Goal: Task Accomplishment & Management: Complete application form

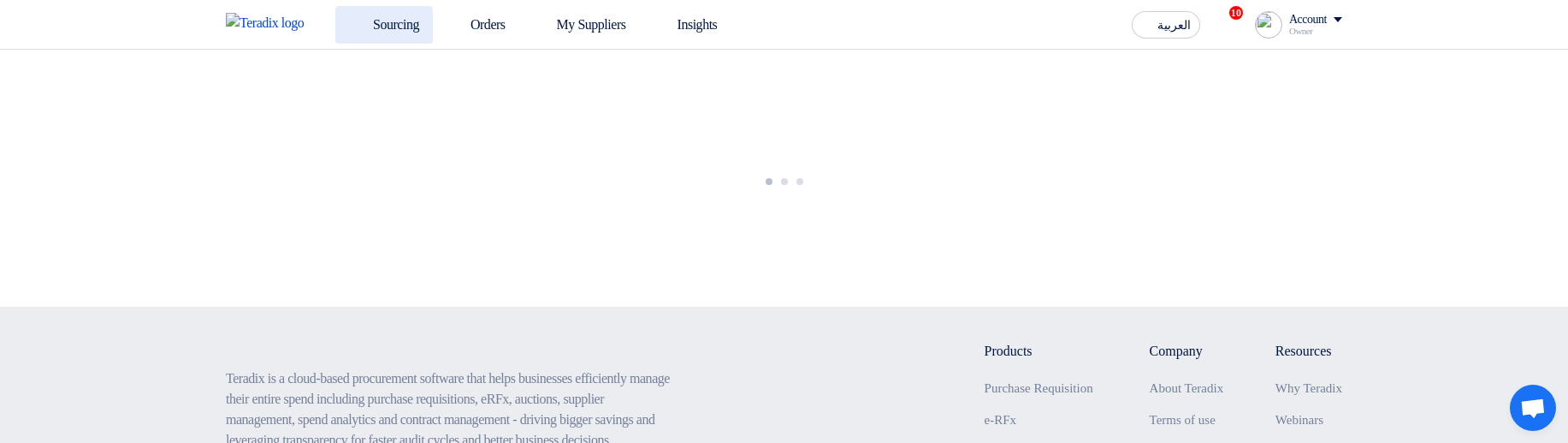
click at [367, 22] on link "Sourcing" at bounding box center [384, 25] width 97 height 38
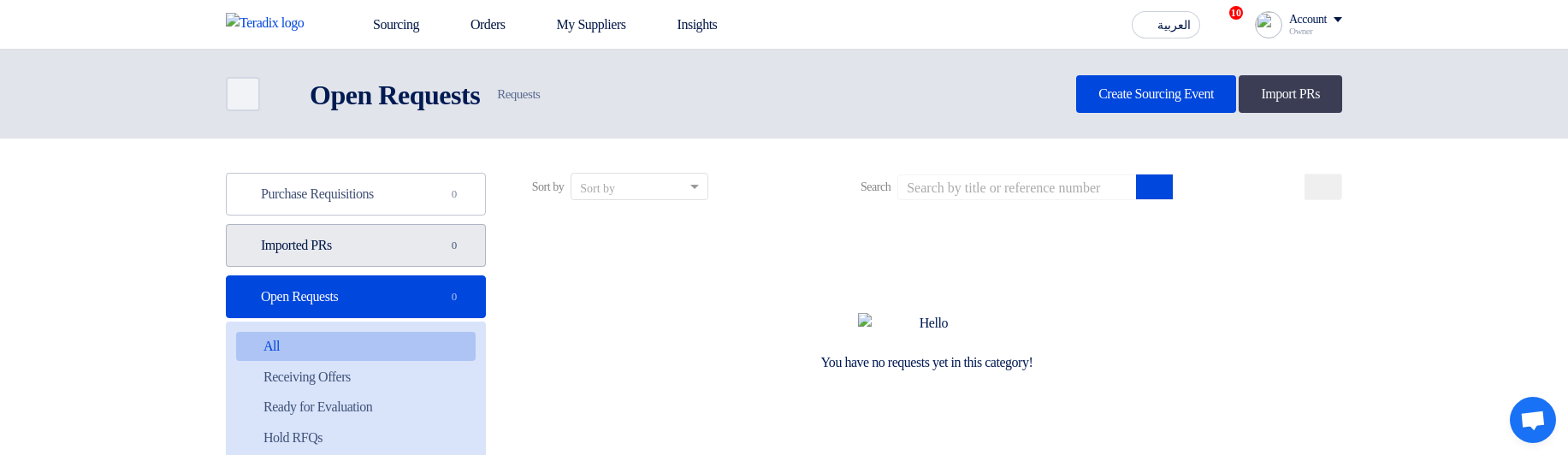
click at [383, 251] on link "Imported PRs Imported PRs 0" at bounding box center [356, 246] width 260 height 42
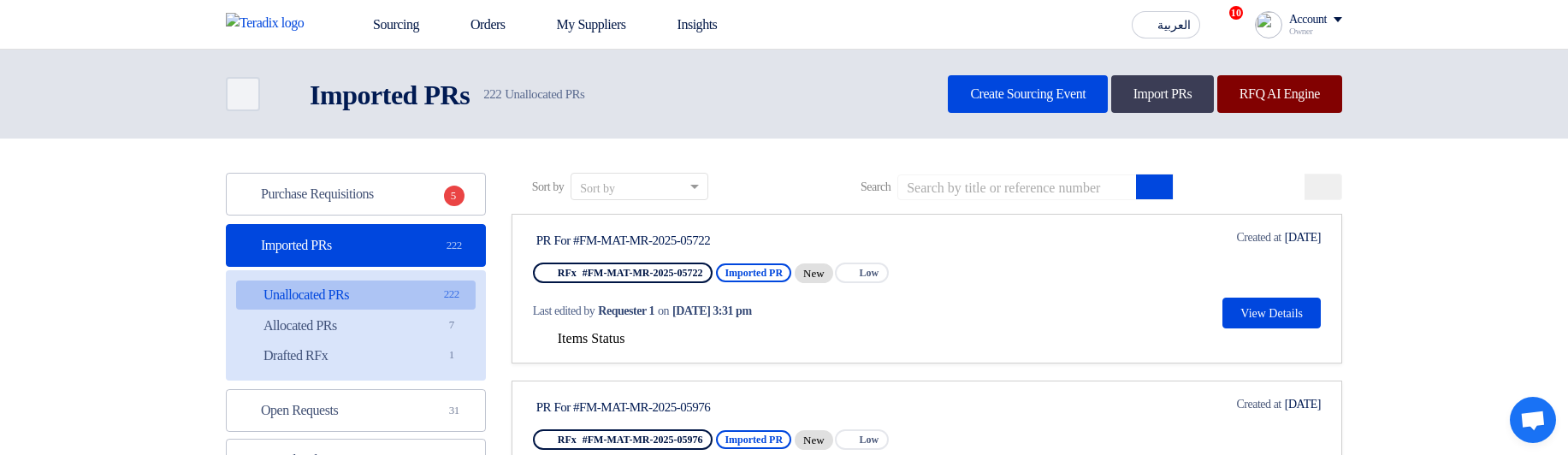
click at [1261, 95] on link "RFQ AI Engine" at bounding box center [1279, 94] width 125 height 38
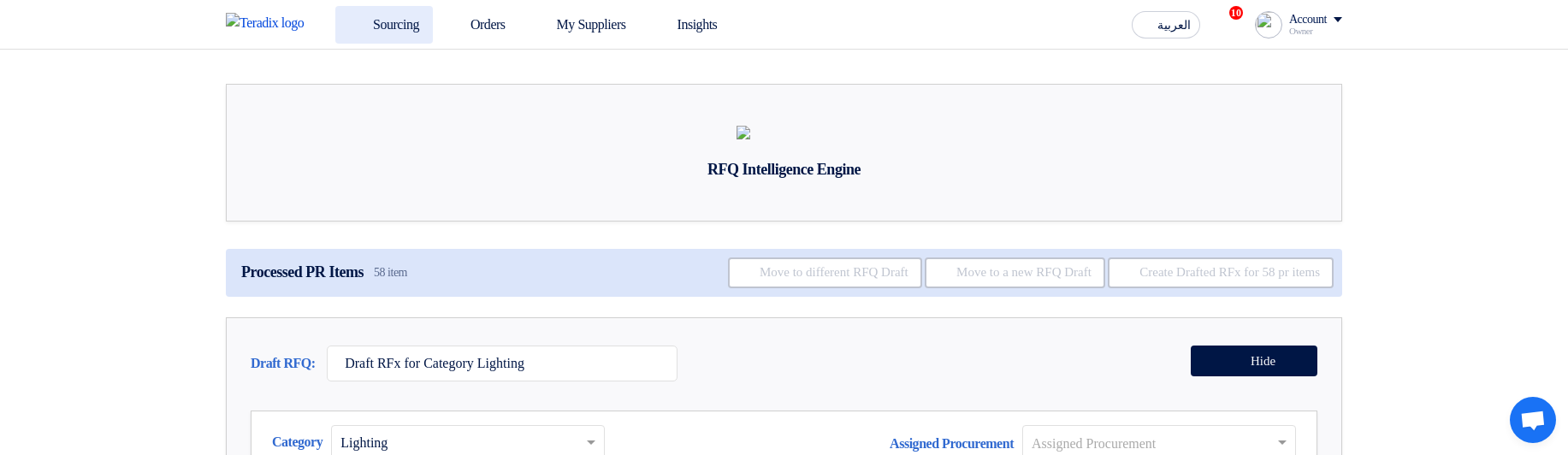
click at [380, 19] on link "Sourcing" at bounding box center [384, 25] width 97 height 38
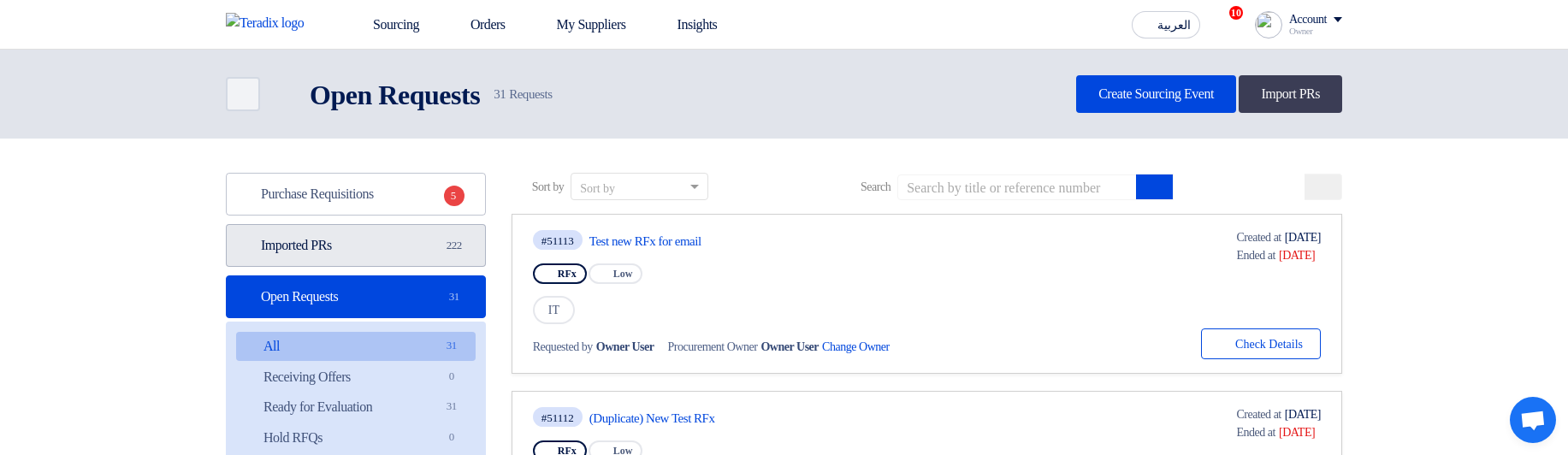
click at [367, 243] on link "Imported PRs Imported PRs 222" at bounding box center [356, 246] width 260 height 42
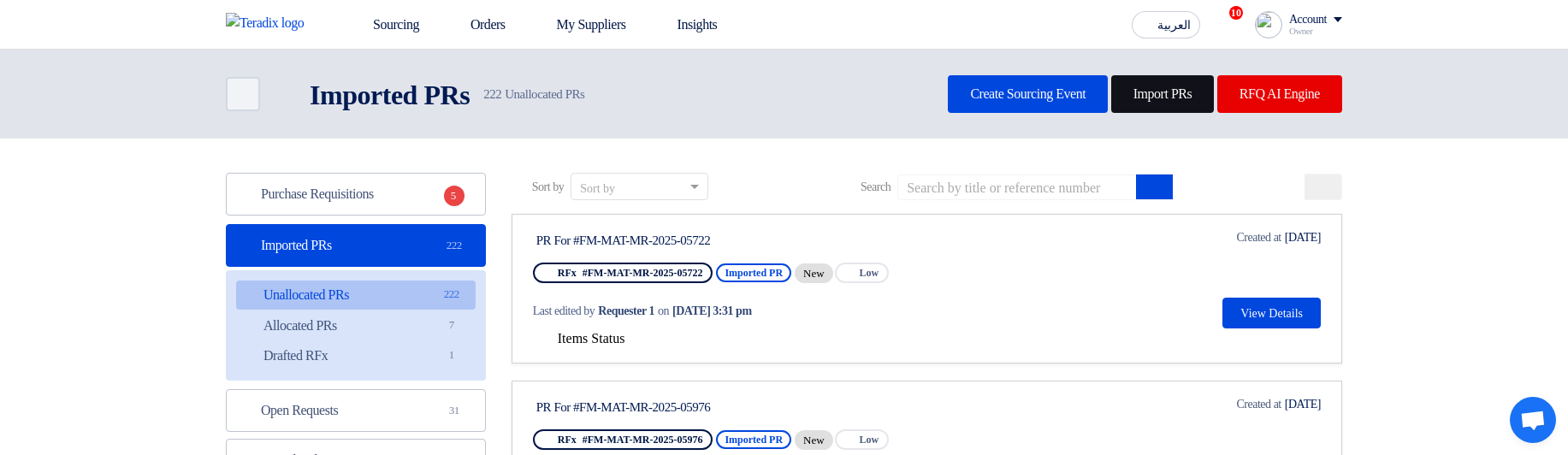
click at [1179, 95] on link "Import PRs" at bounding box center [1163, 94] width 103 height 38
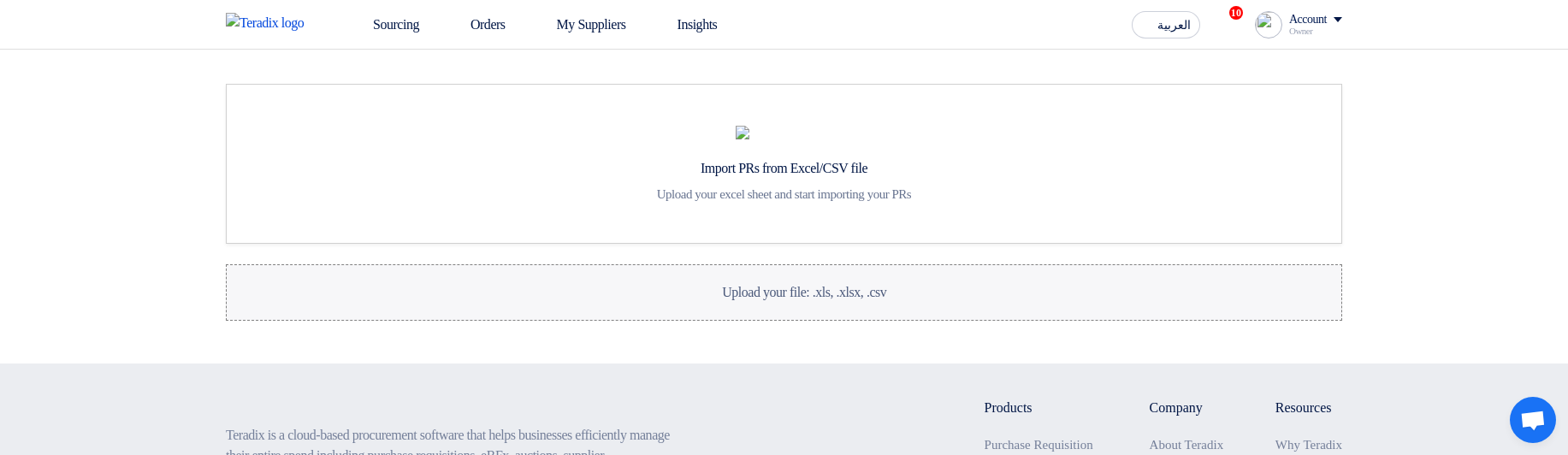
click at [759, 321] on label "Upload your file: .xls, .xlsx, .csv Upload your file: .xls, .xlsx, .csv" at bounding box center [784, 292] width 1117 height 57
click at [0, 0] on input "Upload your file: .xls, .xlsx, .csv Upload your file: .xls, .xlsx, .csv" at bounding box center [0, 0] width 0 height 0
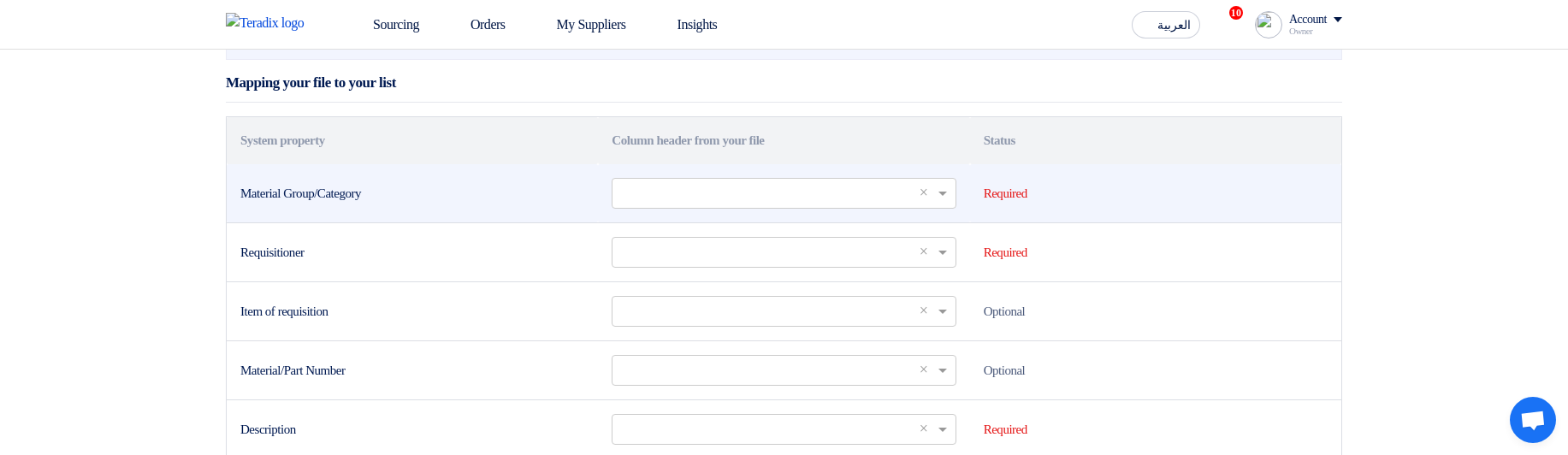
scroll to position [308, 0]
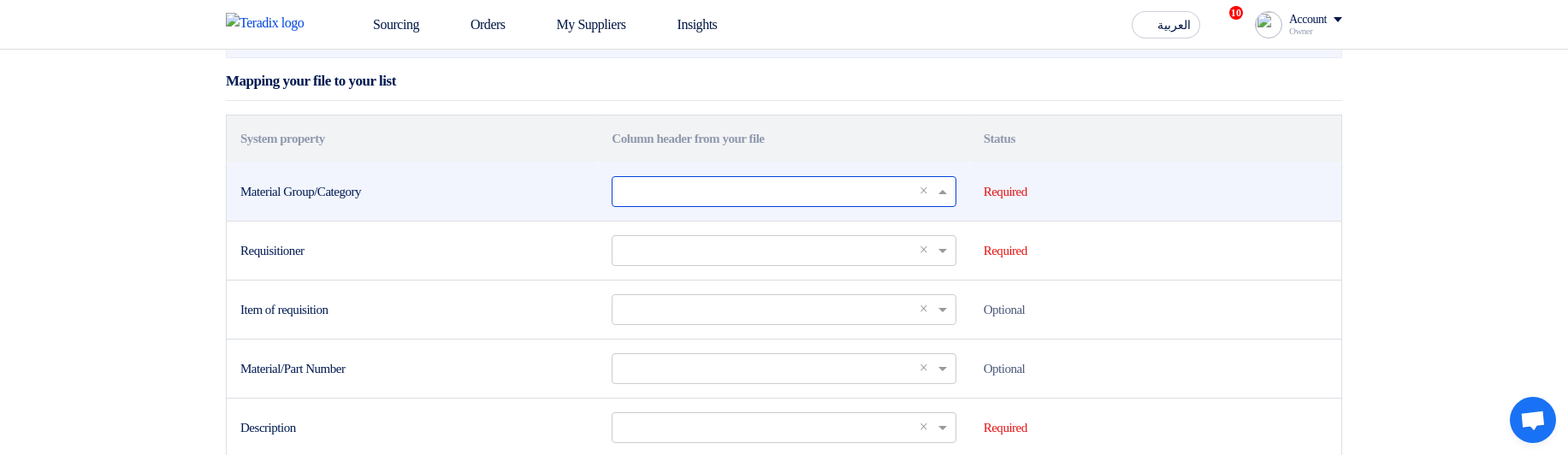
click at [667, 205] on input "text" at bounding box center [775, 191] width 308 height 28
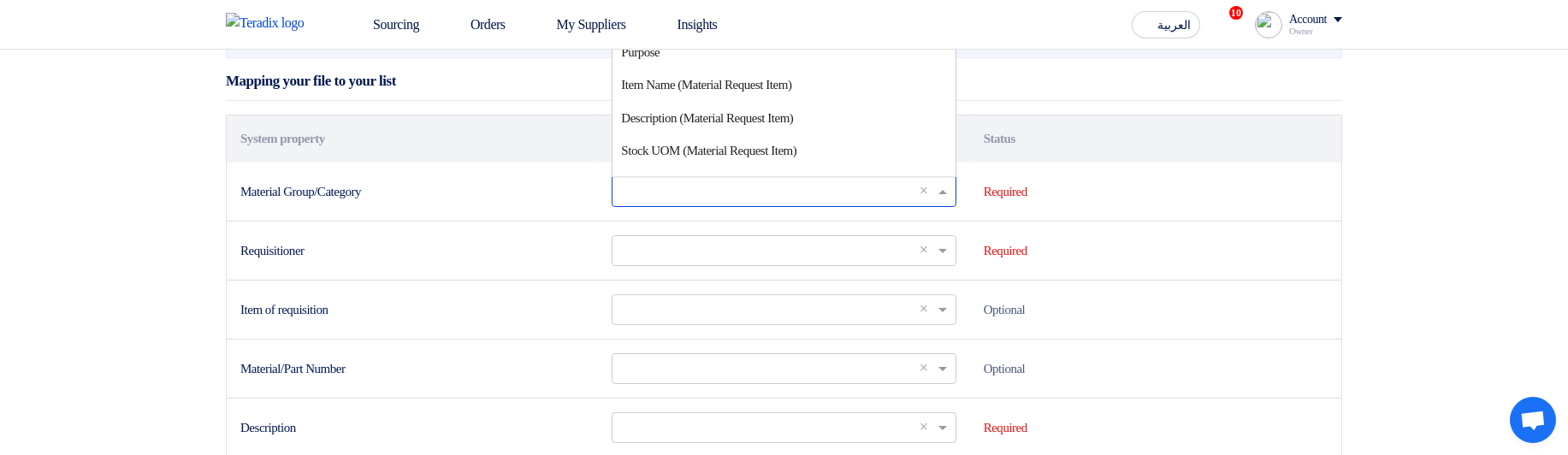
click at [1505, 174] on section "Import PRs from Excel/CSV file Upload your excel sheet and start importing your…" at bounding box center [784, 387] width 1568 height 1291
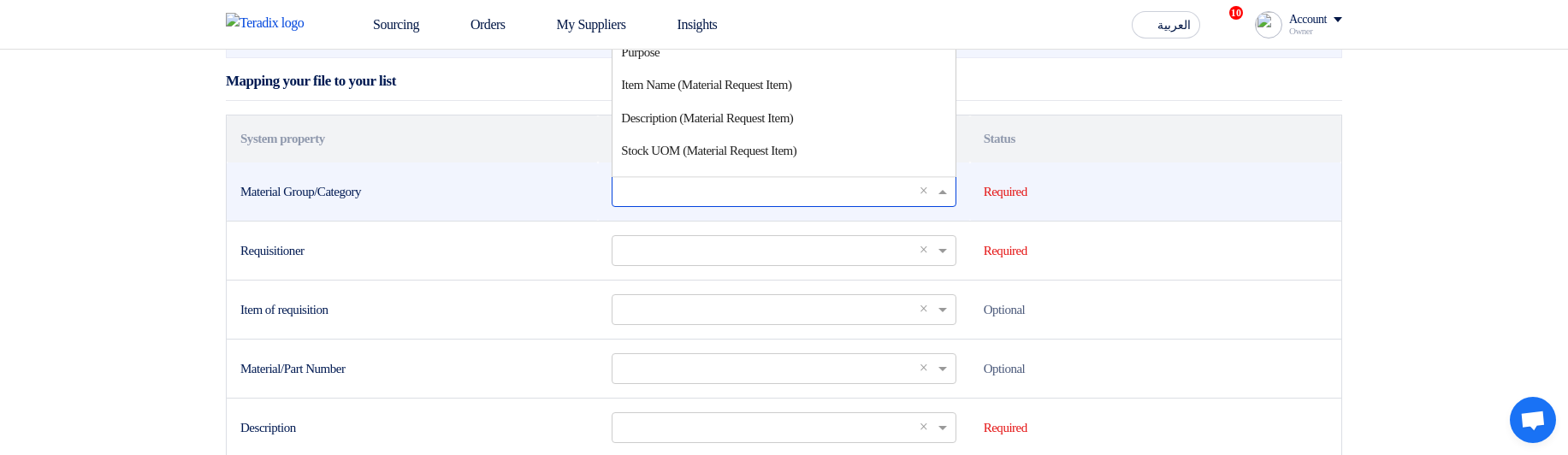
click at [770, 205] on input "text" at bounding box center [775, 191] width 308 height 28
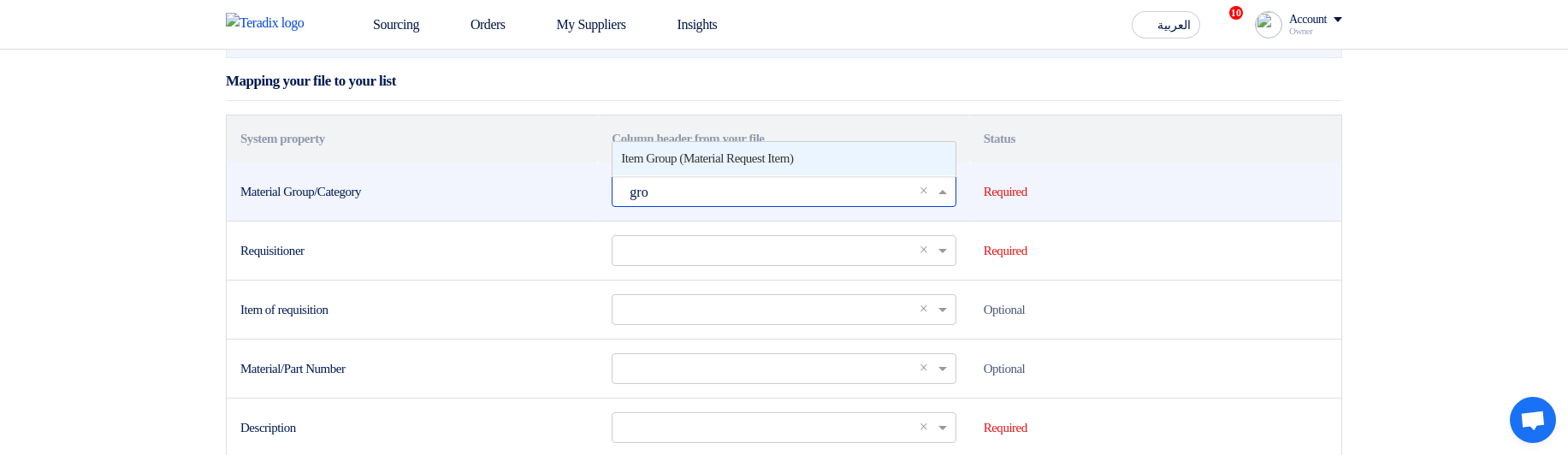
type input "grou"
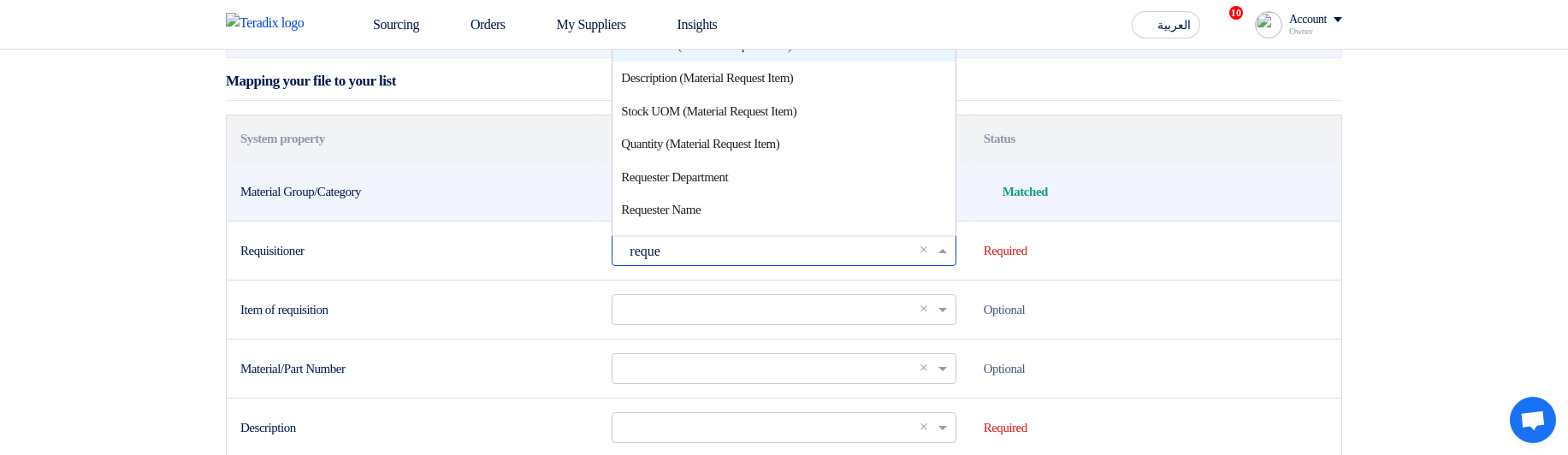
type input "reques"
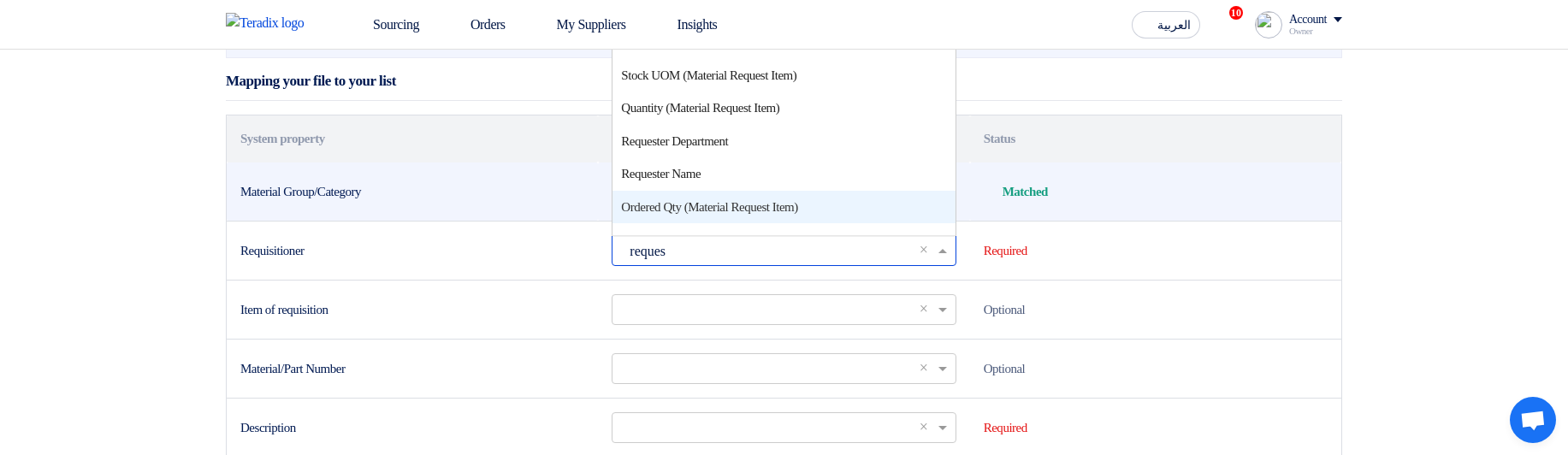
scroll to position [3, 0]
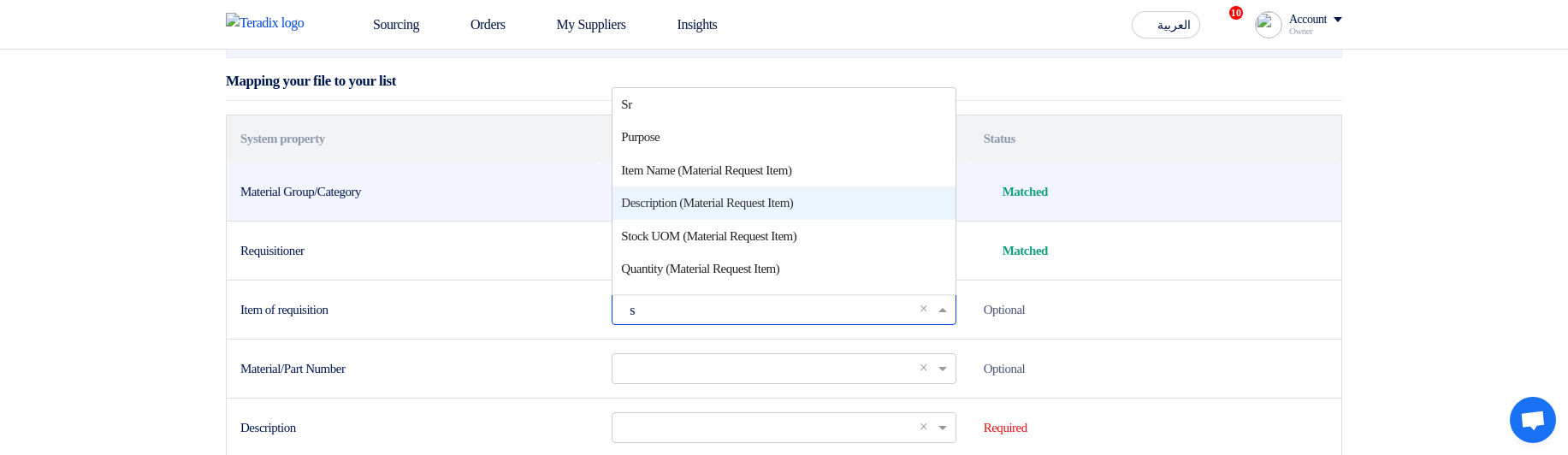
type input "sr"
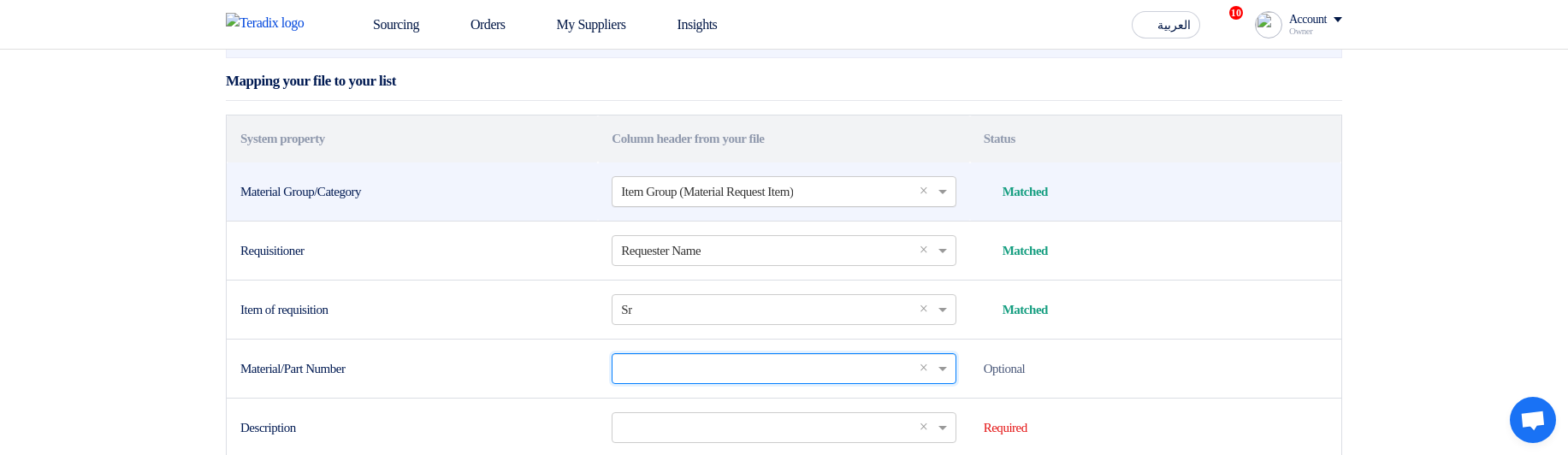
scroll to position [575, 0]
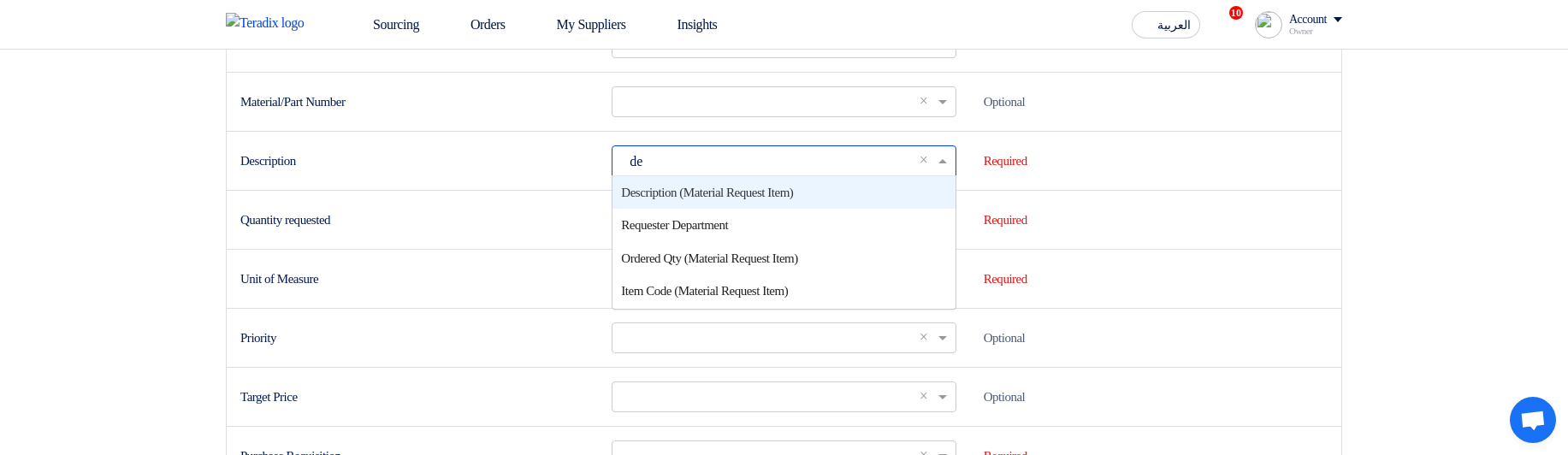
type input "des"
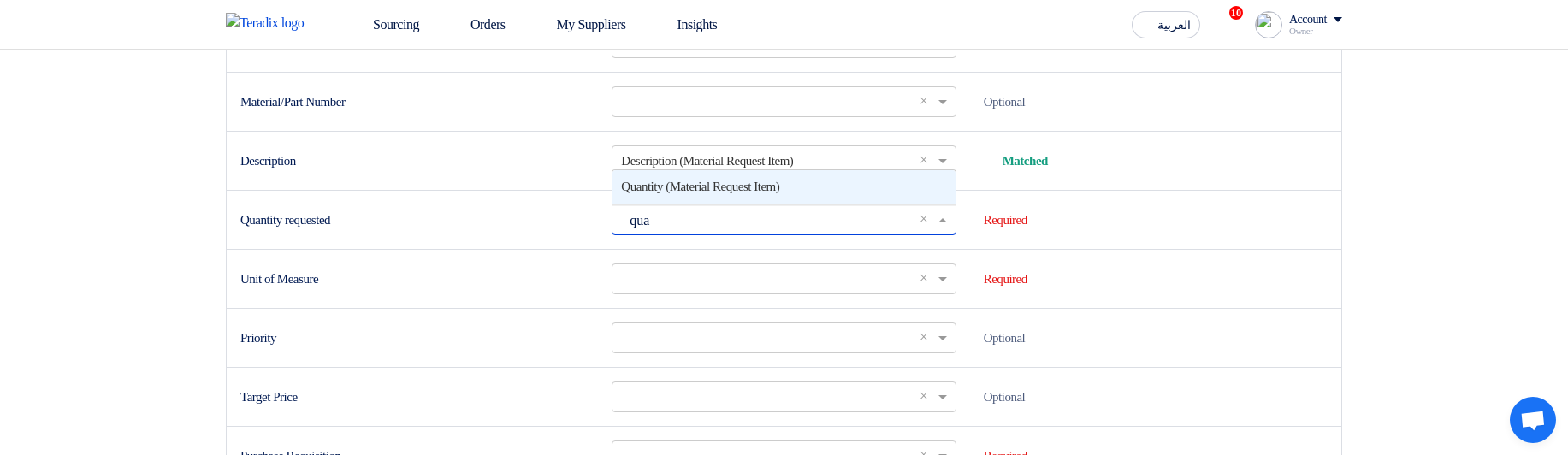
type input "quan"
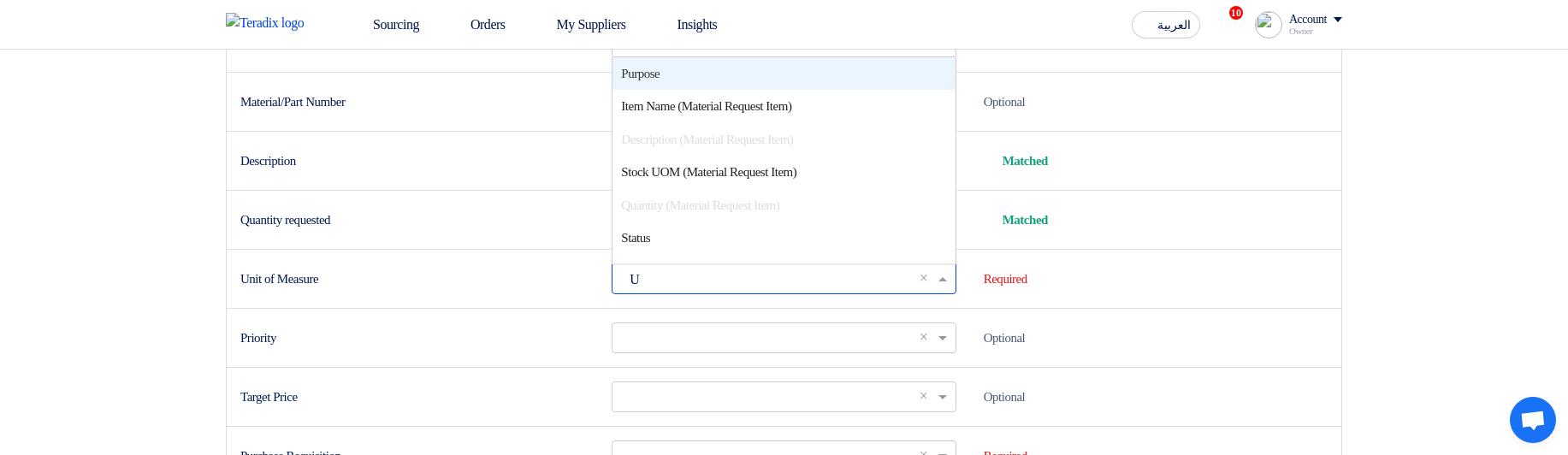
type input "UO"
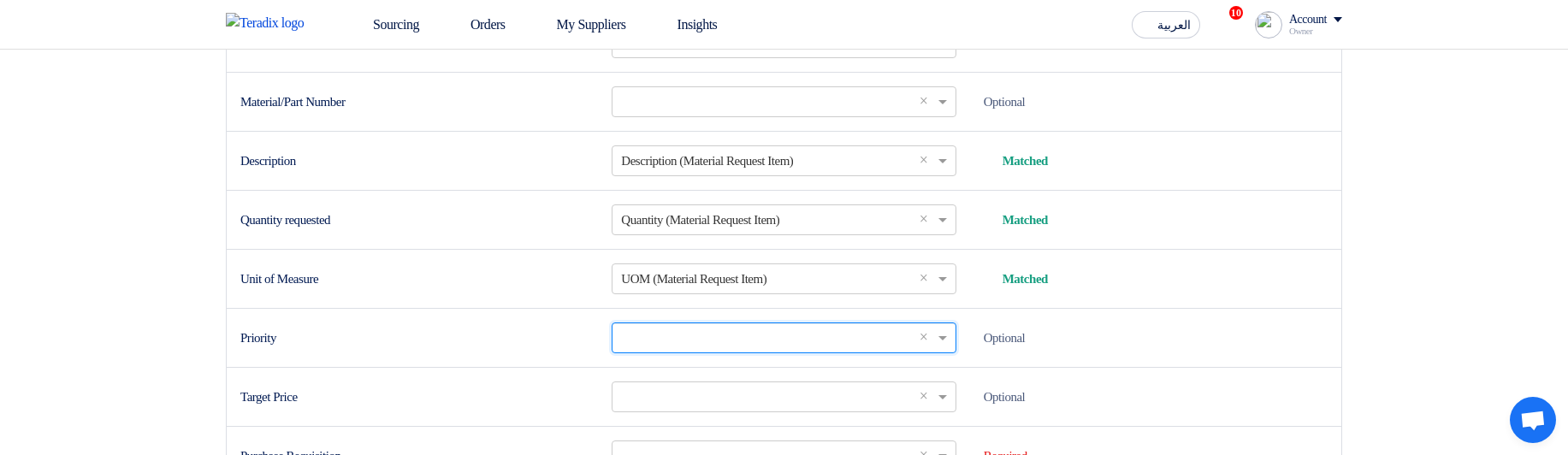
scroll to position [598, 0]
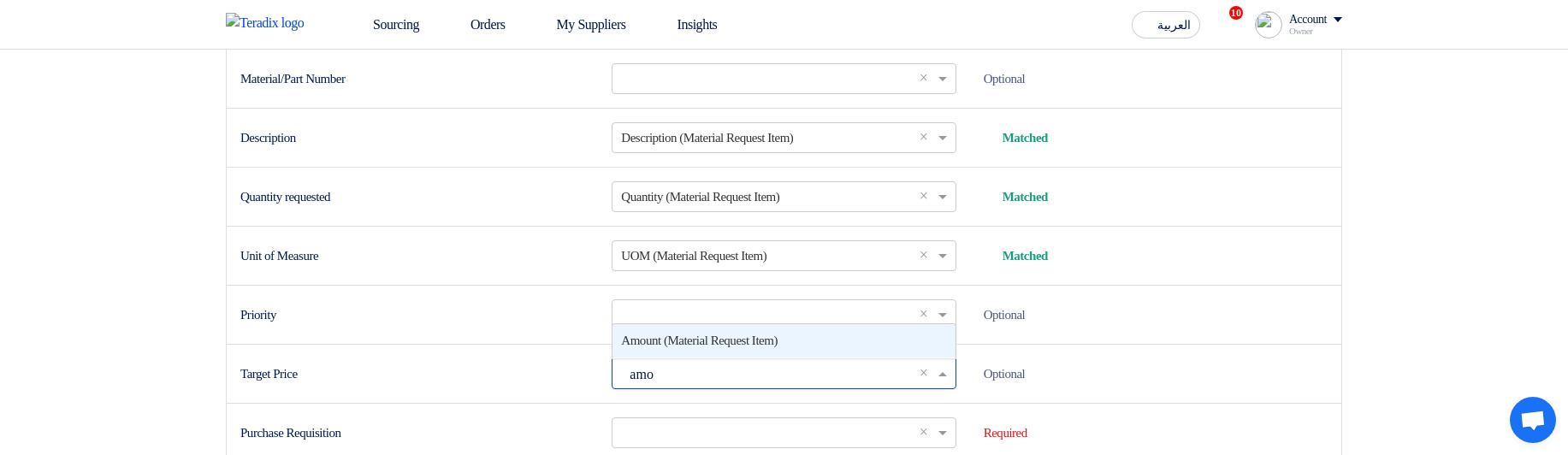
type input "amou"
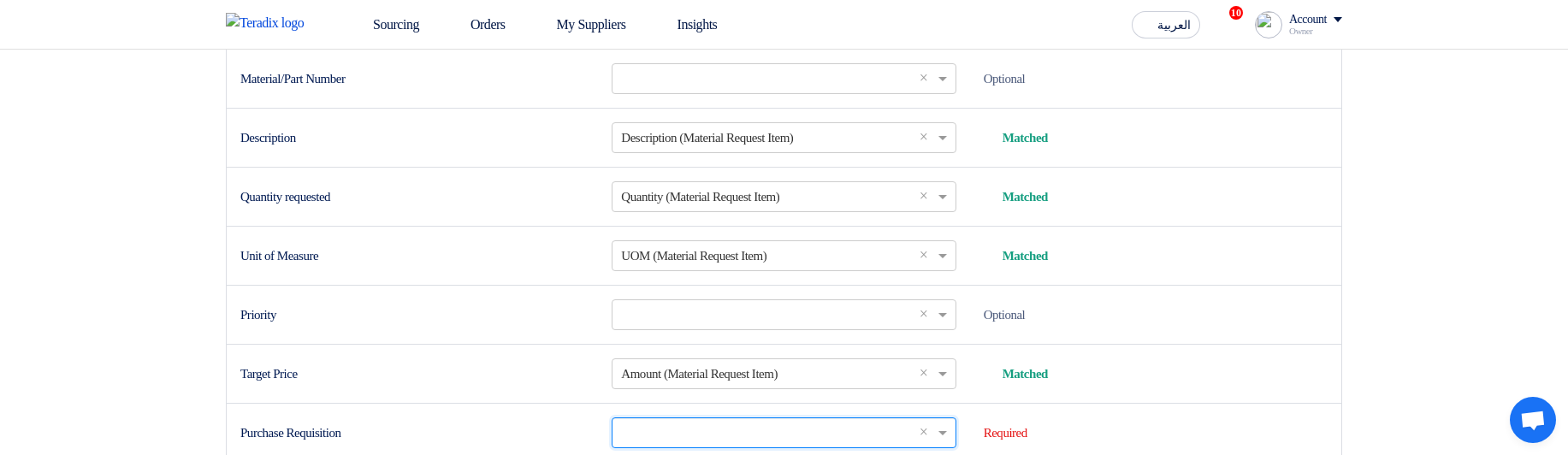
scroll to position [870, 0]
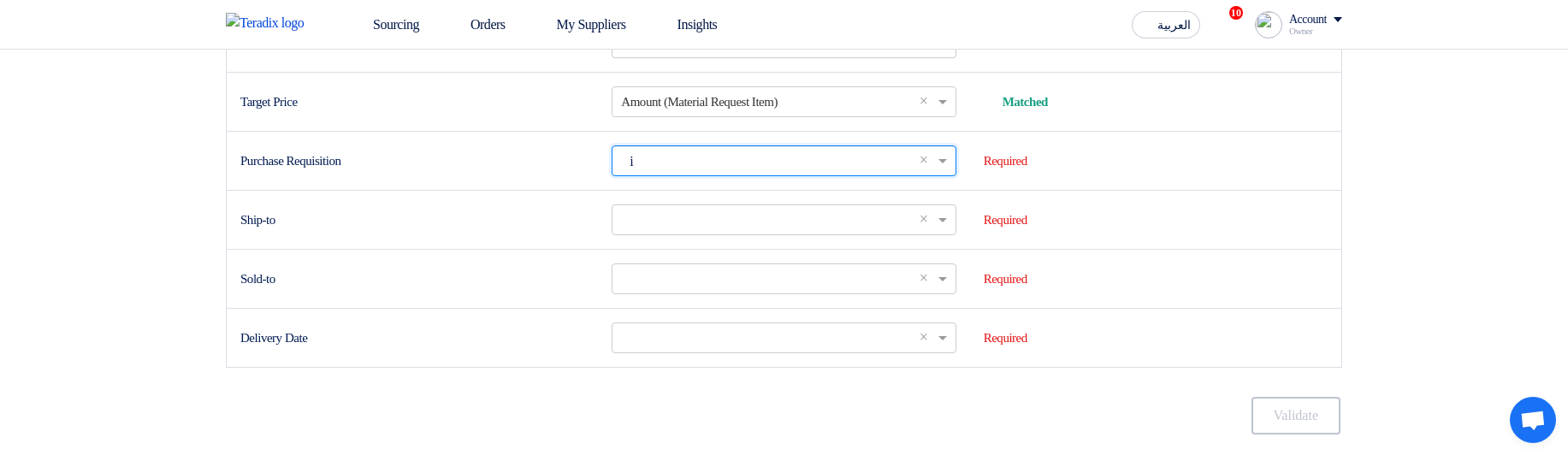
type input "id"
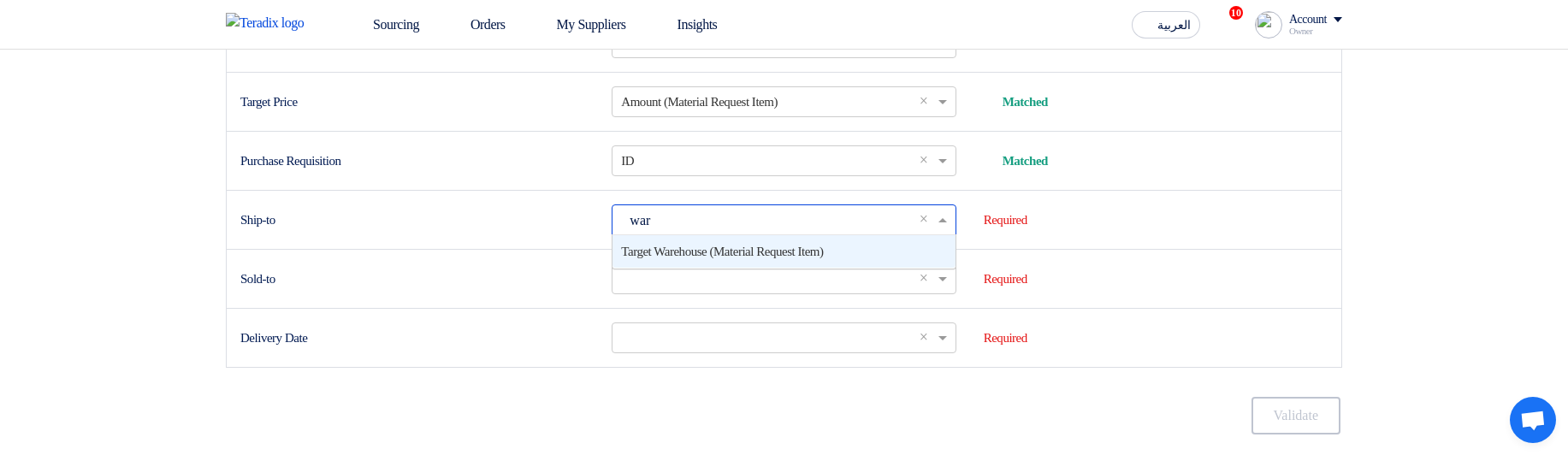
type input "ware"
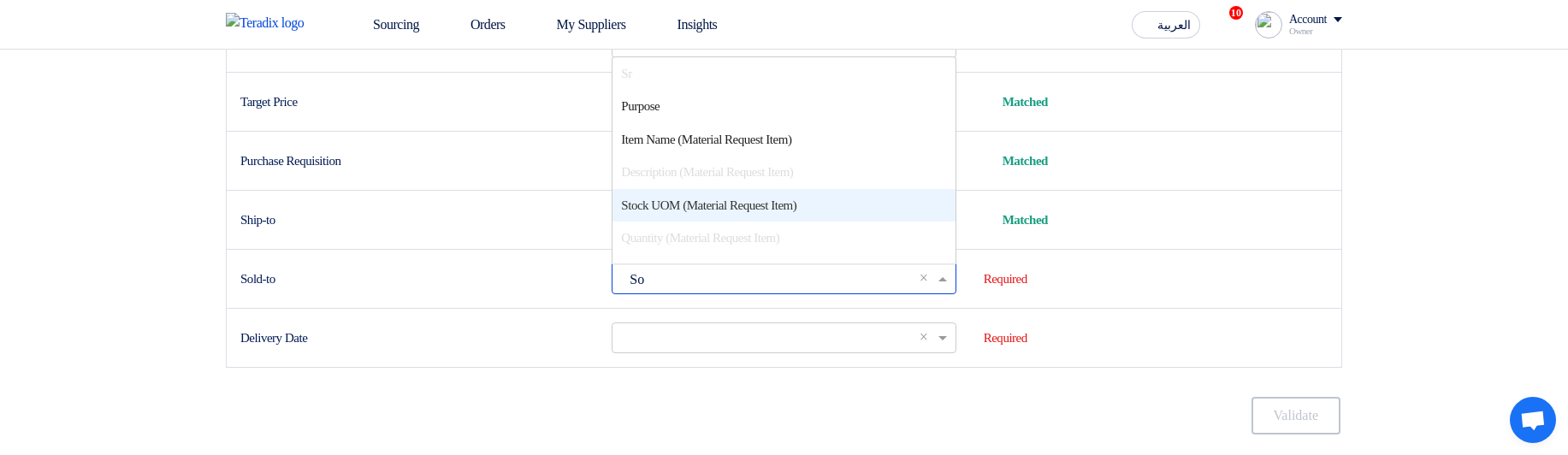
type input "Sol"
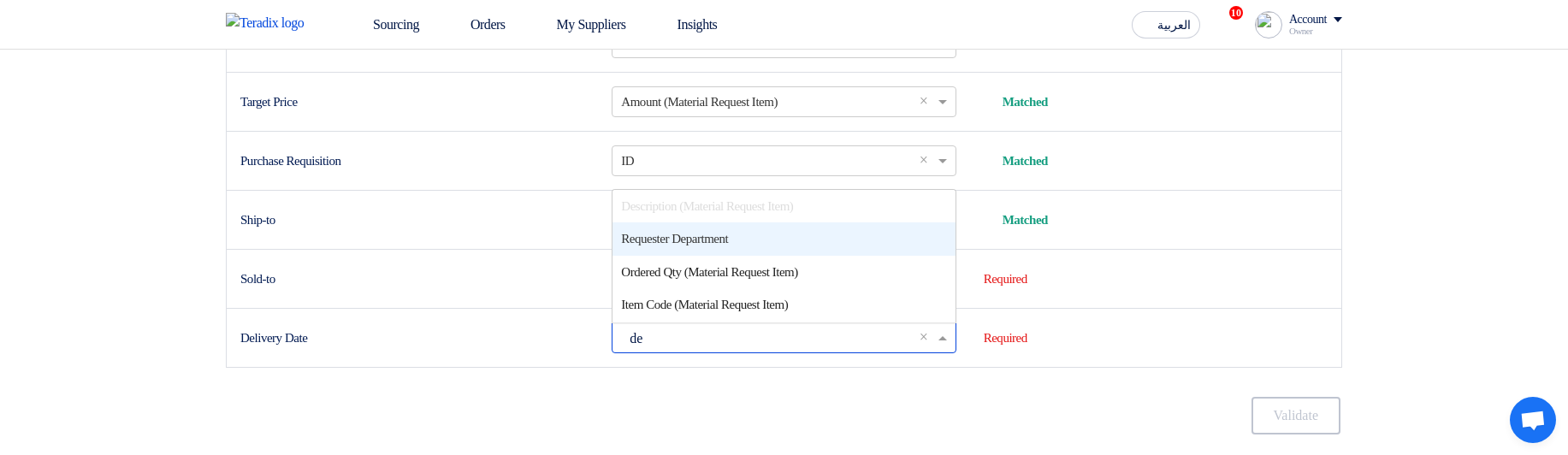
type input "d"
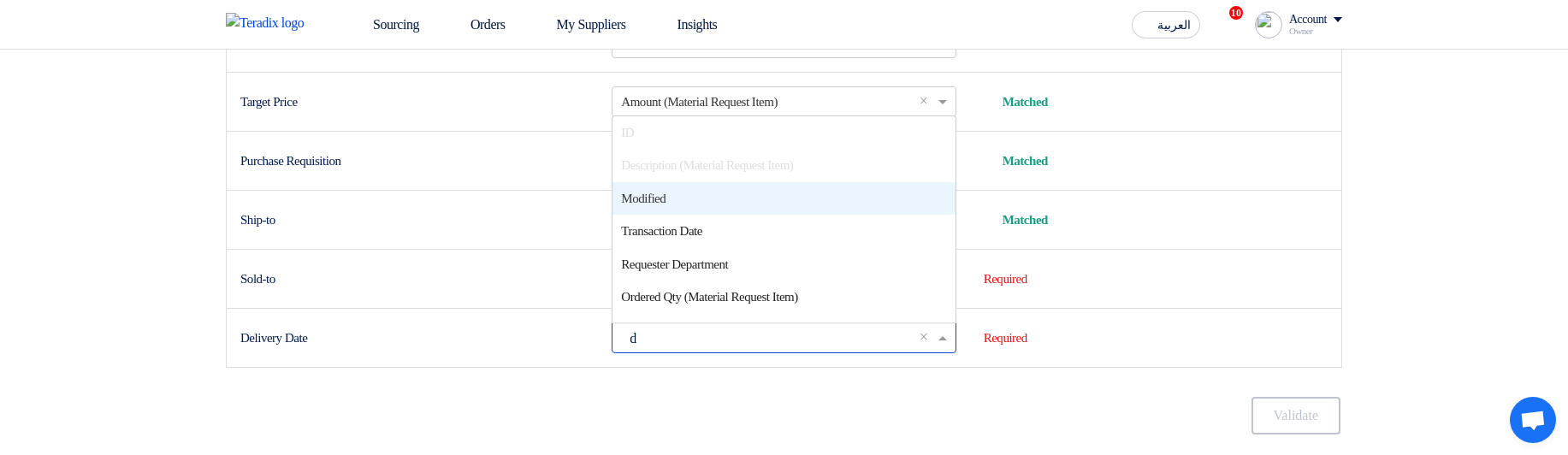
scroll to position [0, 0]
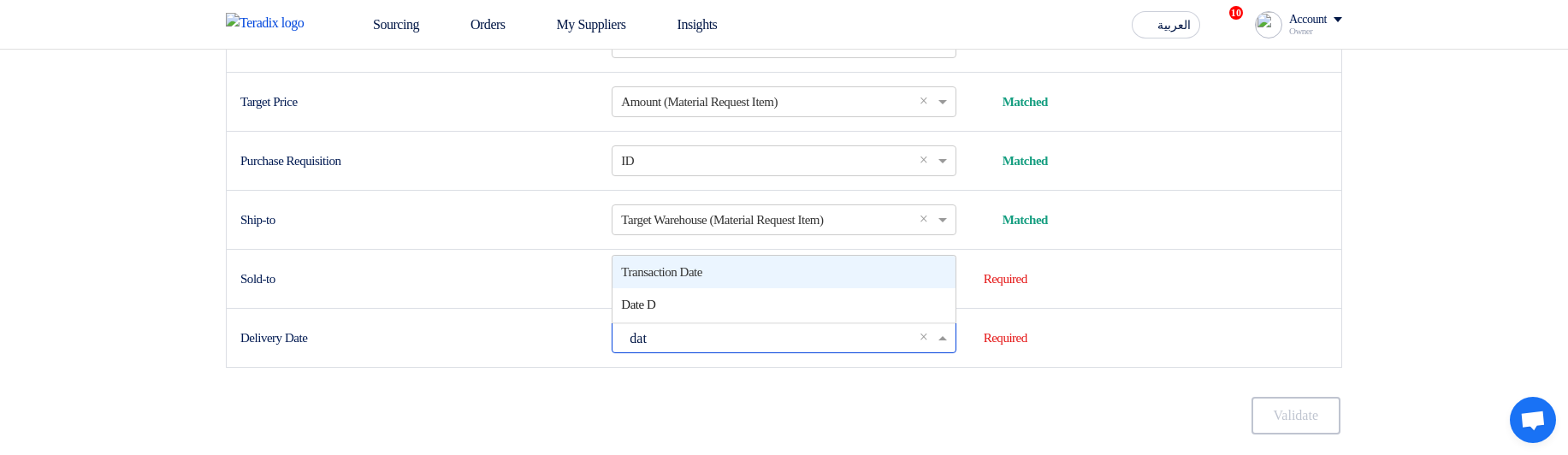
type input "date"
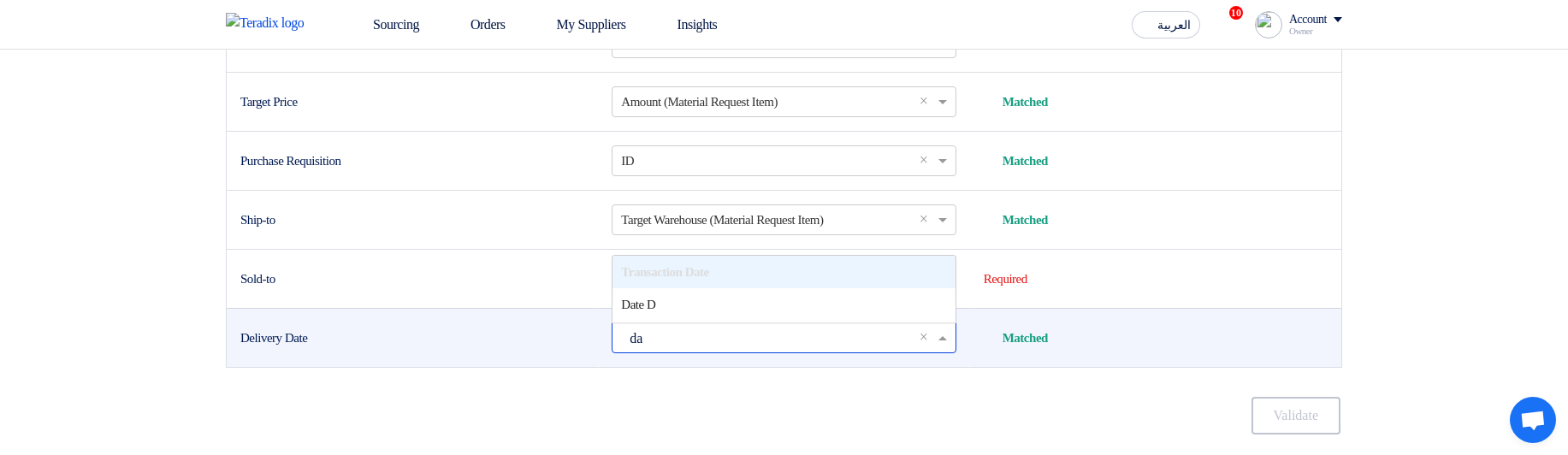
type input "dat"
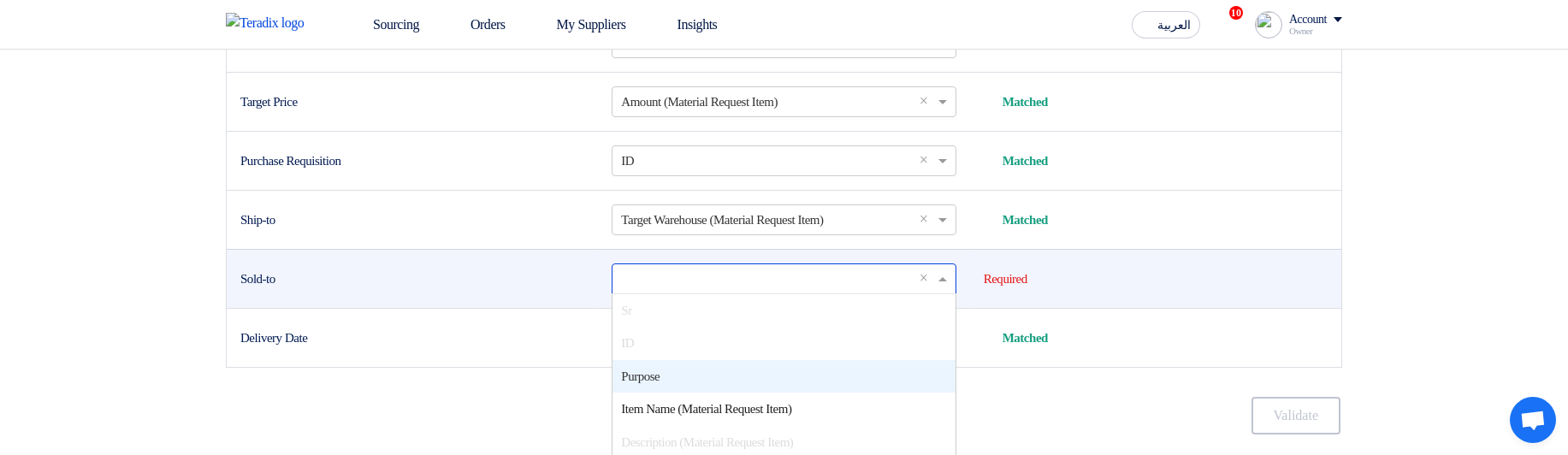
click at [749, 292] on input "text" at bounding box center [775, 278] width 308 height 28
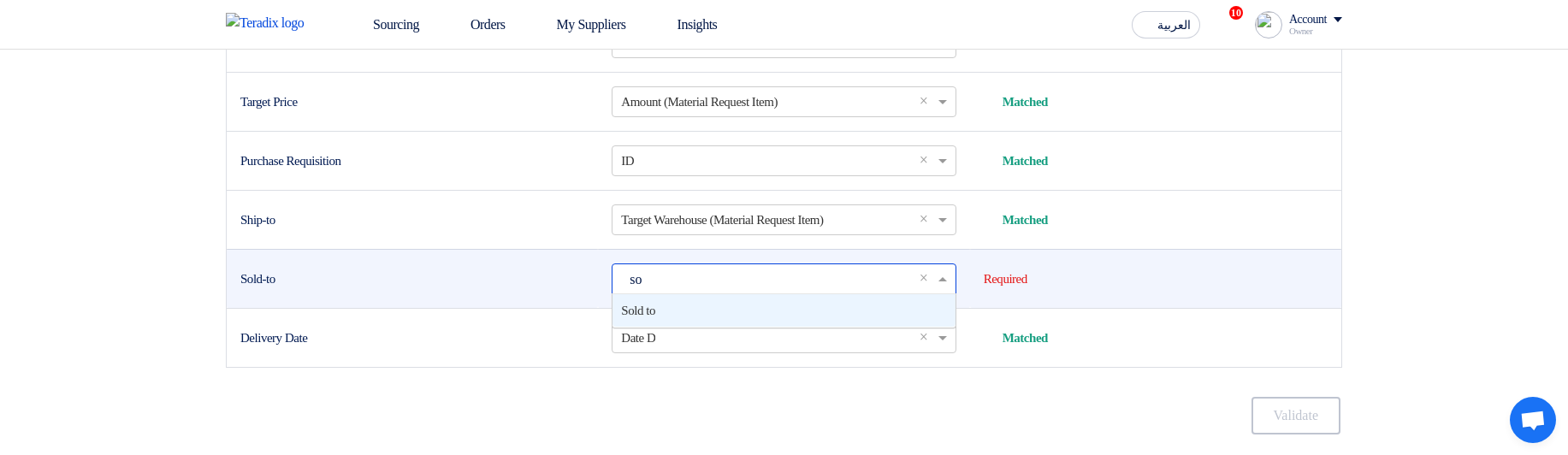
type input "sol"
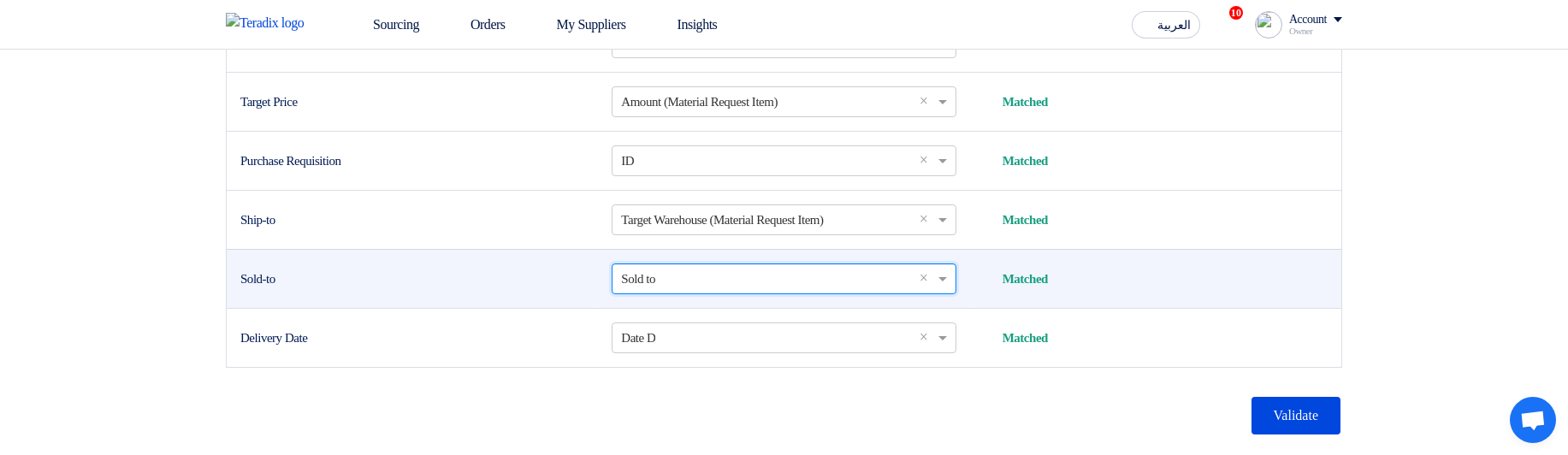
scroll to position [1178, 0]
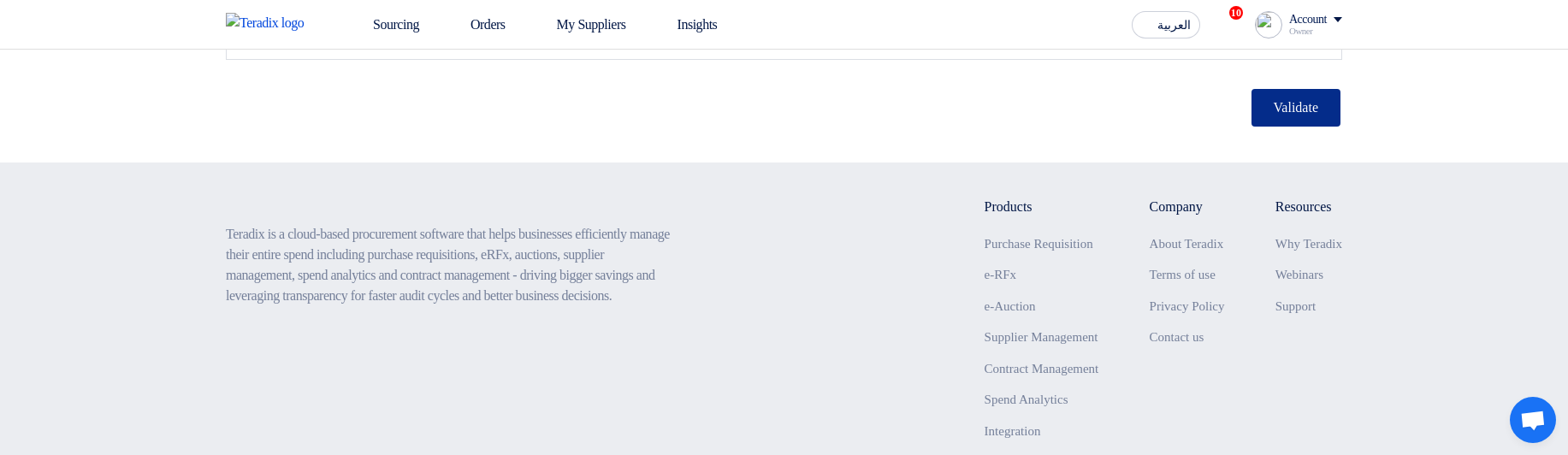
click at [1285, 126] on button "Validate" at bounding box center [1296, 108] width 89 height 38
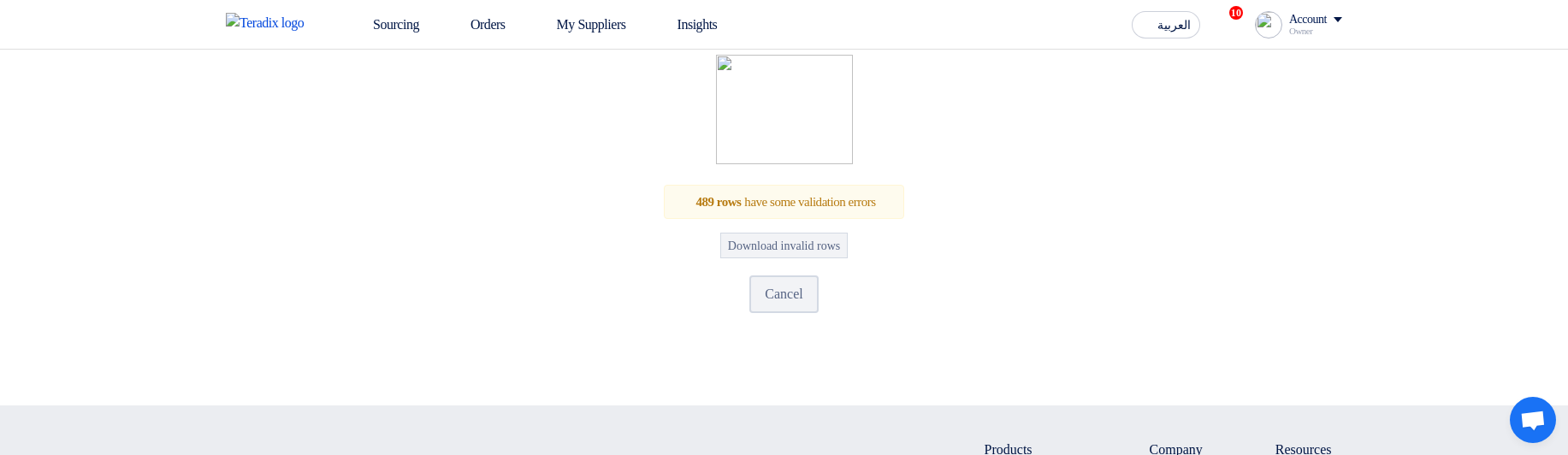
scroll to position [376, 0]
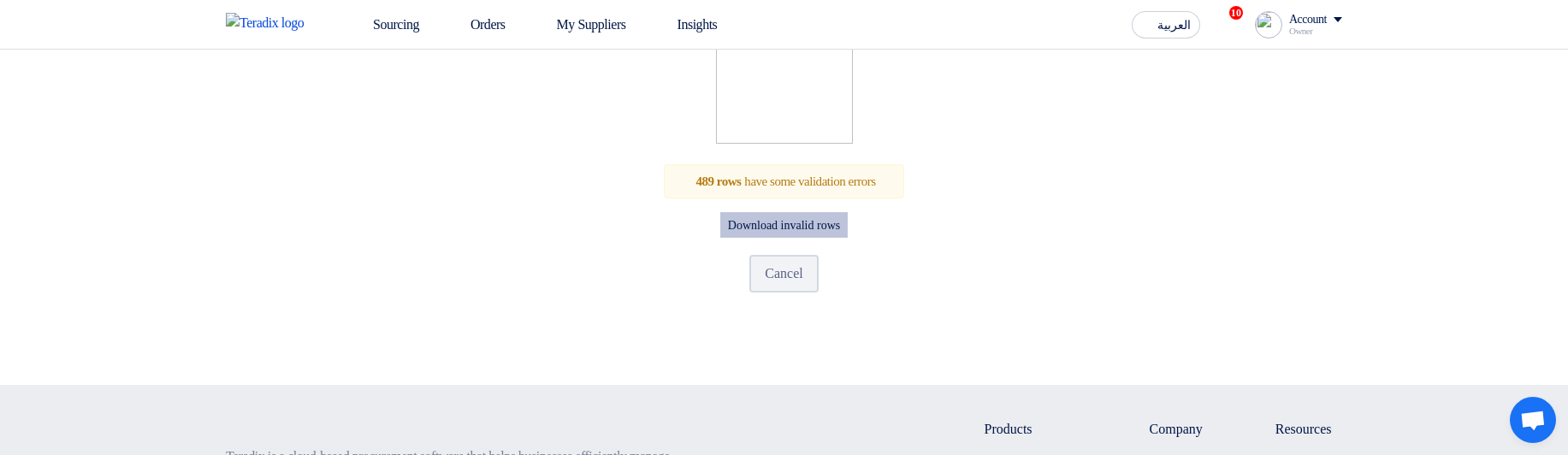
click at [830, 238] on button "Download invalid rows" at bounding box center [784, 224] width 127 height 26
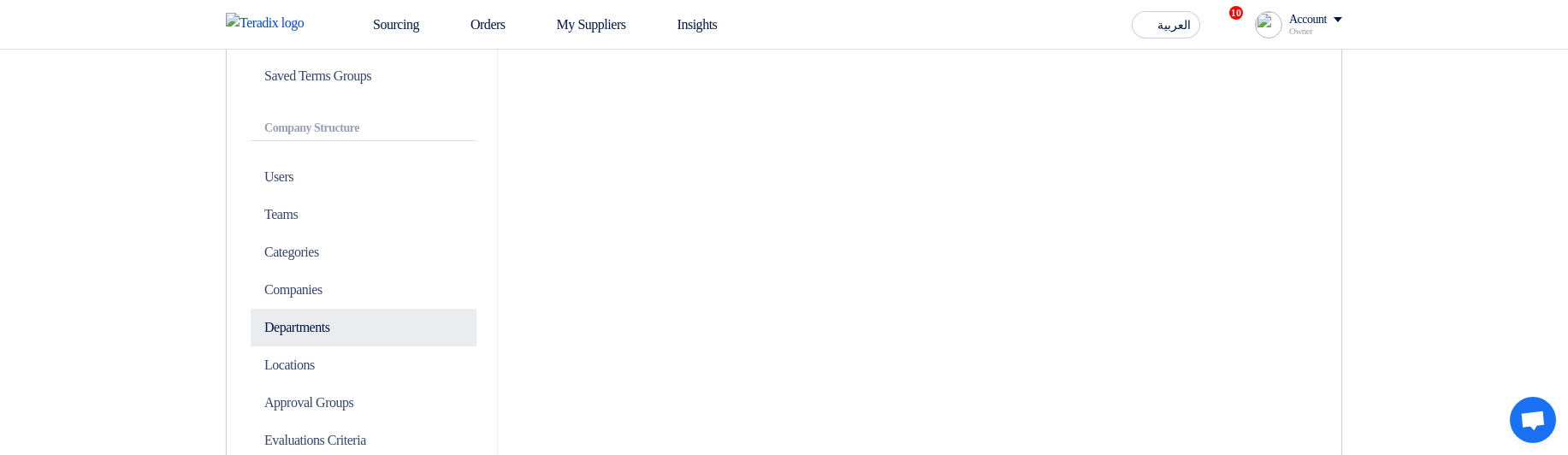
scroll to position [513, 0]
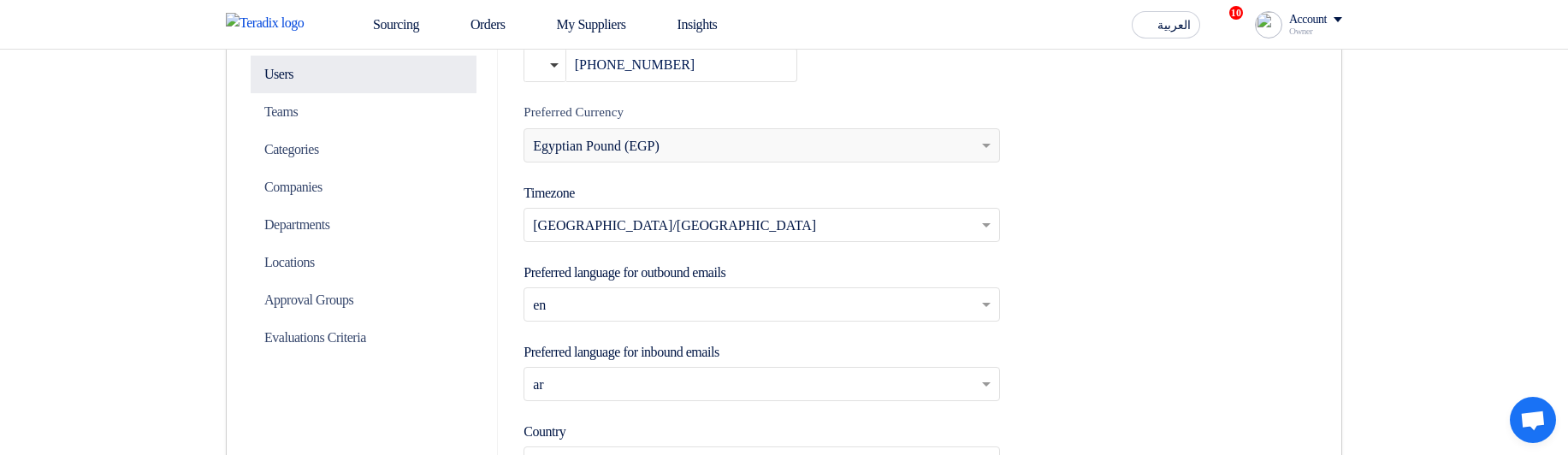
click at [315, 82] on p "Users" at bounding box center [364, 74] width 226 height 38
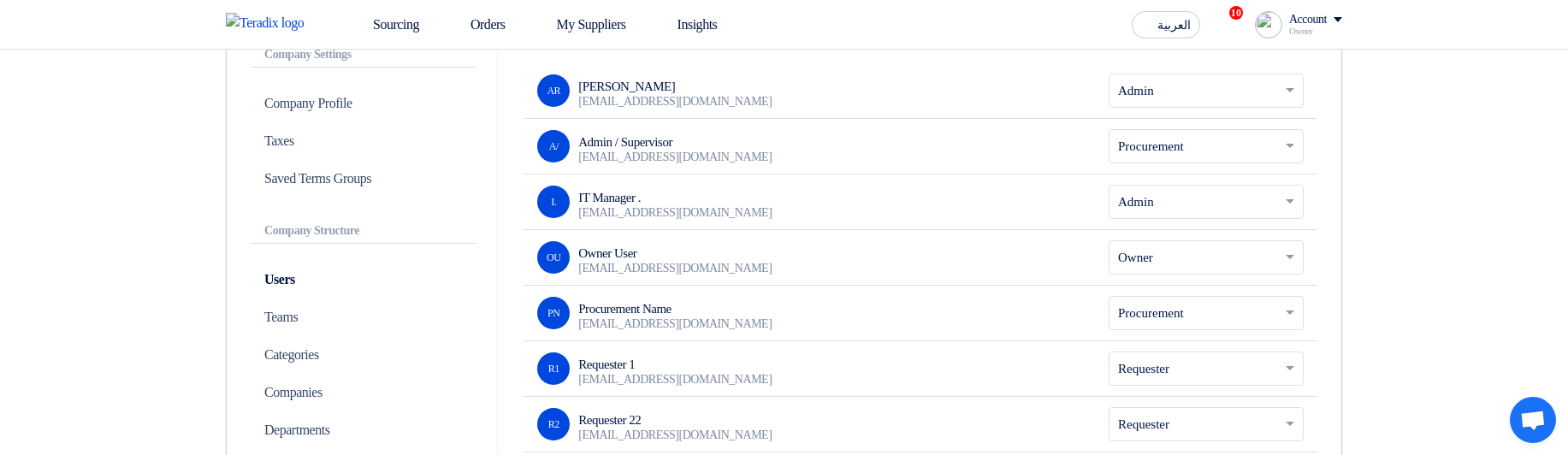
scroll to position [411, 0]
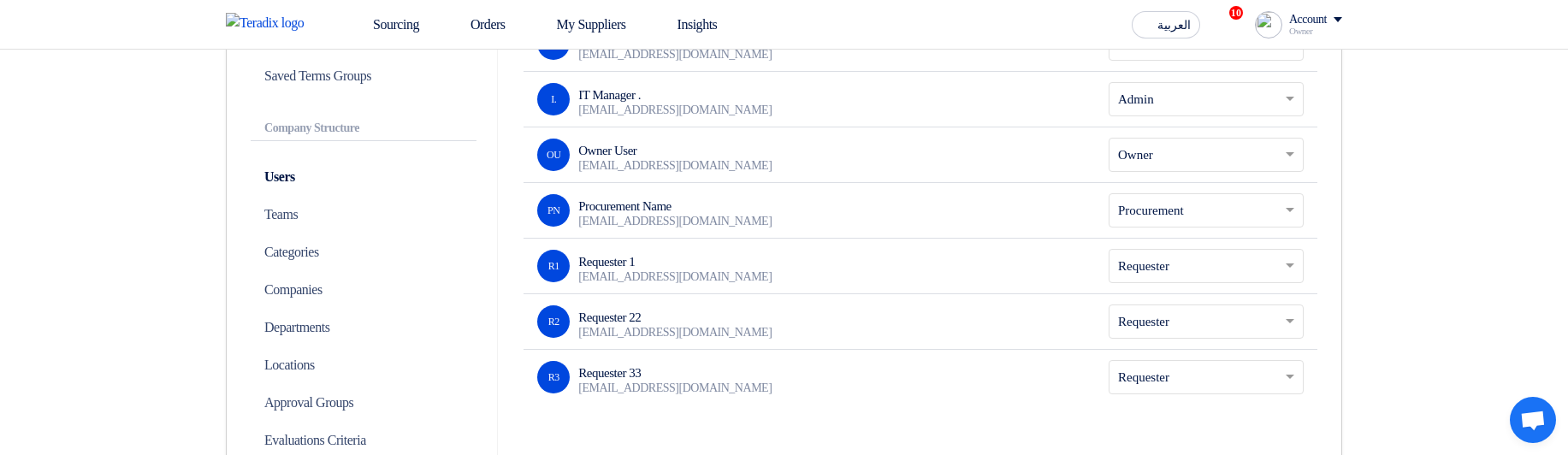
drag, startPoint x: 650, startPoint y: 383, endPoint x: 641, endPoint y: 375, distance: 12.0
click at [641, 375] on div "Requester 33 rqu2@teradix.com" at bounding box center [675, 380] width 193 height 31
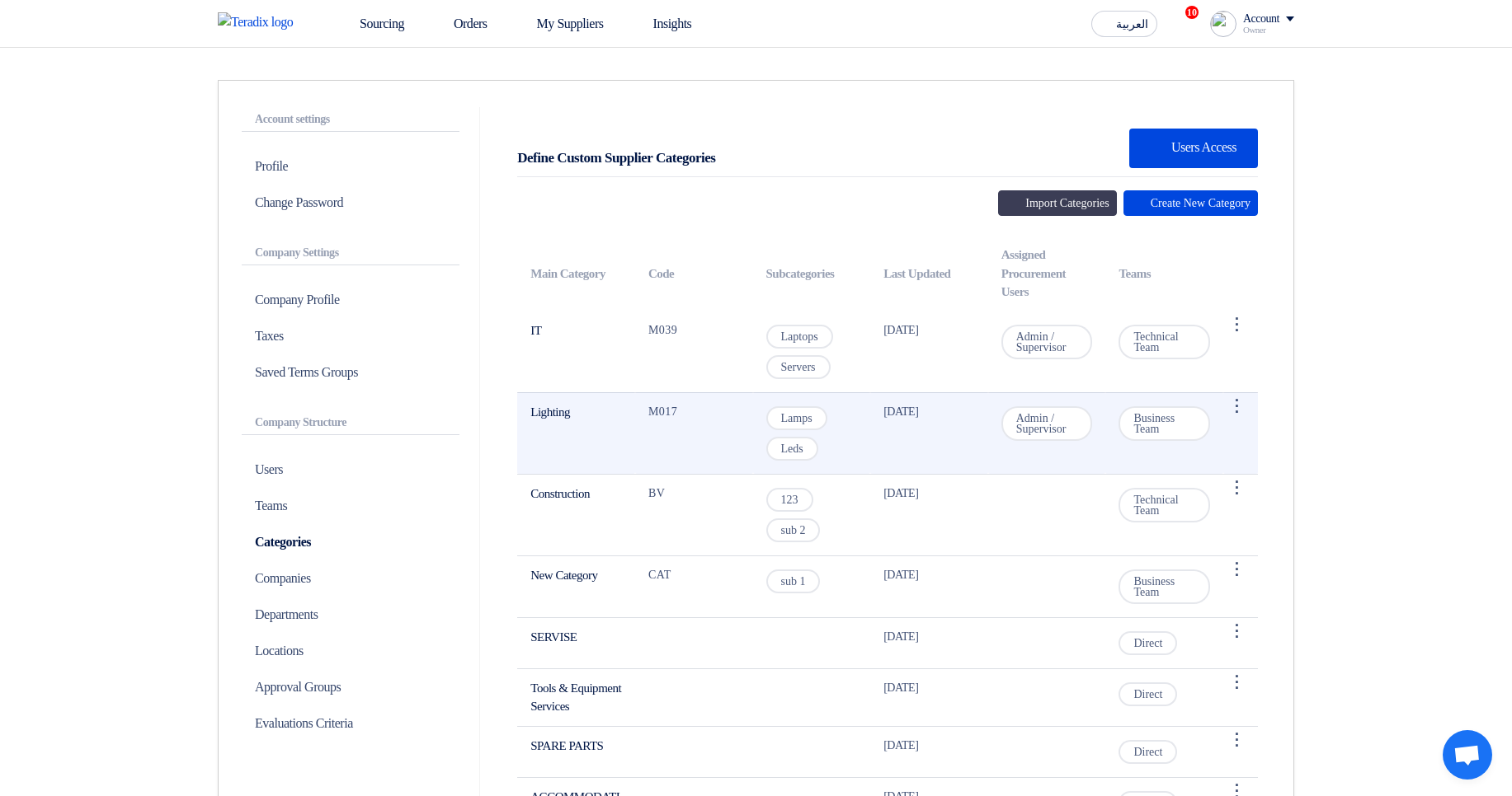
scroll to position [99, 0]
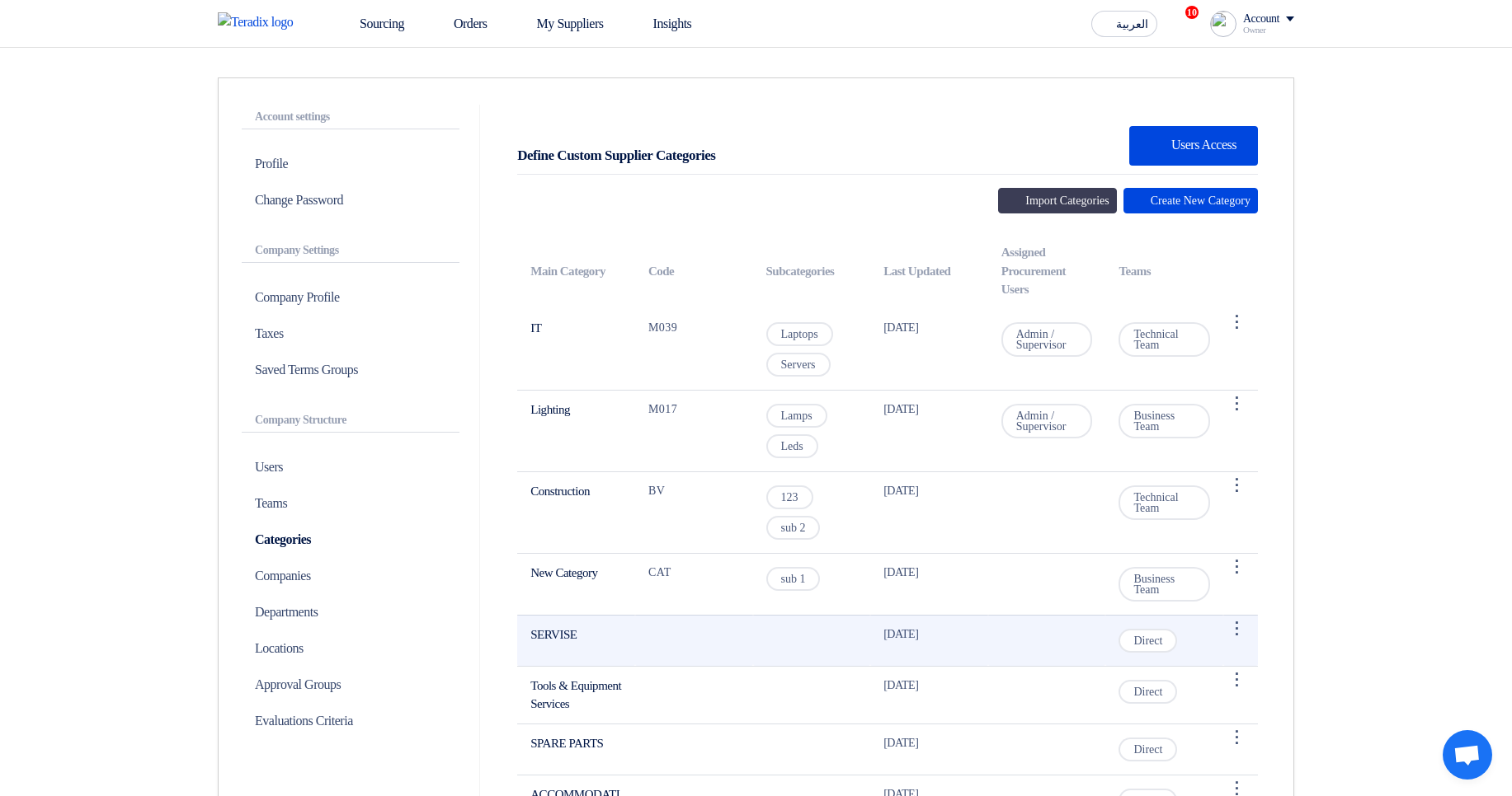
click at [1160, 647] on span "Direct" at bounding box center [1147, 641] width 59 height 24
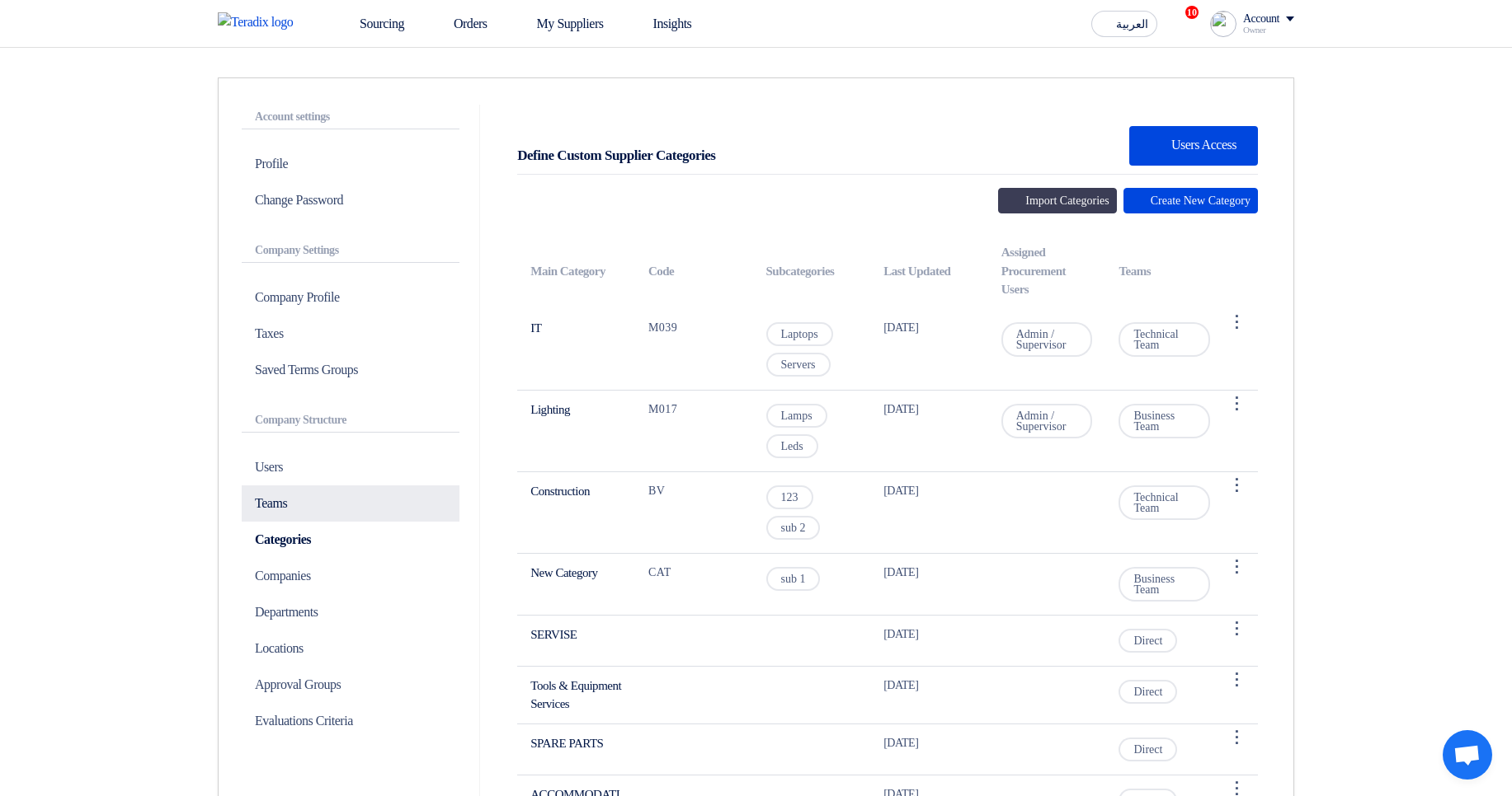
click at [320, 507] on p "Teams" at bounding box center [351, 503] width 218 height 37
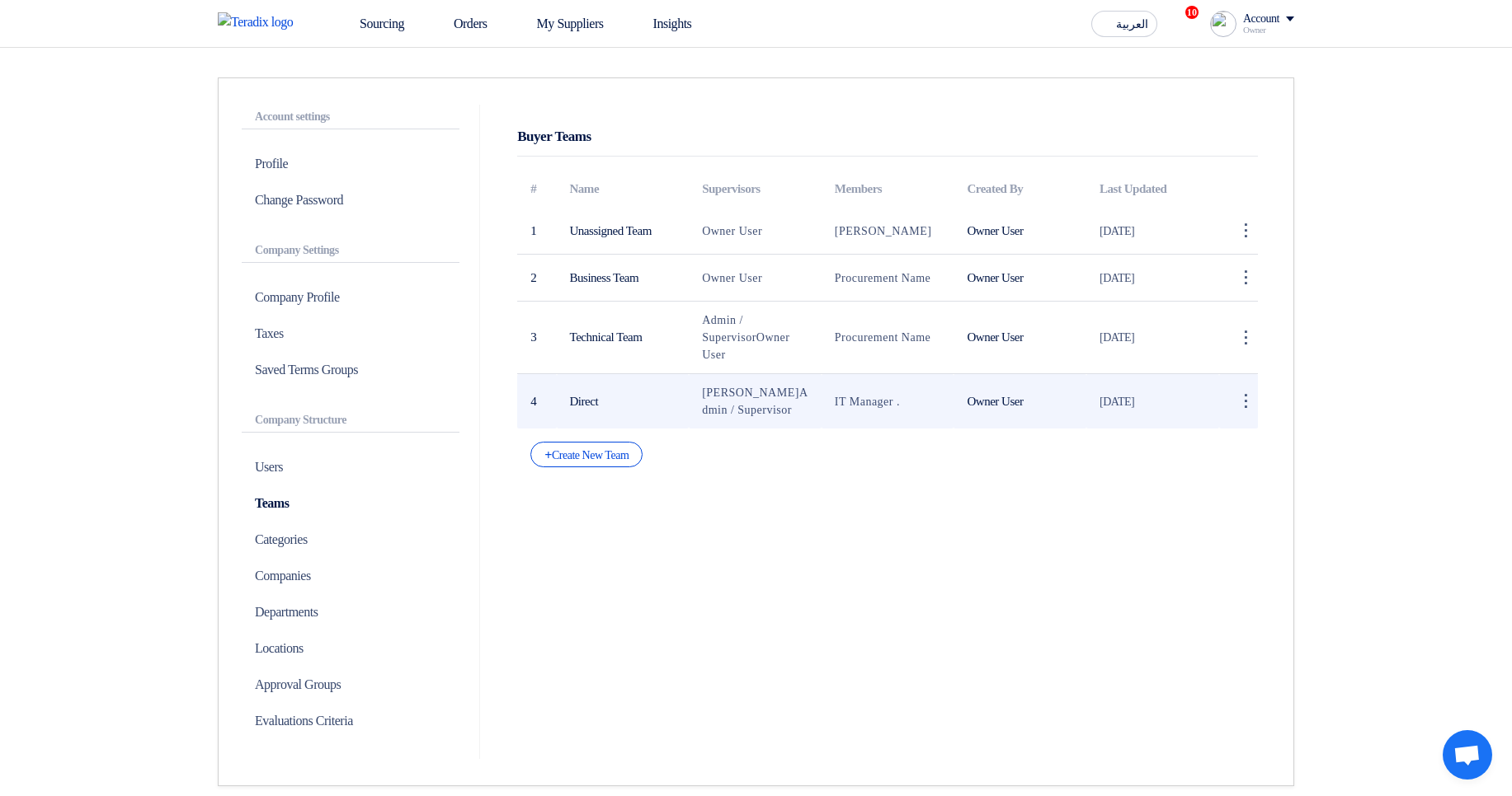
drag, startPoint x: 700, startPoint y: 401, endPoint x: 758, endPoint y: 430, distance: 64.8
click at [758, 429] on td "Abd Rah Admin / Supervisor" at bounding box center [755, 402] width 133 height 55
click at [779, 421] on td "Abd Rah Admin / Supervisor" at bounding box center [755, 402] width 133 height 55
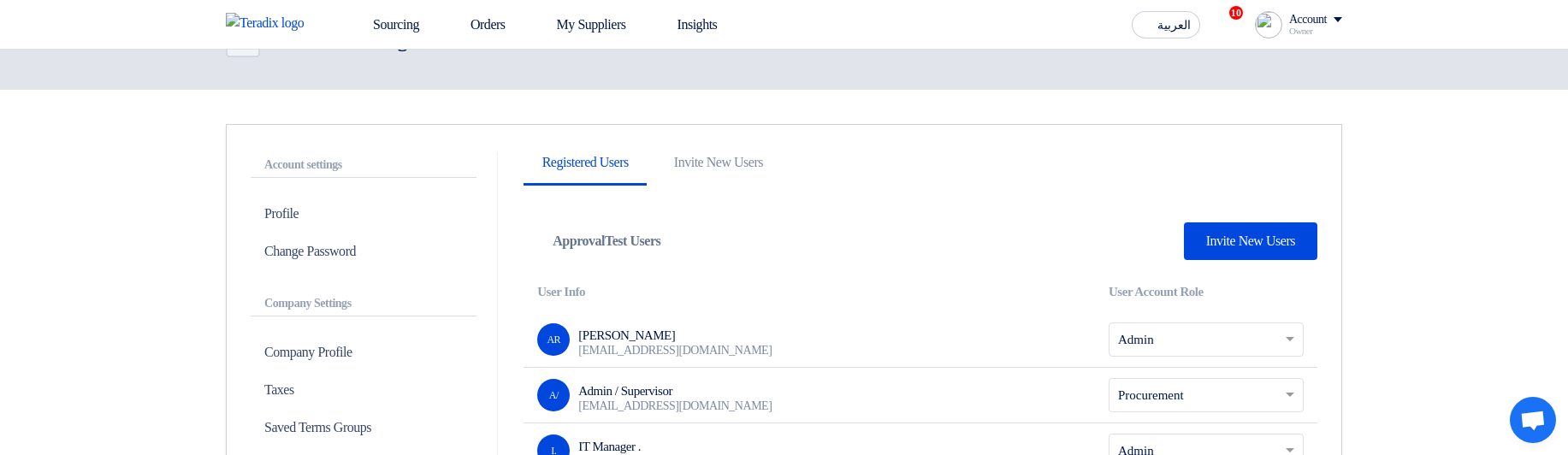
scroll to position [102, 0]
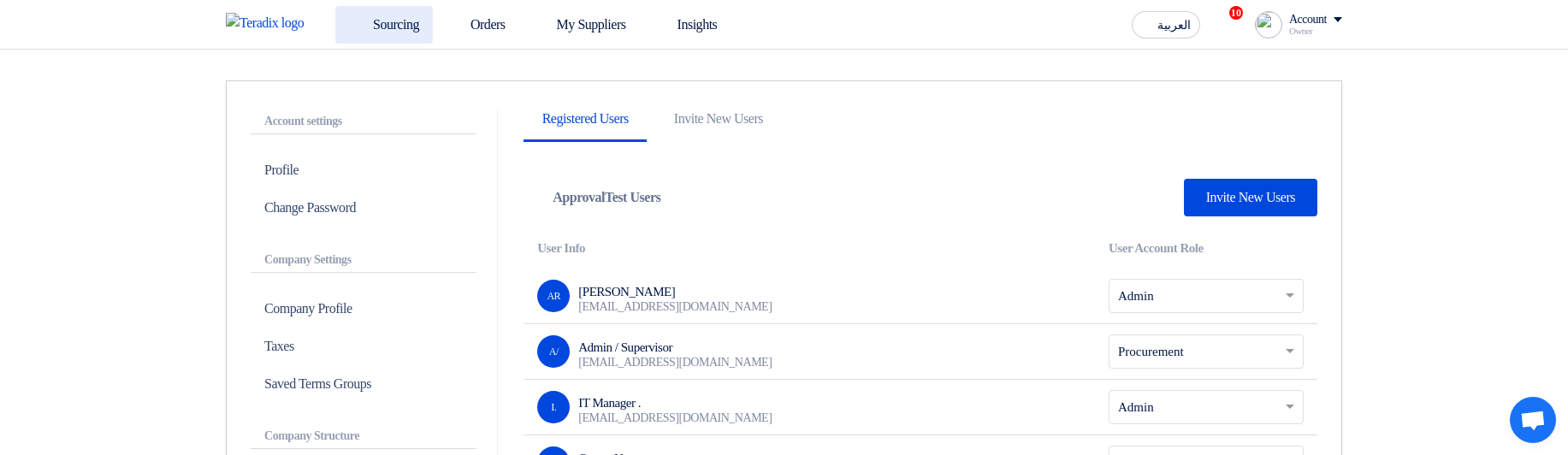
click at [409, 35] on link "Sourcing" at bounding box center [384, 25] width 97 height 38
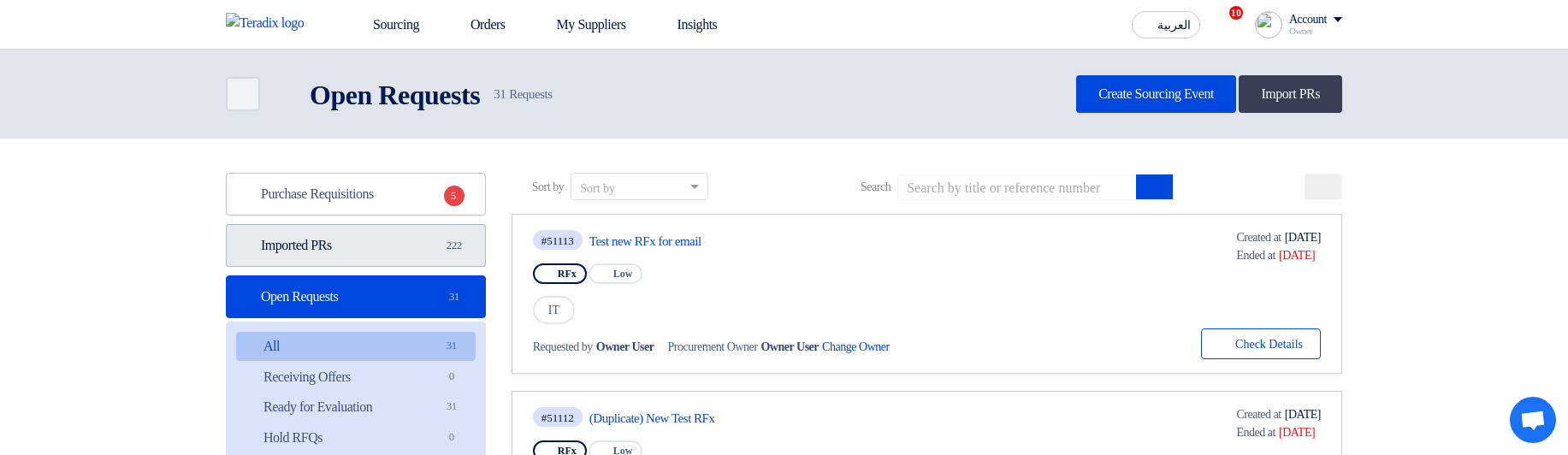
click at [410, 261] on link "Imported PRs Imported PRs 222" at bounding box center [356, 246] width 260 height 42
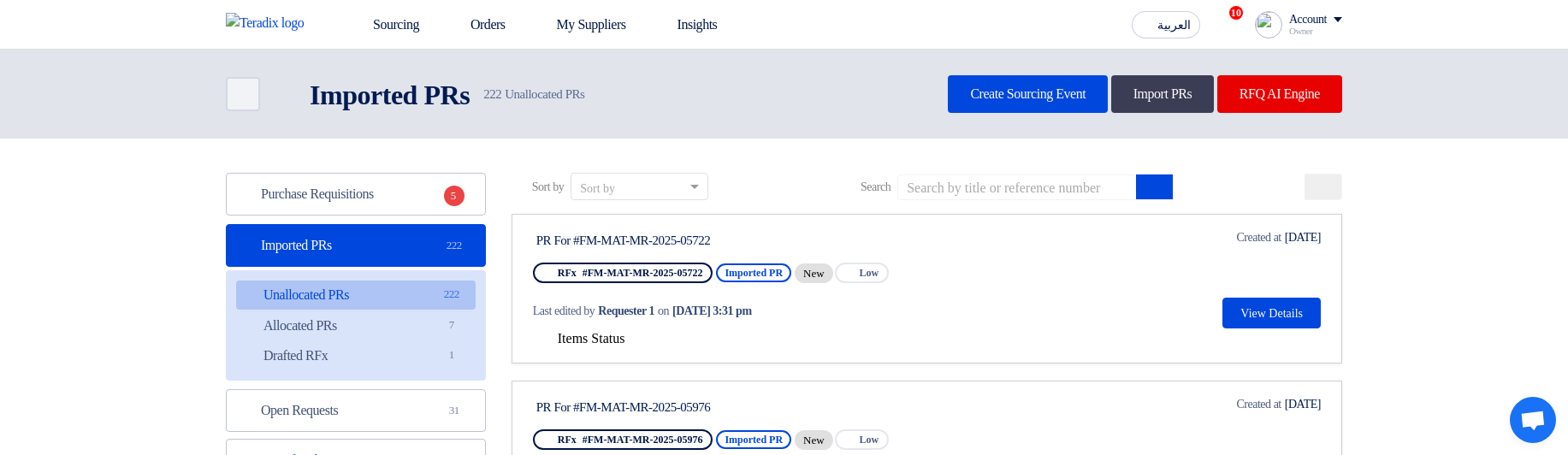
click at [575, 338] on span "Items Status" at bounding box center [591, 338] width 67 height 14
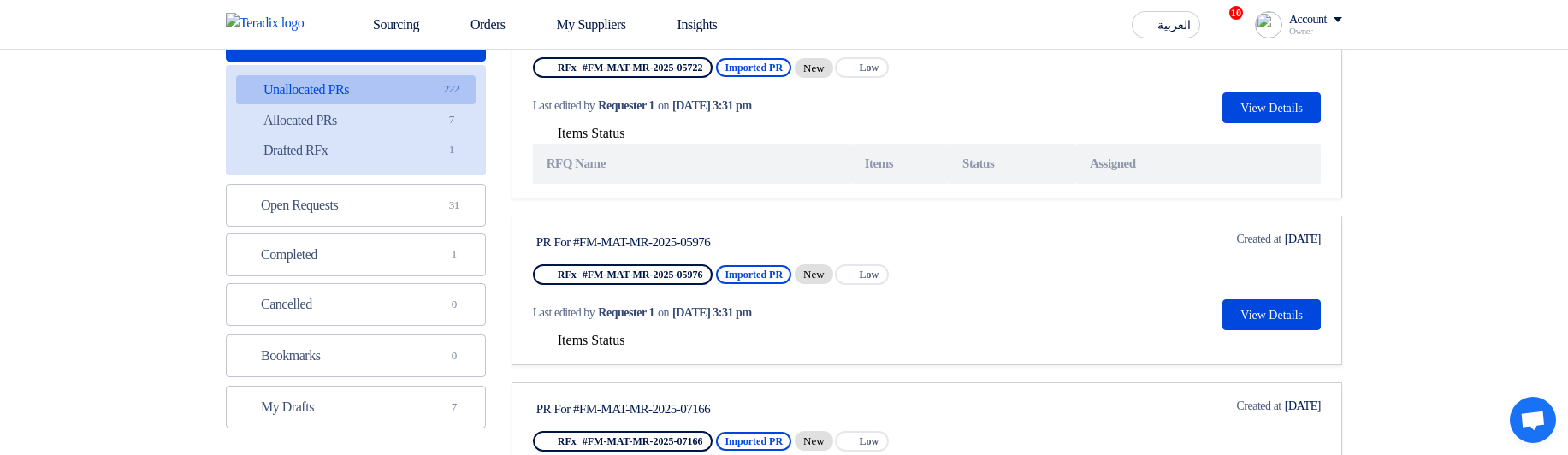
click at [586, 342] on span "Items Status" at bounding box center [591, 340] width 67 height 14
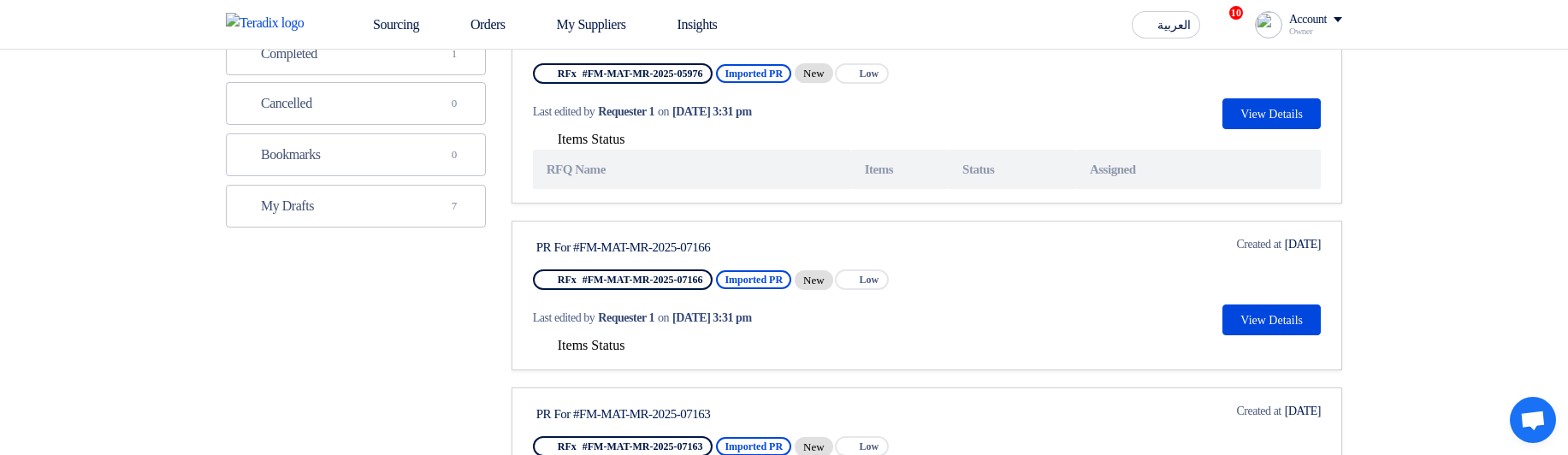
scroll to position [411, 0]
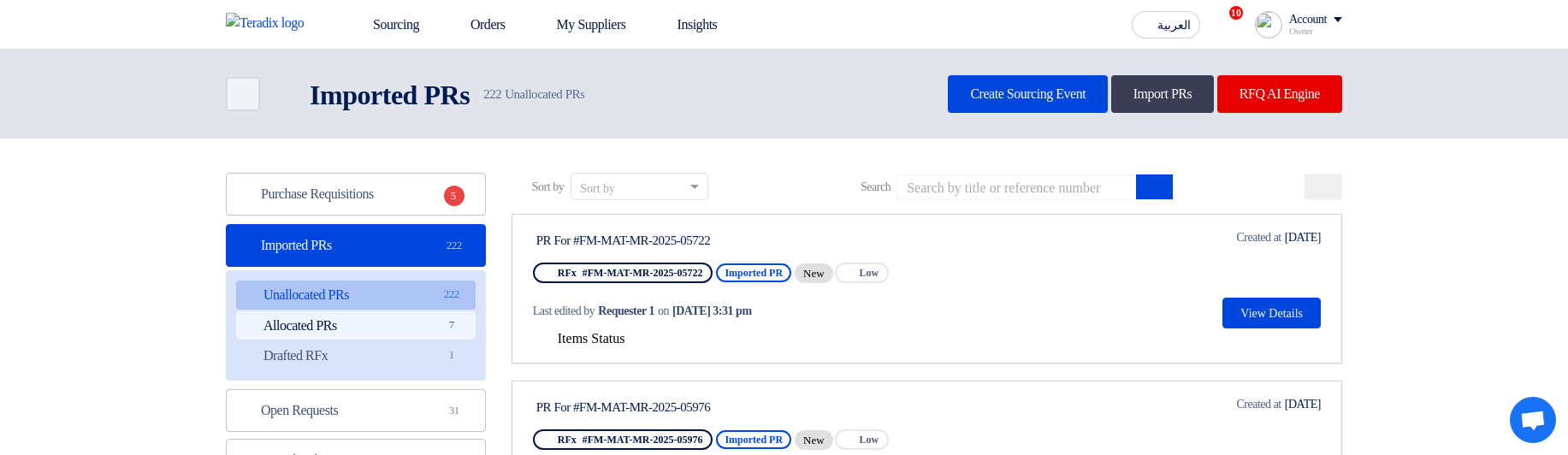
click at [416, 329] on link "Allocated PRs Allocated PRs 7" at bounding box center [355, 325] width 239 height 29
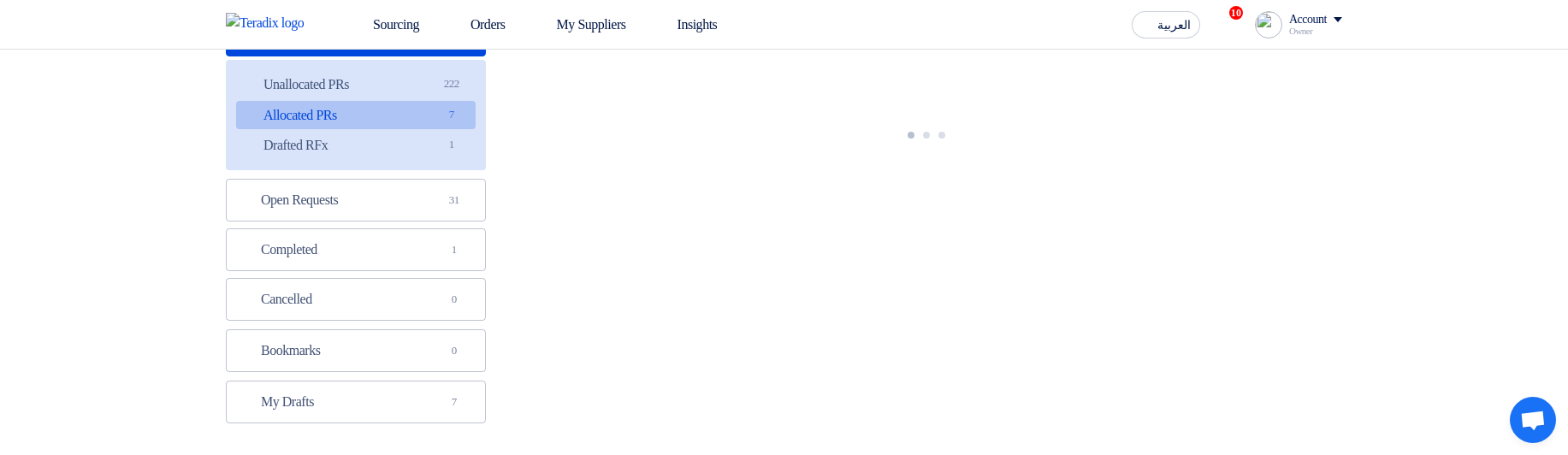
scroll to position [205, 0]
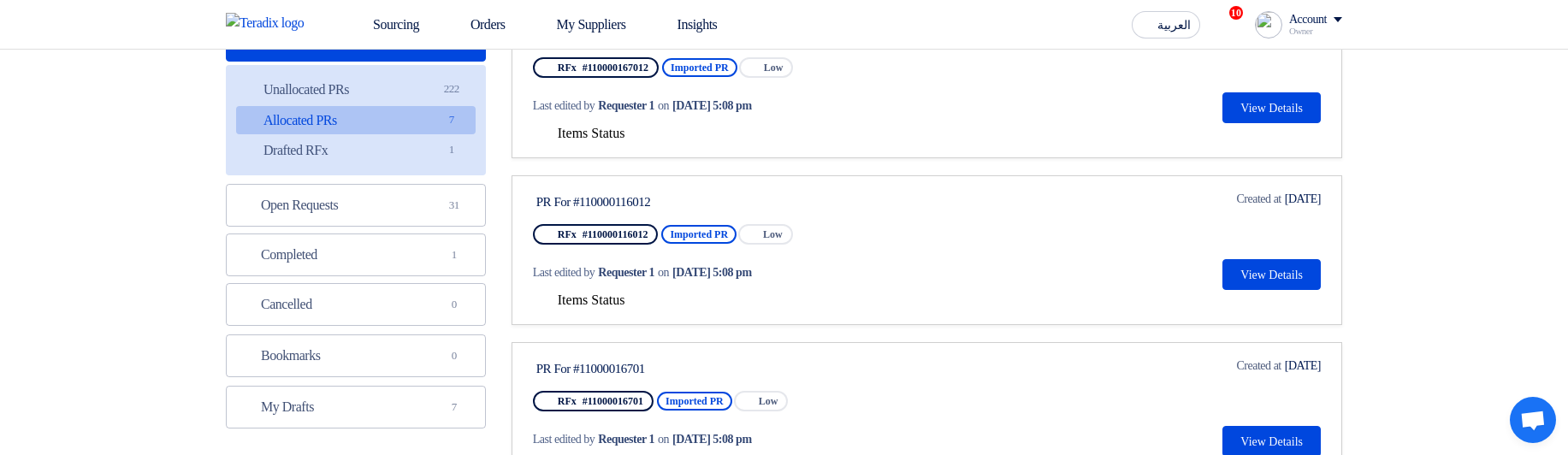
click at [592, 128] on span "Items Status" at bounding box center [591, 133] width 67 height 14
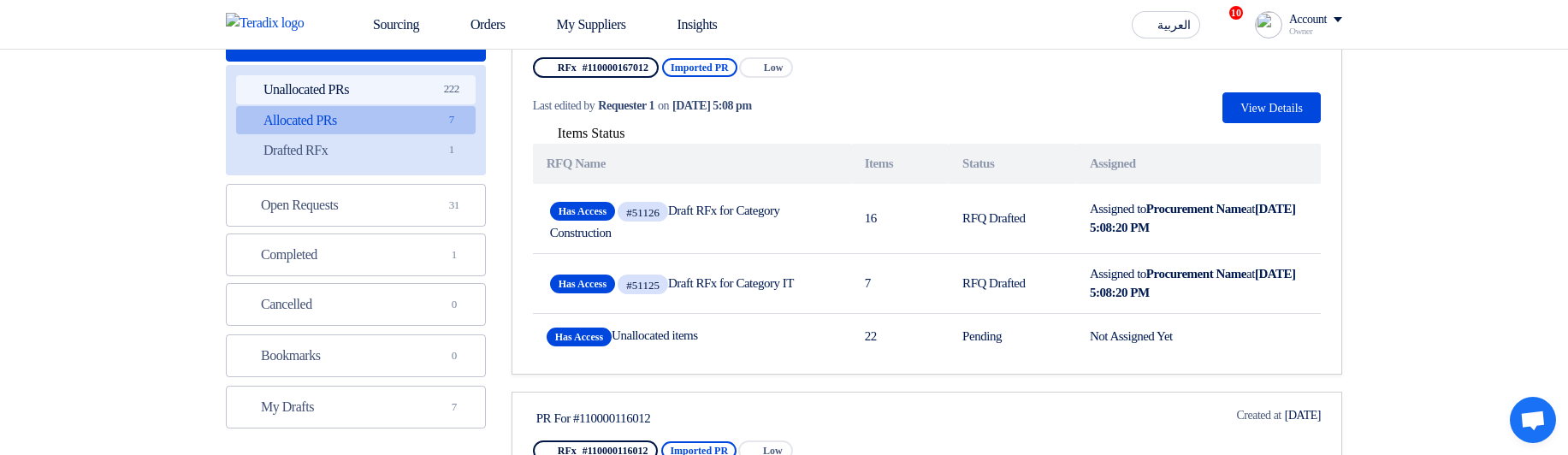
click at [373, 85] on link "Unallocated PRs Unallocated PRs 222" at bounding box center [355, 89] width 239 height 29
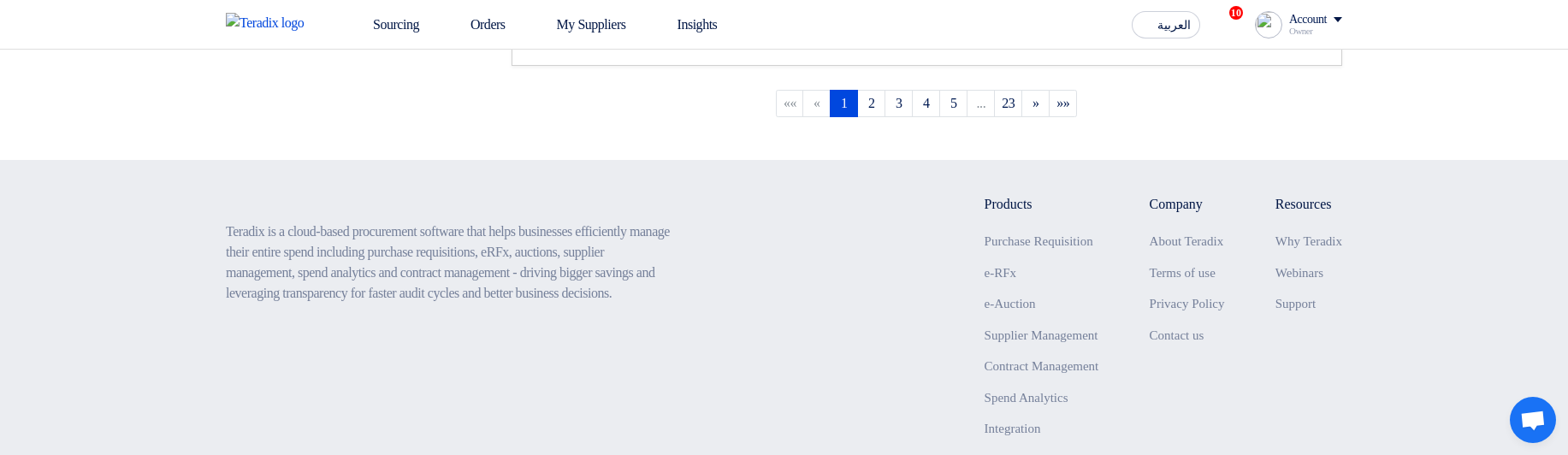
scroll to position [1686, 0]
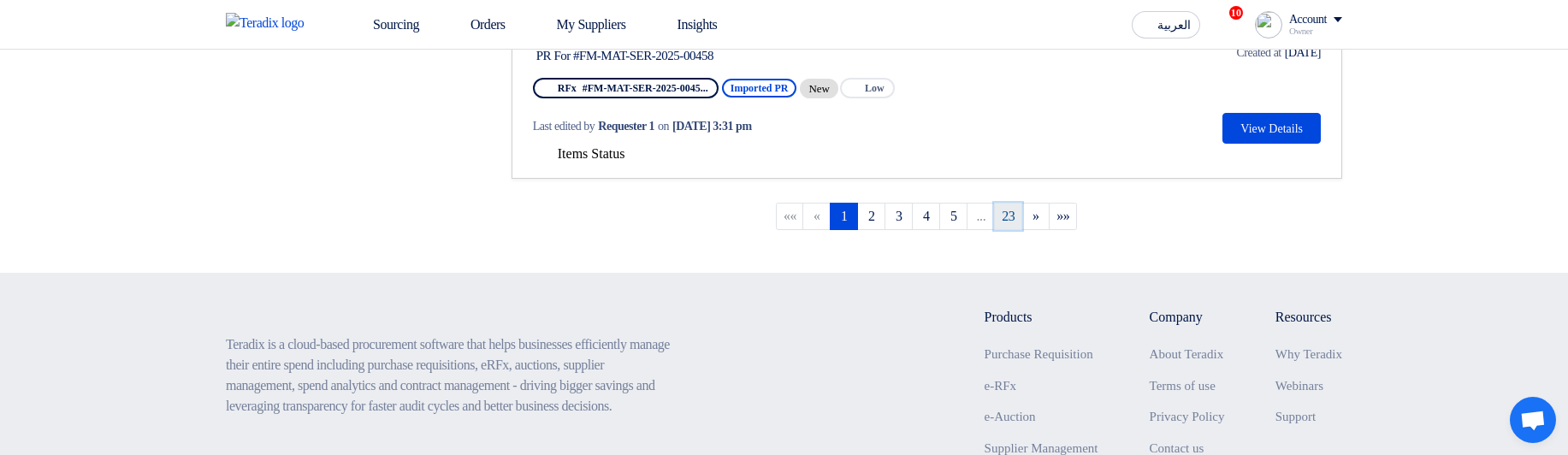
click at [1009, 216] on link "23" at bounding box center [1008, 216] width 28 height 27
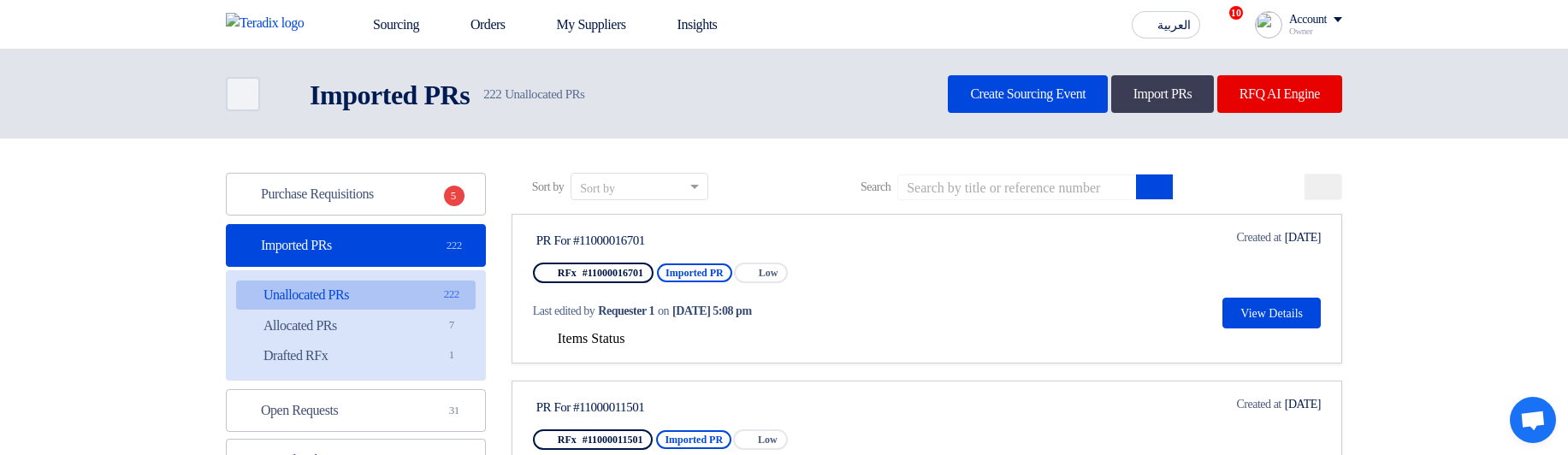
click at [591, 345] on span "Items Status" at bounding box center [591, 338] width 67 height 14
click at [589, 340] on span "Items Status" at bounding box center [591, 338] width 67 height 14
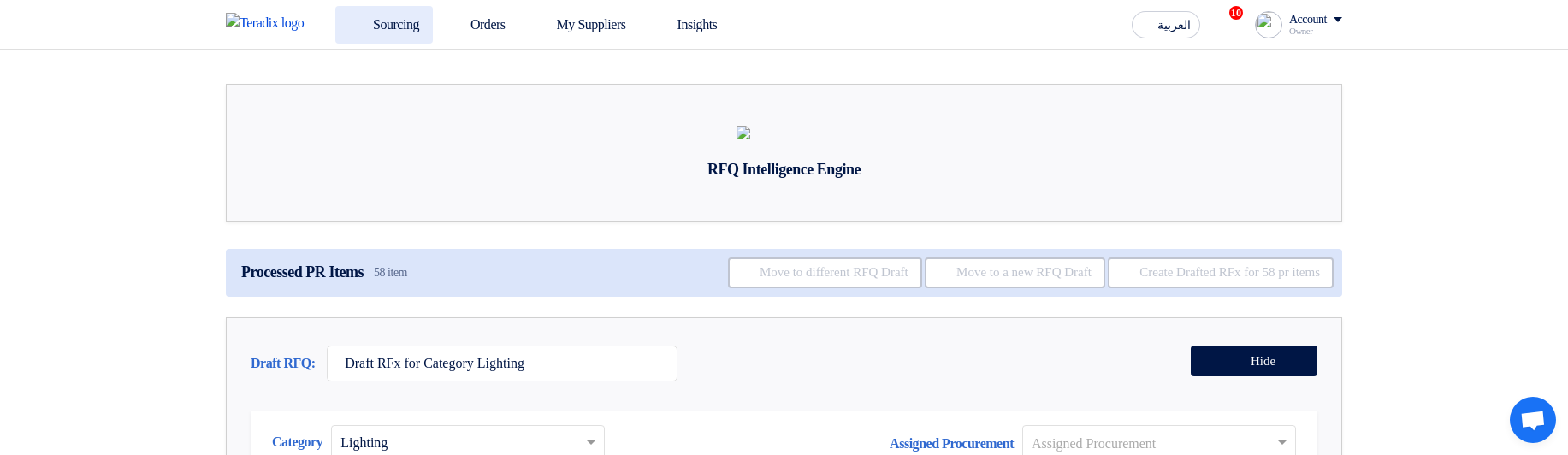
click at [385, 24] on link "Sourcing" at bounding box center [384, 25] width 97 height 38
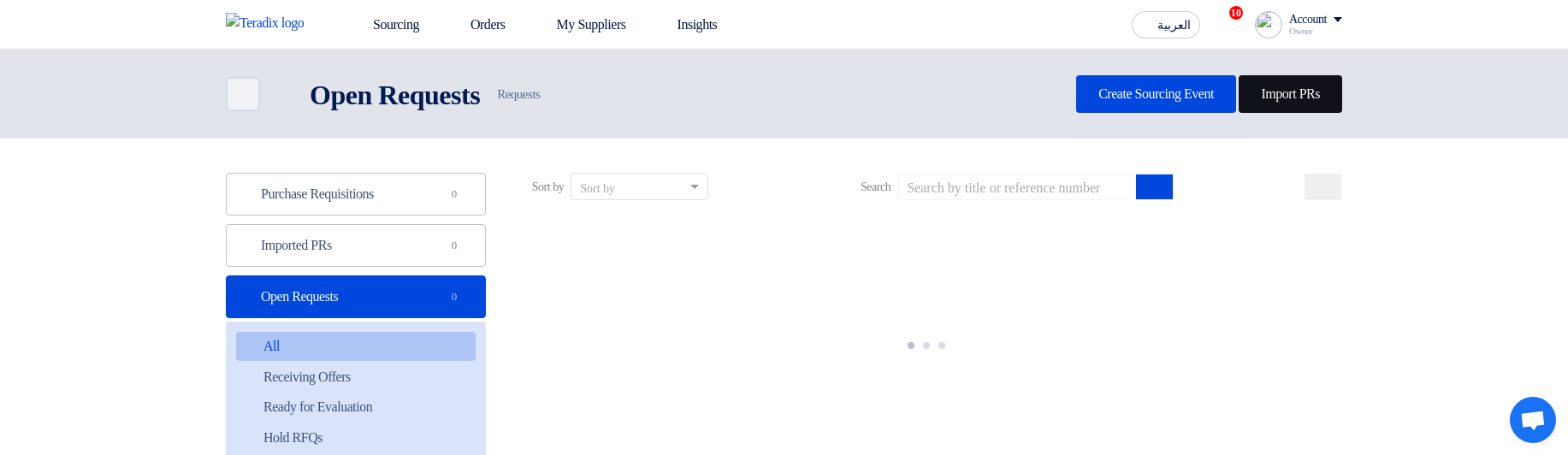
click at [1269, 91] on link "Import PRs" at bounding box center [1290, 94] width 103 height 38
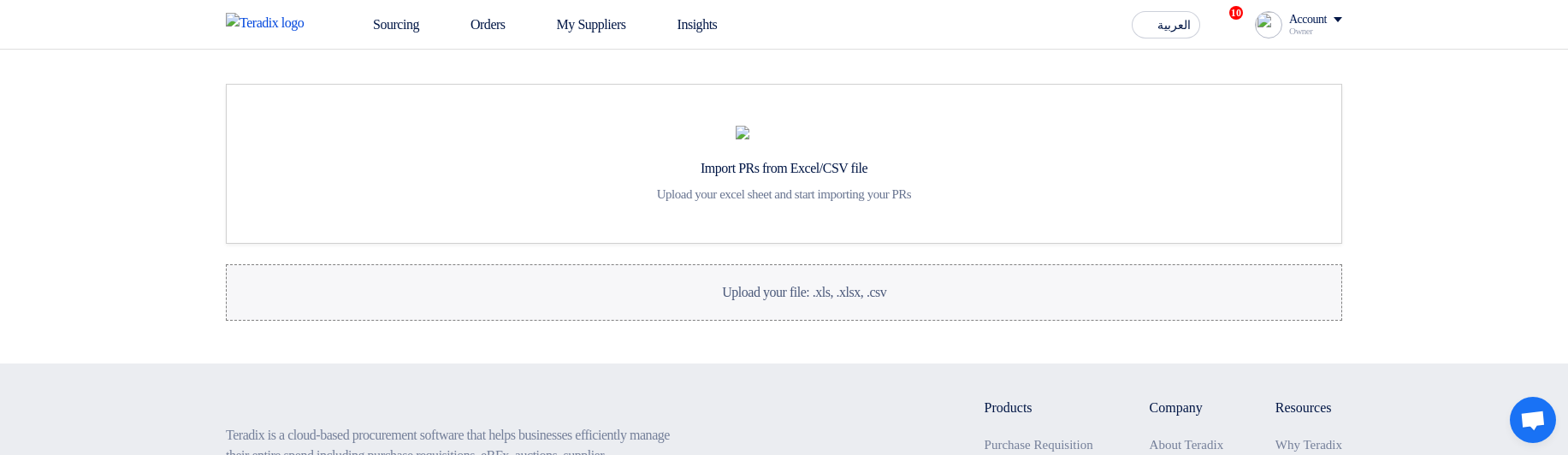
click at [803, 300] on span "Upload your file: .xls, .xlsx, .csv" at bounding box center [804, 292] width 164 height 14
click at [0, 0] on input "Upload your file: .xls, .xlsx, .csv Upload your file: .xls, .xlsx, .csv" at bounding box center [0, 0] width 0 height 0
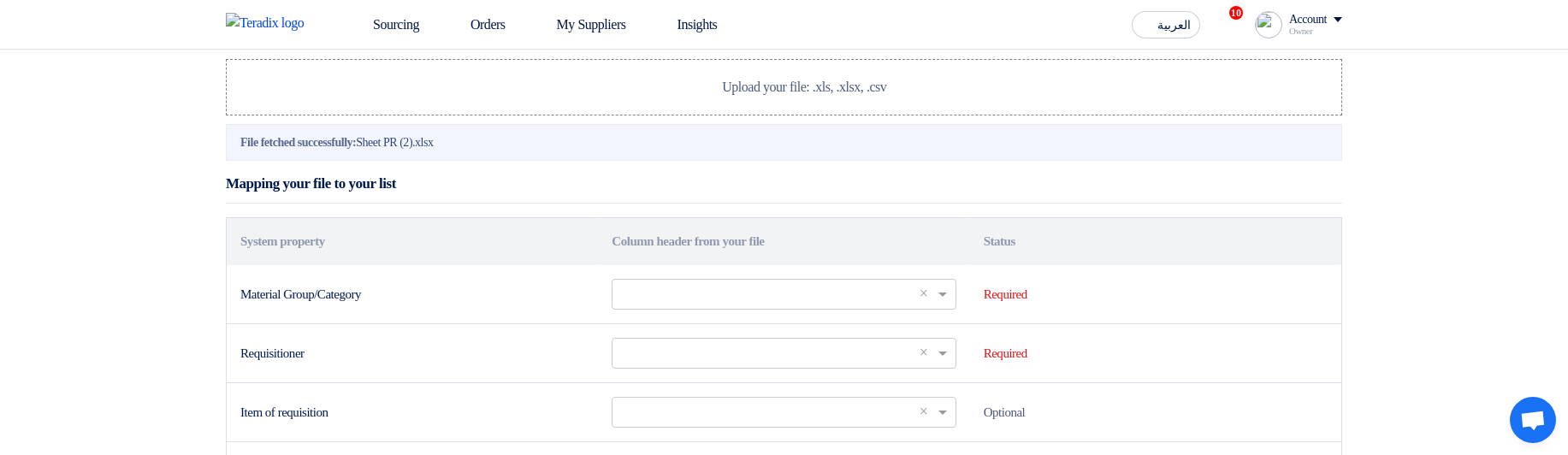
scroll to position [308, 0]
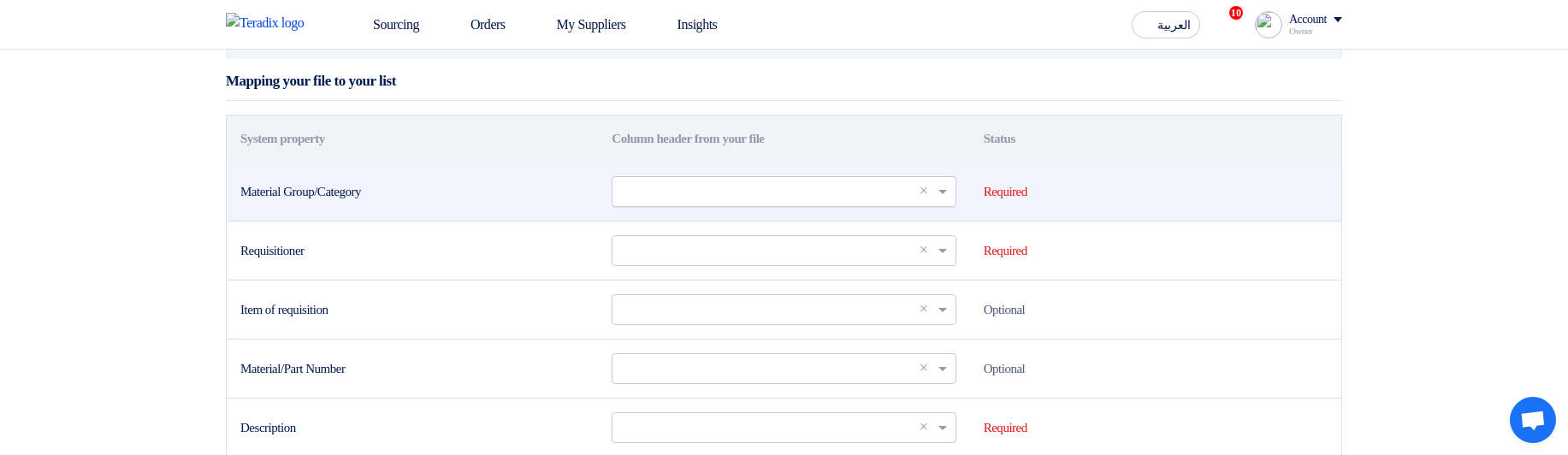
click at [742, 205] on input "text" at bounding box center [775, 191] width 308 height 28
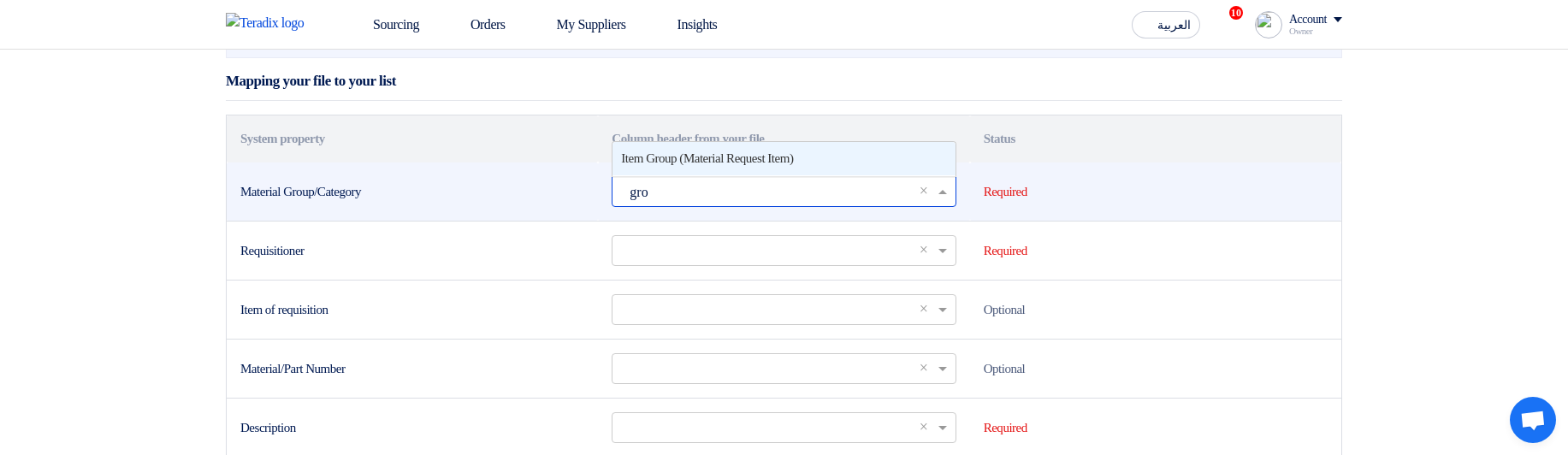
type input "grou"
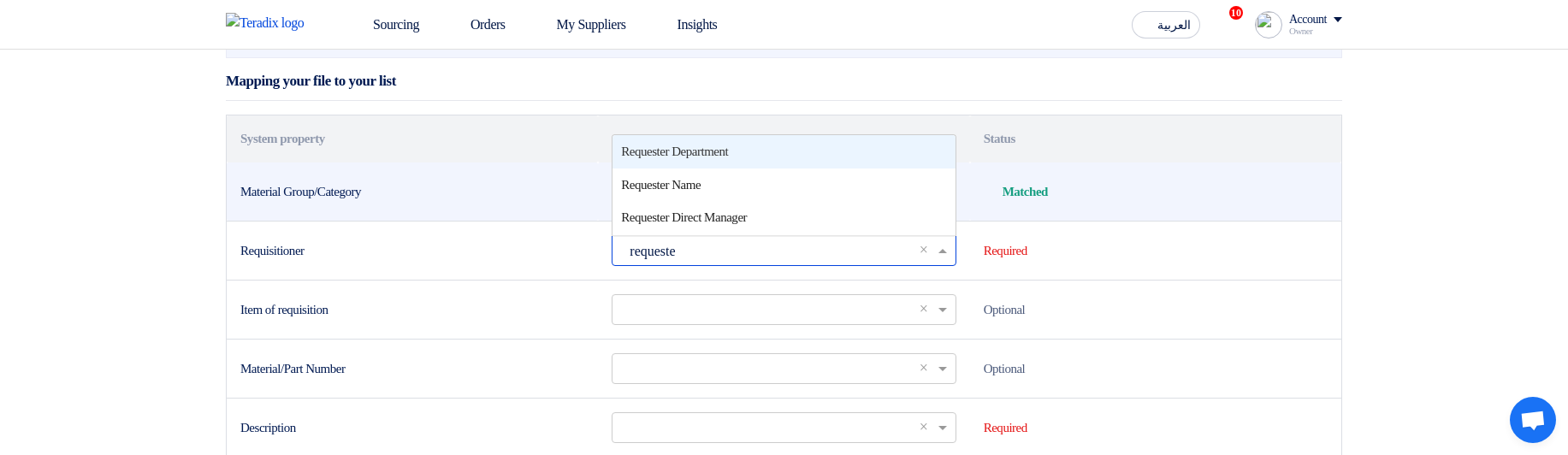
scroll to position [0, 0]
type input "requester"
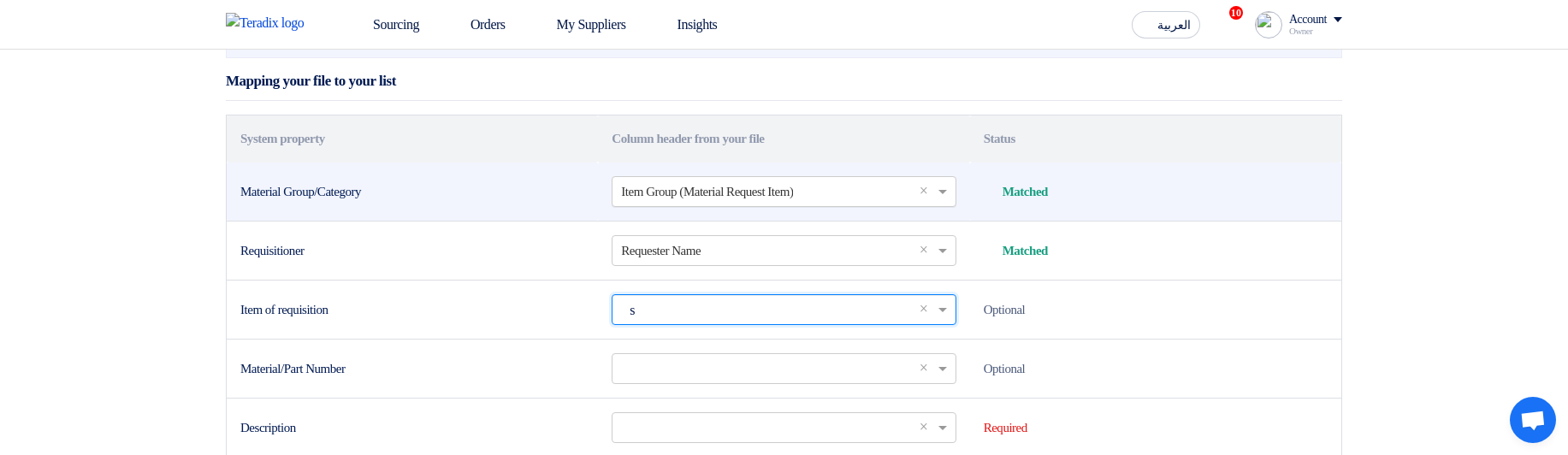
type input "sr"
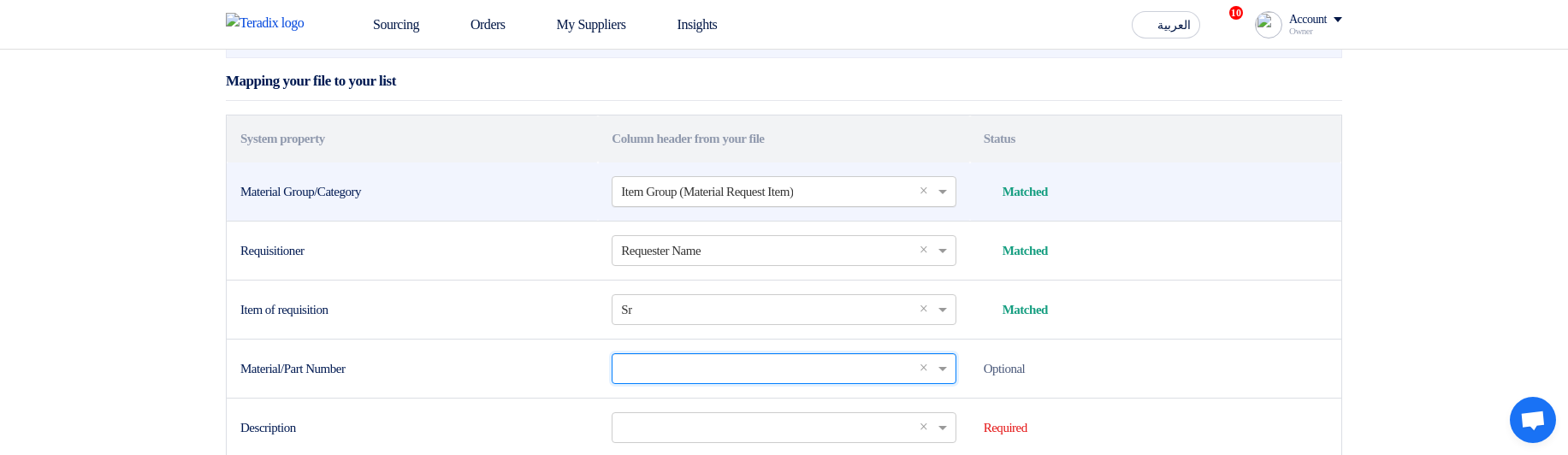
scroll to position [575, 0]
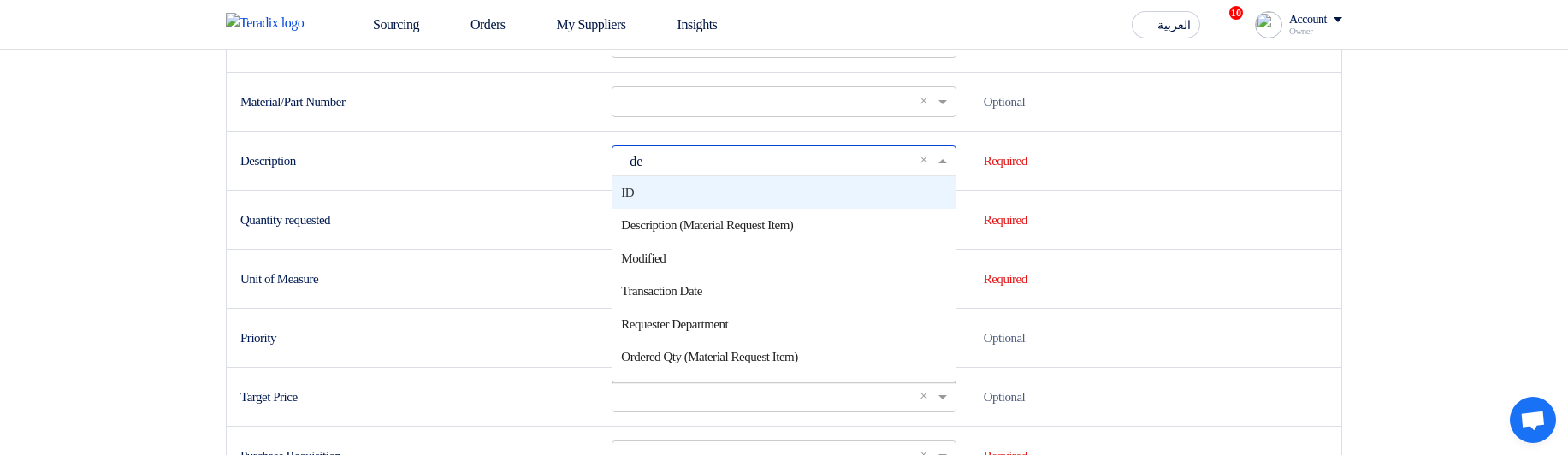
type input "des"
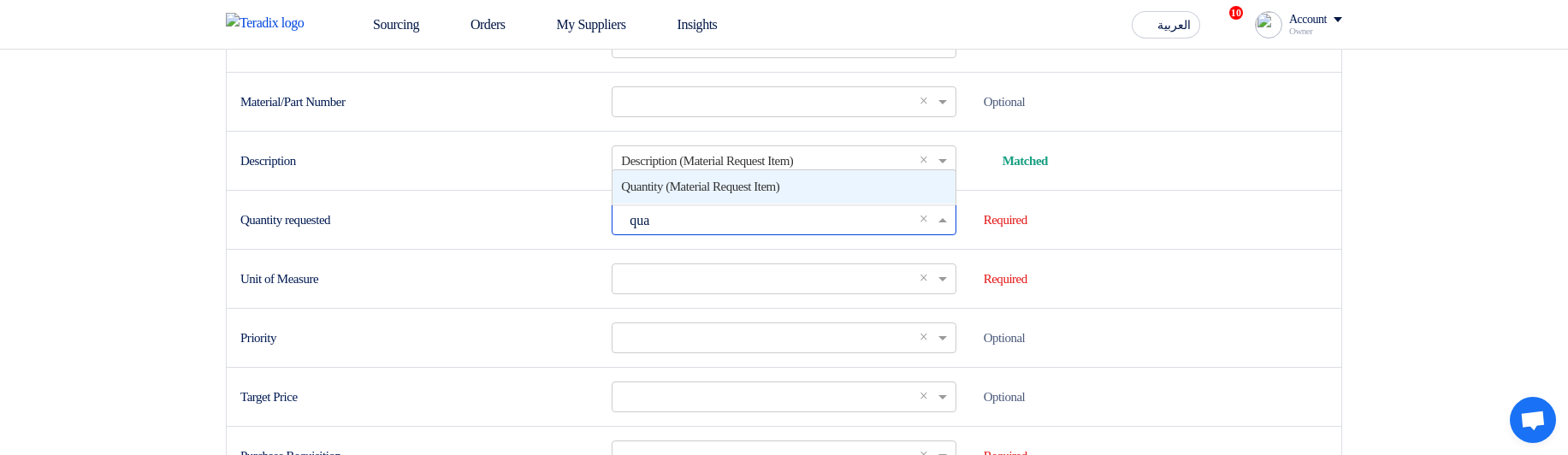
type input "quan"
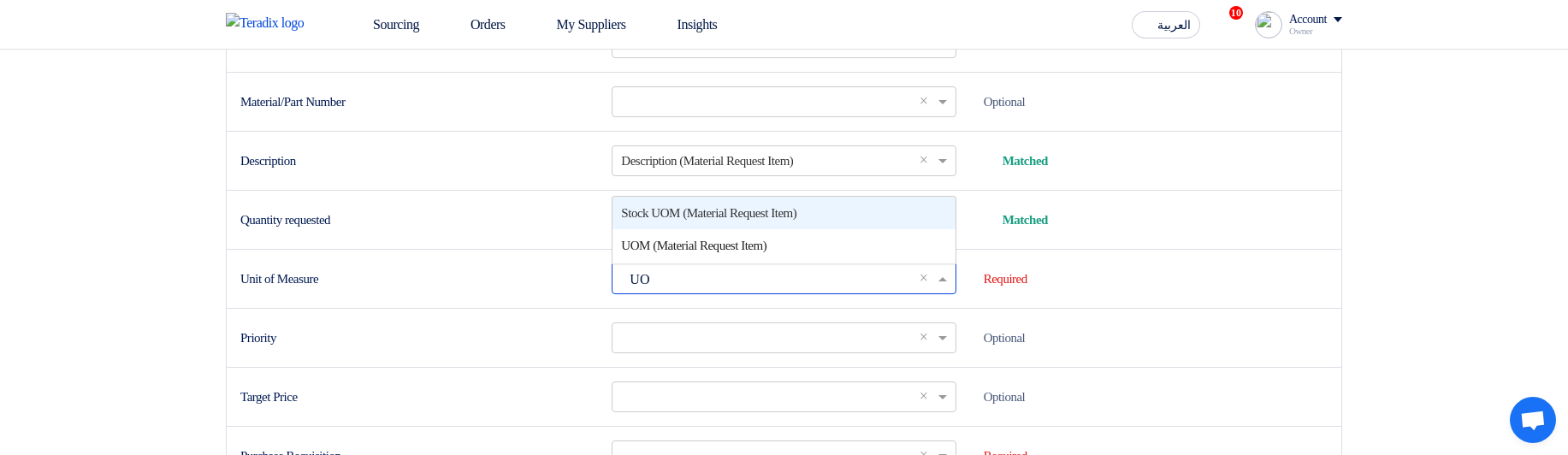
type input "UOM"
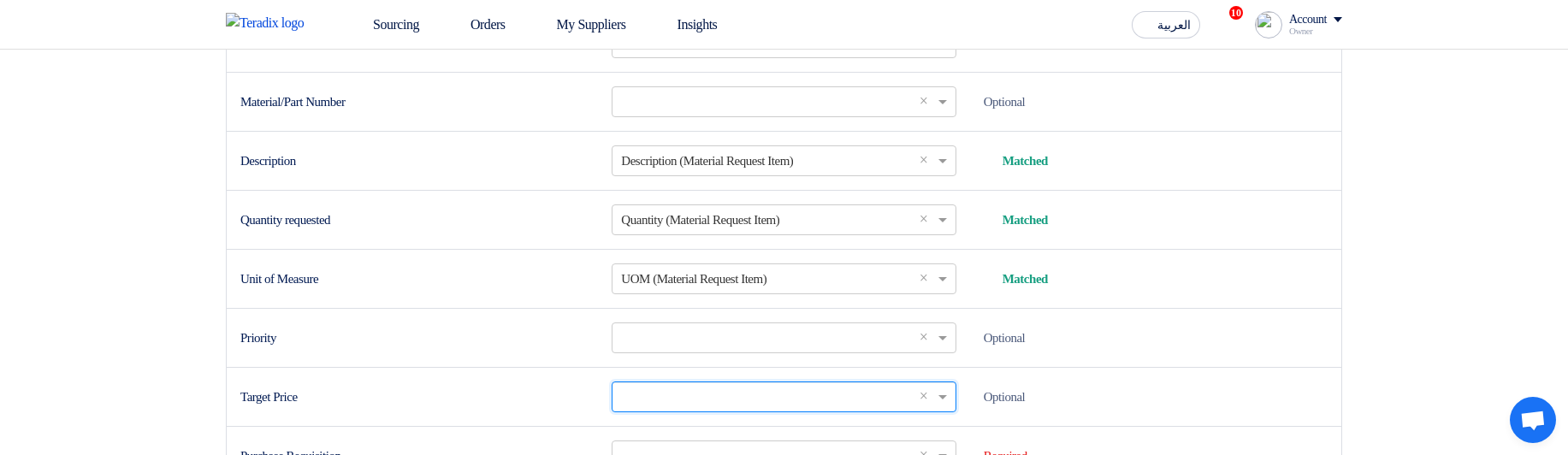
scroll to position [598, 0]
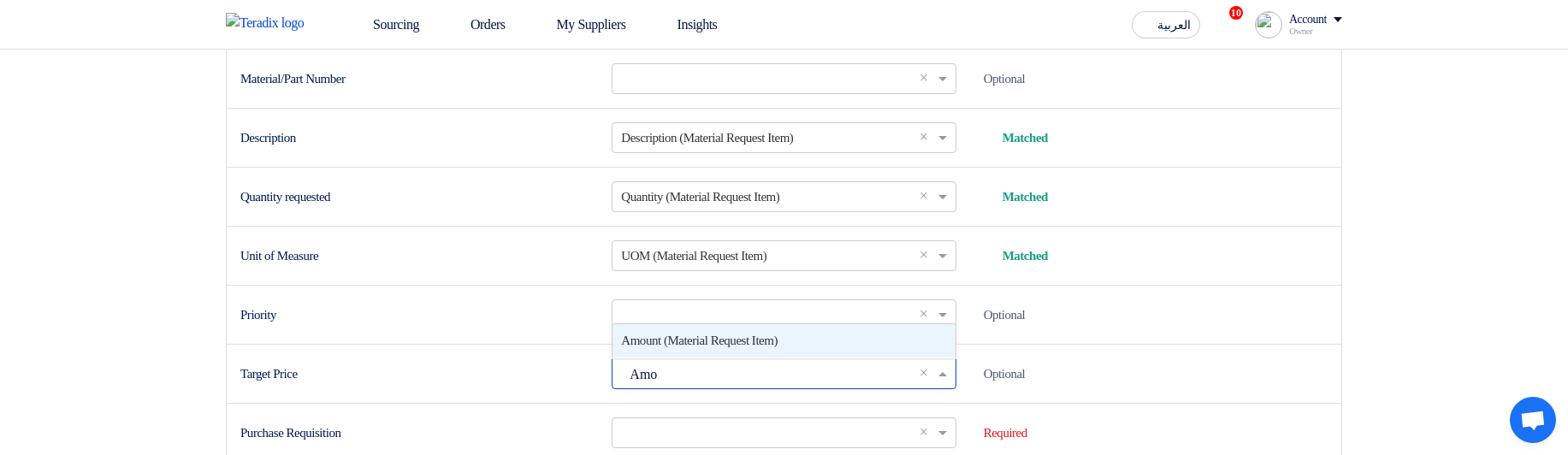
type input "Amou"
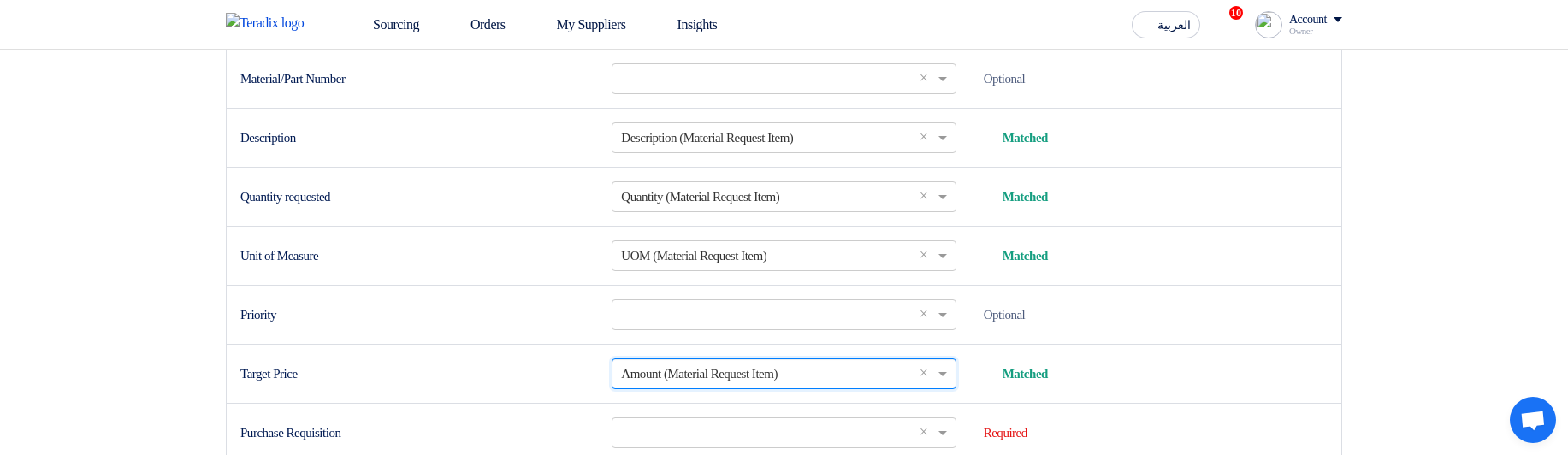
scroll to position [870, 0]
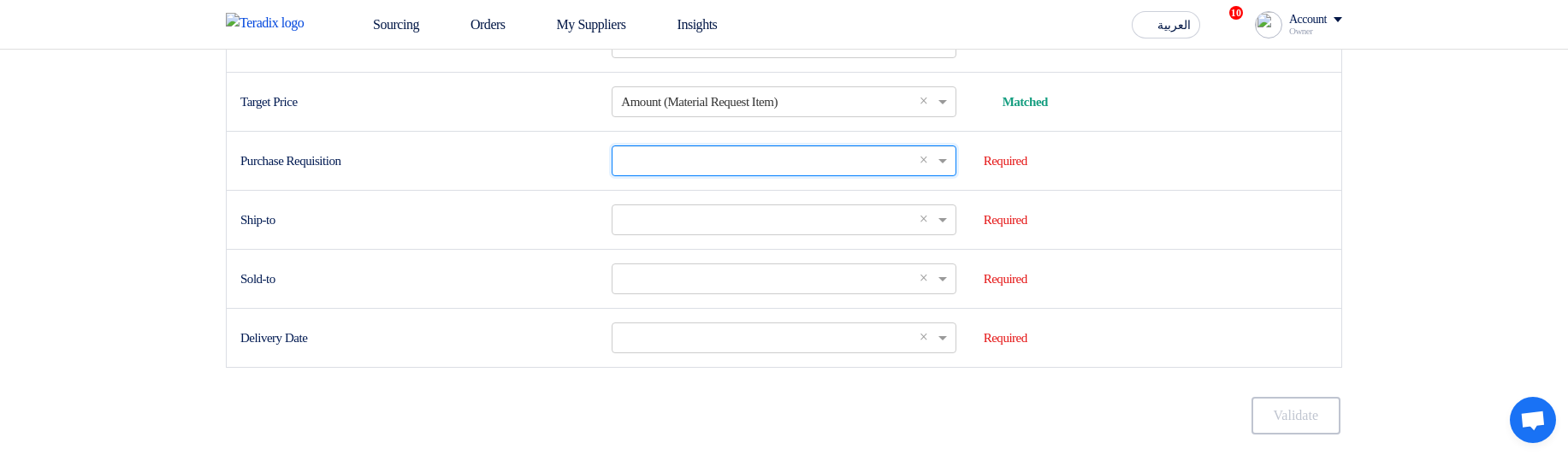
type input "P"
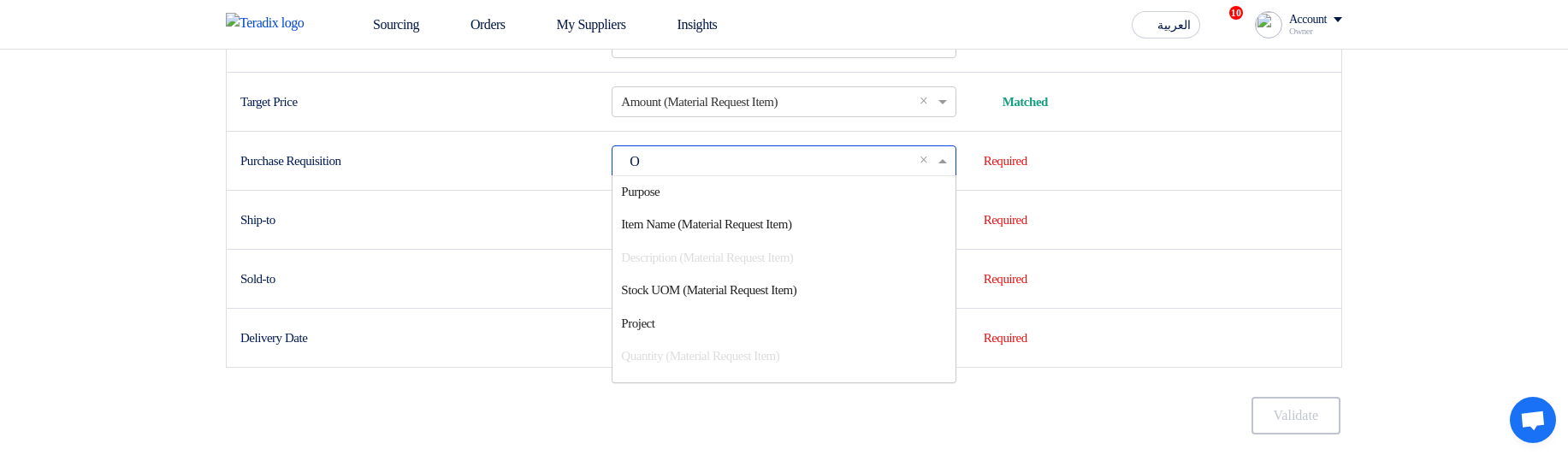
scroll to position [0, 0]
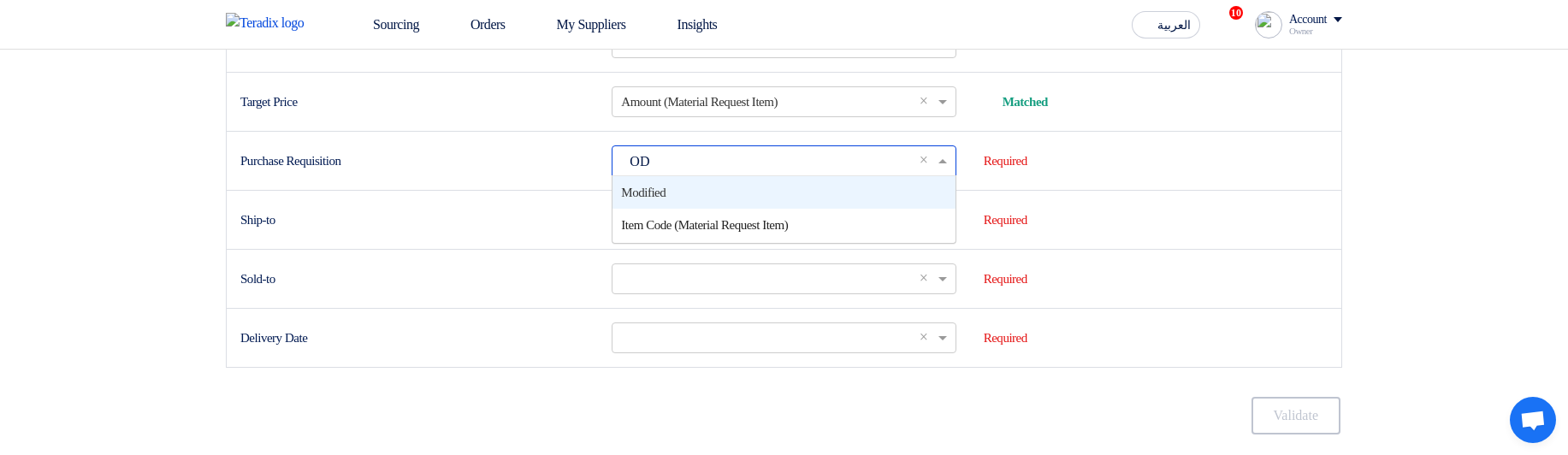
type input "O"
type input "Id"
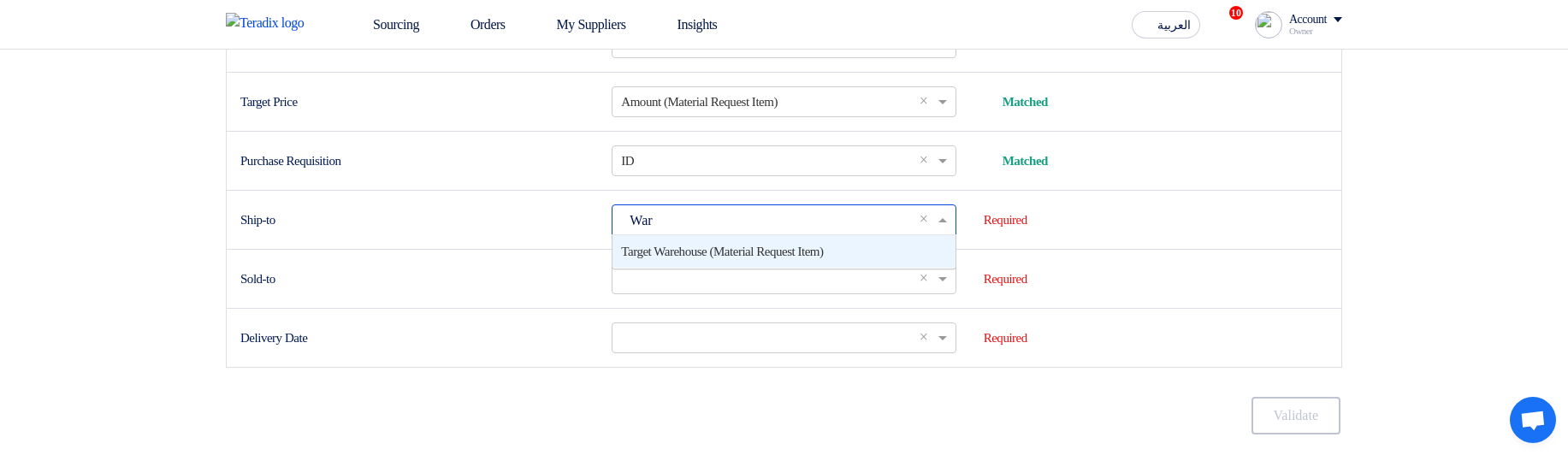
type input "Ware"
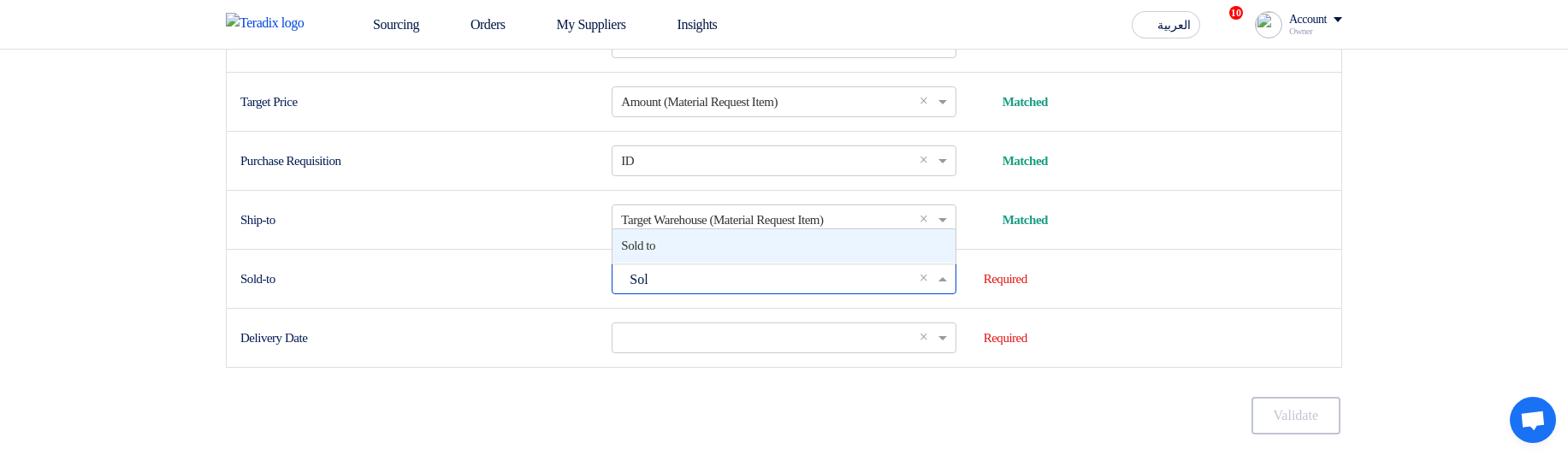
type input "Sold"
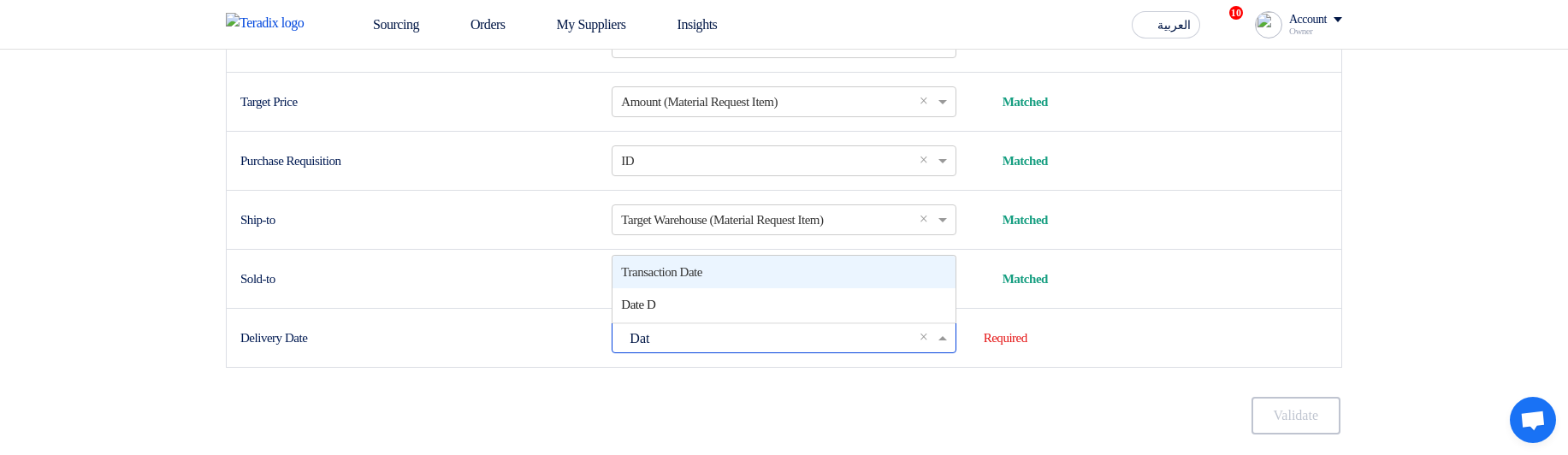
type input "Date"
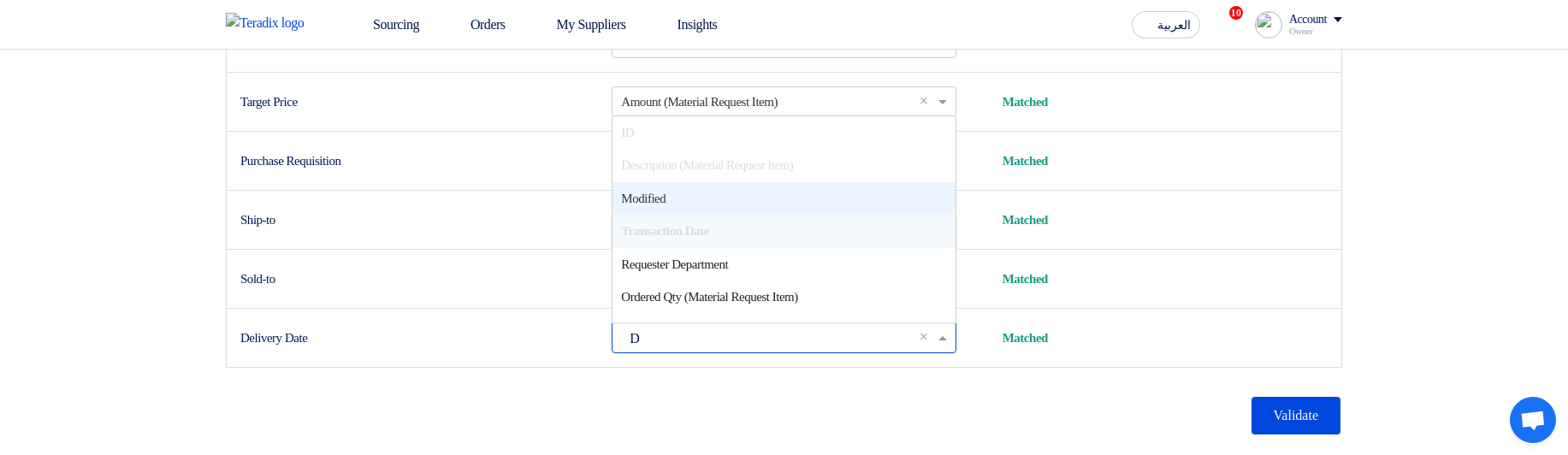
type input "Da"
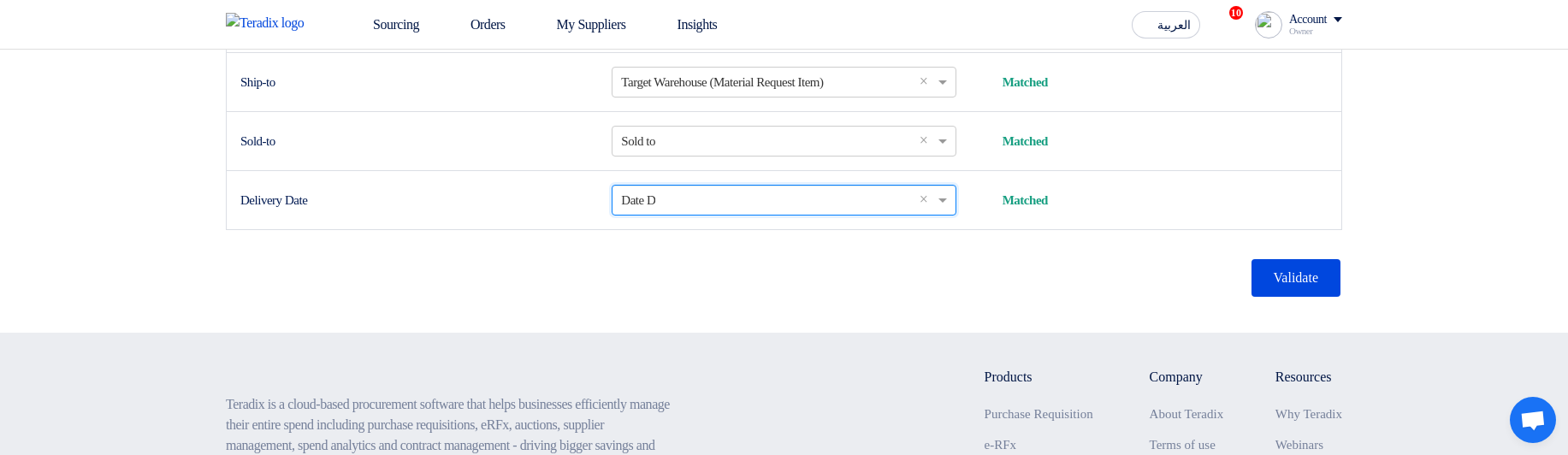
scroll to position [1280, 0]
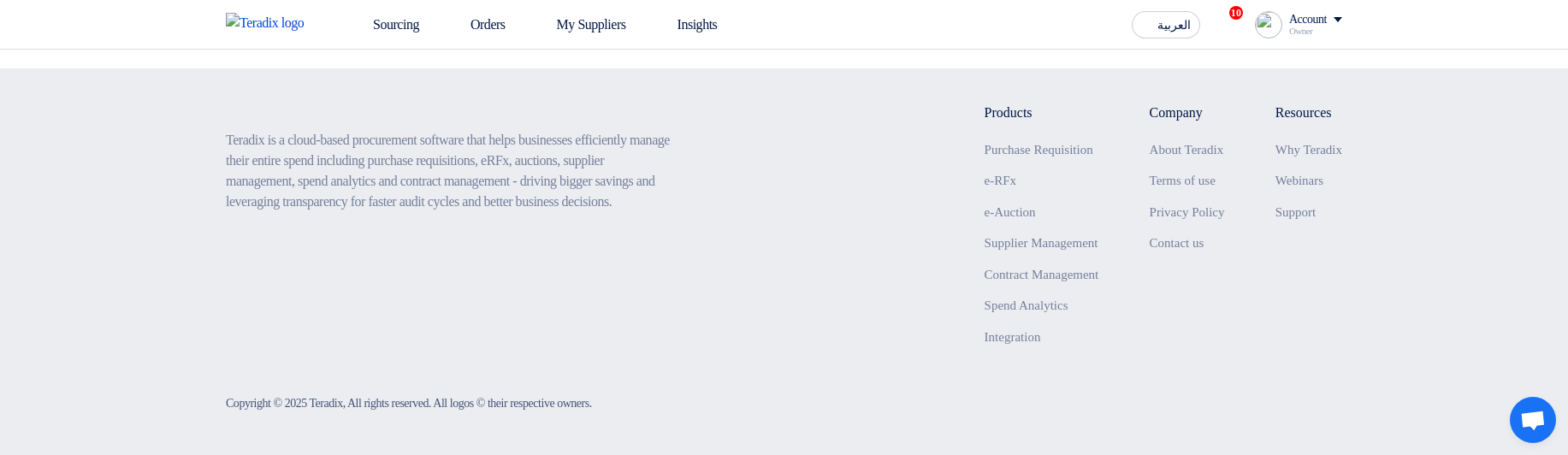
click at [1296, 33] on button "Validate" at bounding box center [1296, 13] width 89 height 38
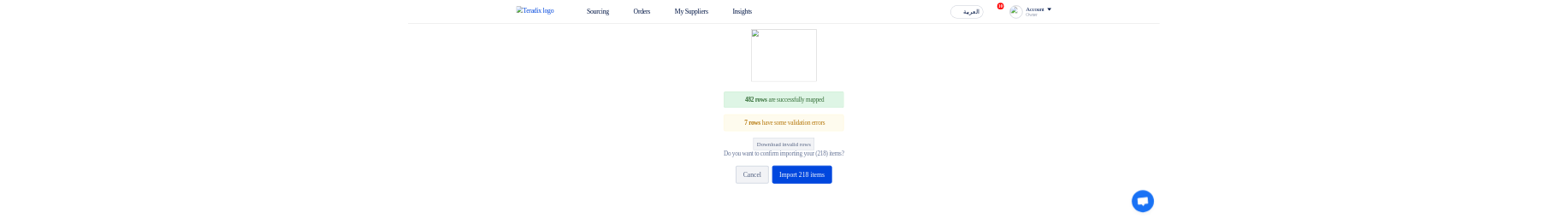
scroll to position [376, 0]
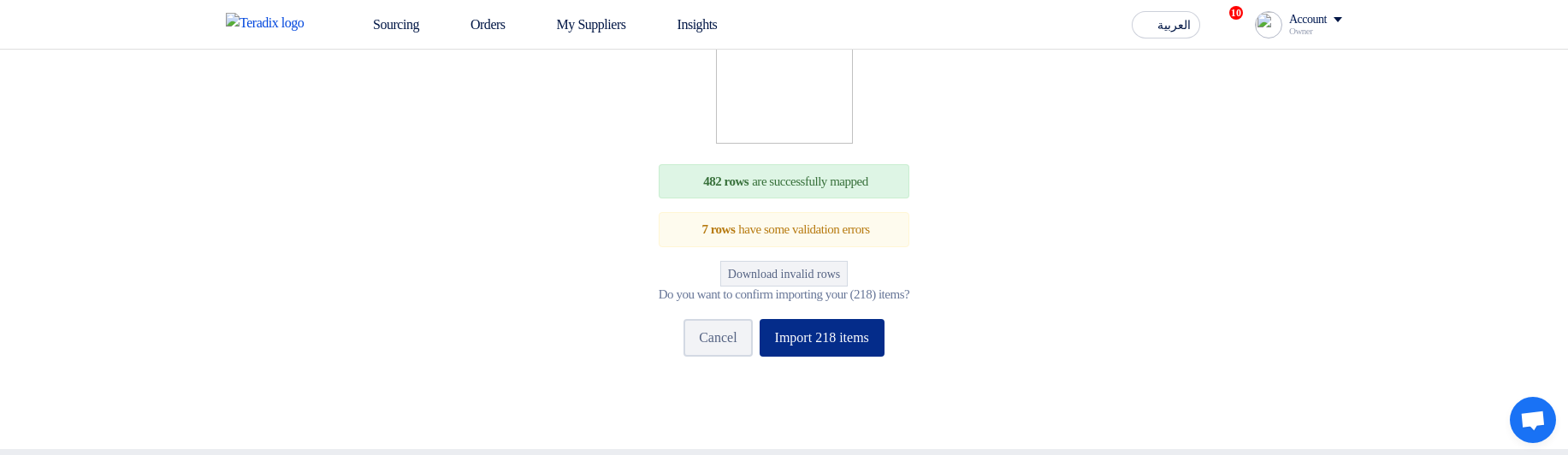
click at [854, 357] on button "Import 218 items" at bounding box center [822, 337] width 125 height 38
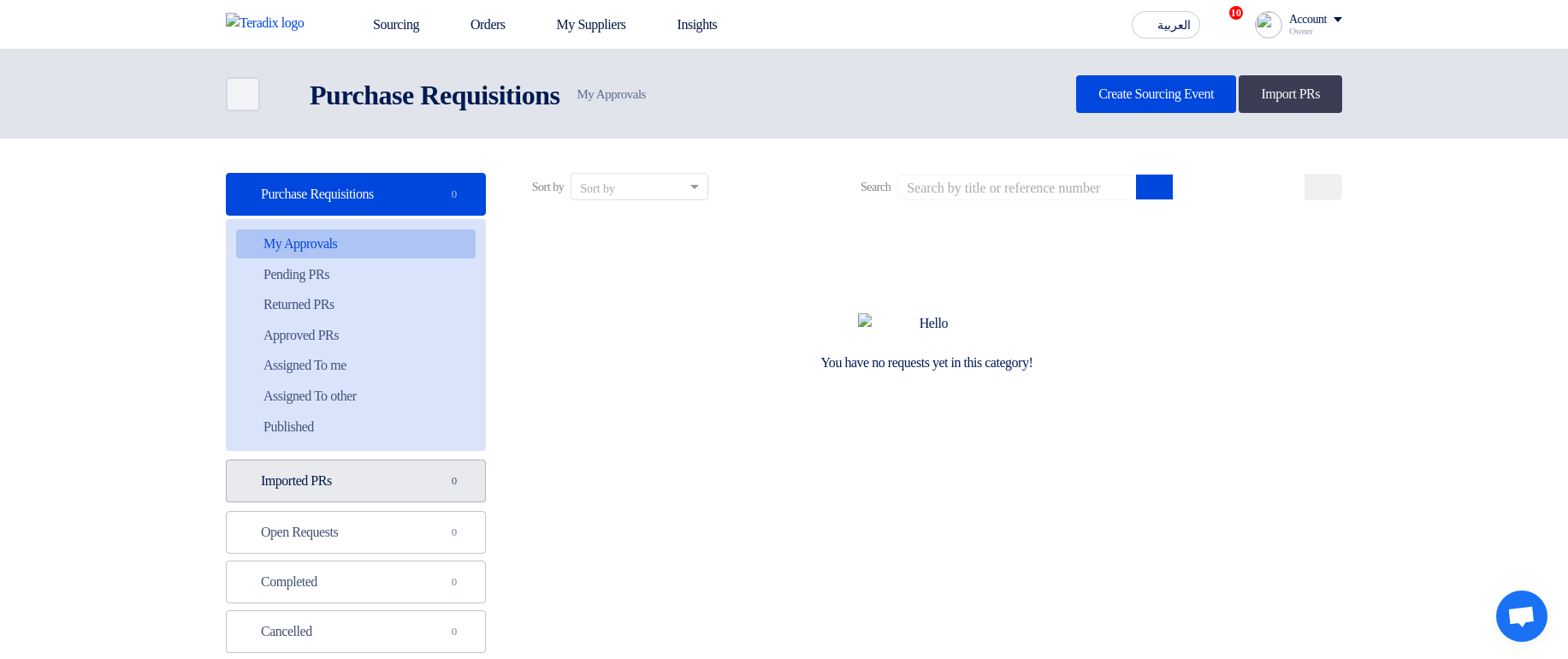
click at [390, 463] on link "Imported PRs Imported PRs 0" at bounding box center [356, 481] width 260 height 42
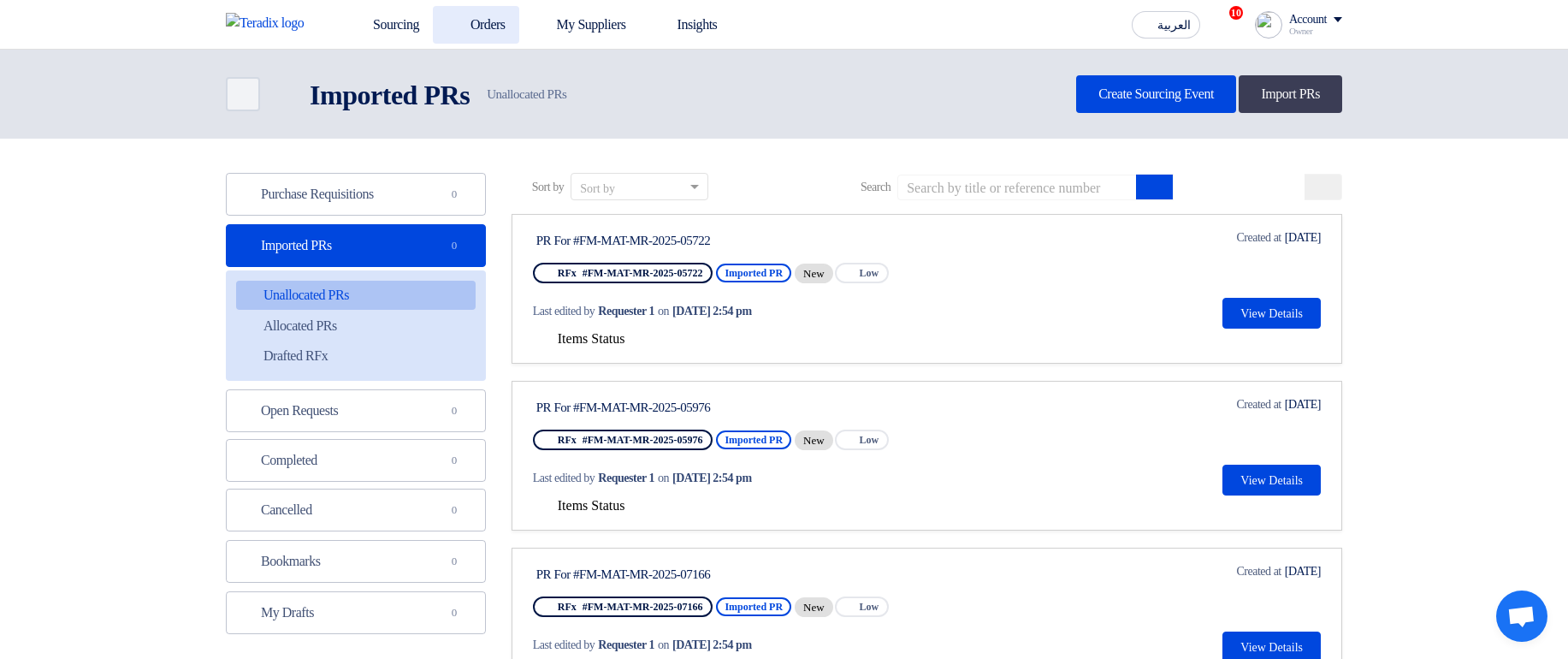
click at [477, 13] on link "Orders" at bounding box center [476, 25] width 87 height 38
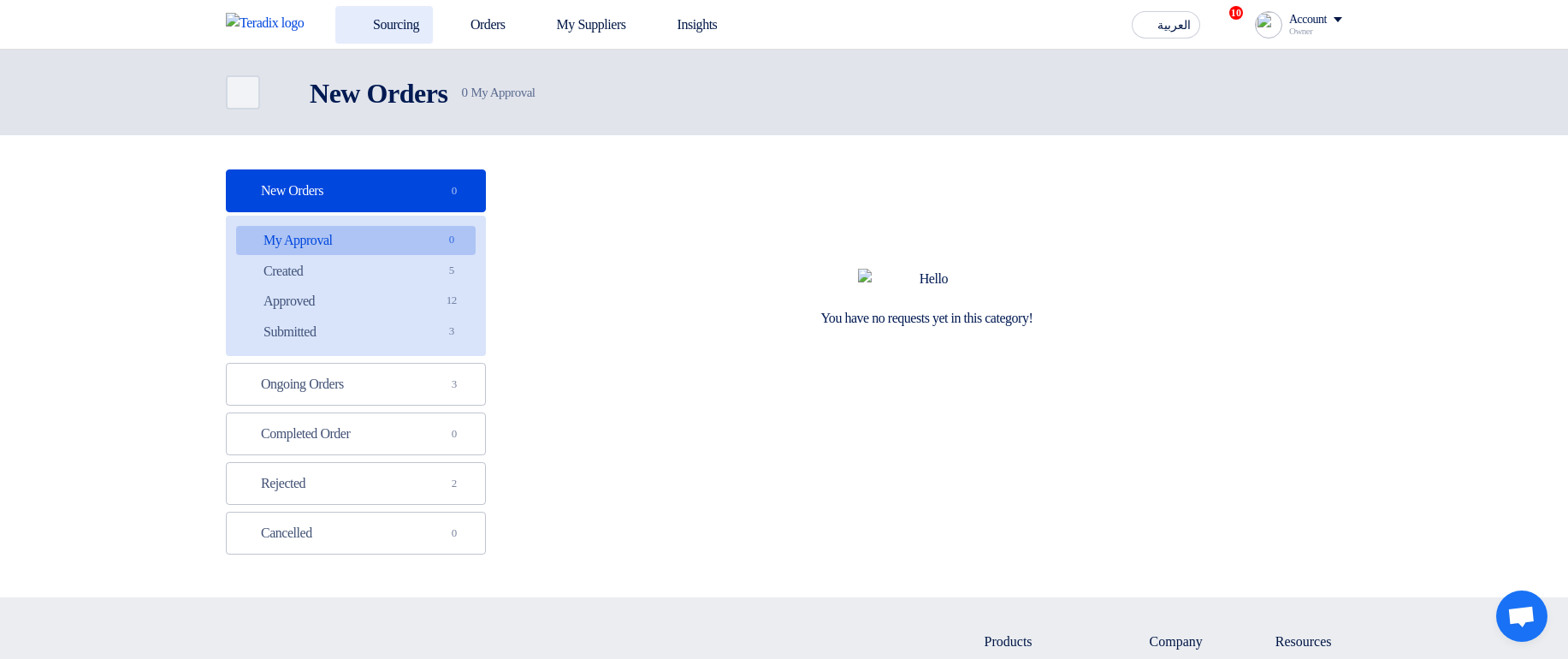
click at [397, 26] on link "Sourcing" at bounding box center [384, 25] width 97 height 38
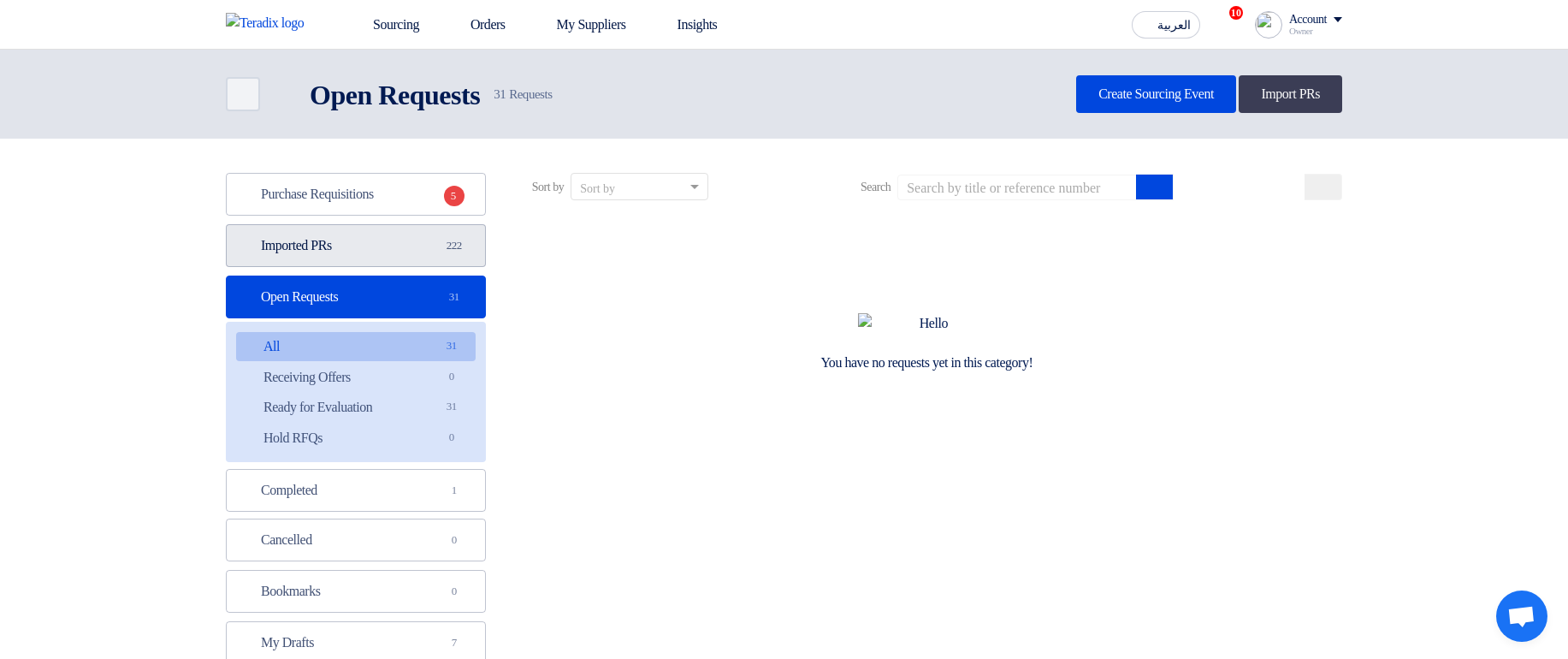
click at [414, 237] on link "Imported PRs Imported PRs 222" at bounding box center [356, 246] width 260 height 42
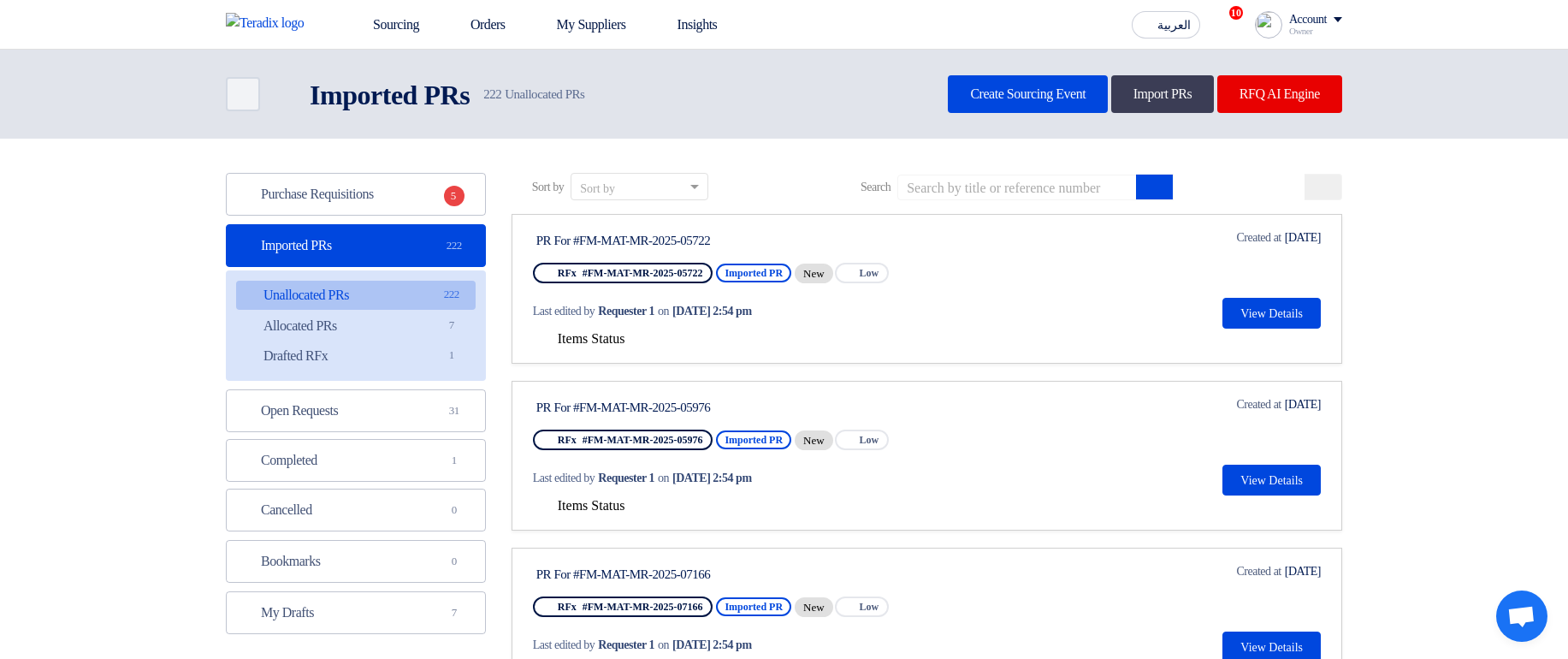
click at [617, 336] on span "Items Status" at bounding box center [591, 338] width 67 height 14
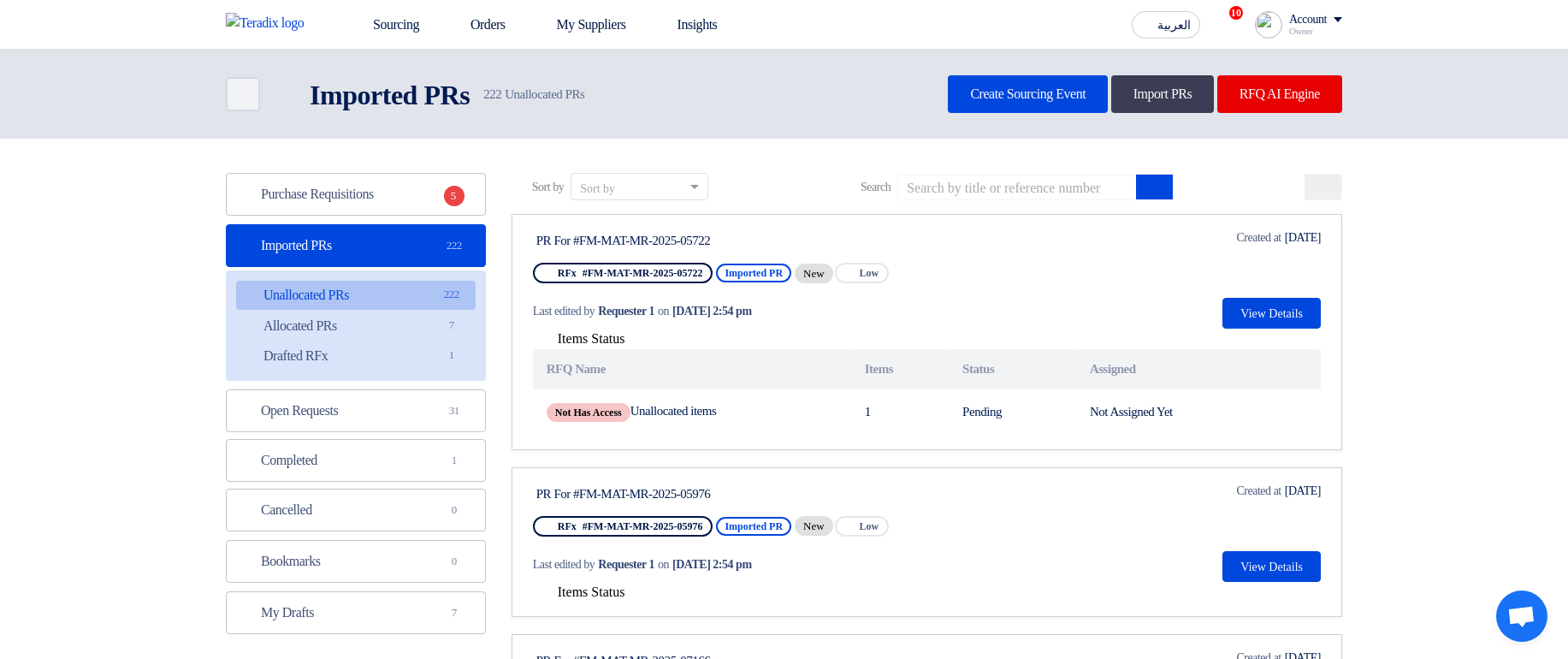
click at [606, 341] on span "Items Status" at bounding box center [591, 338] width 67 height 14
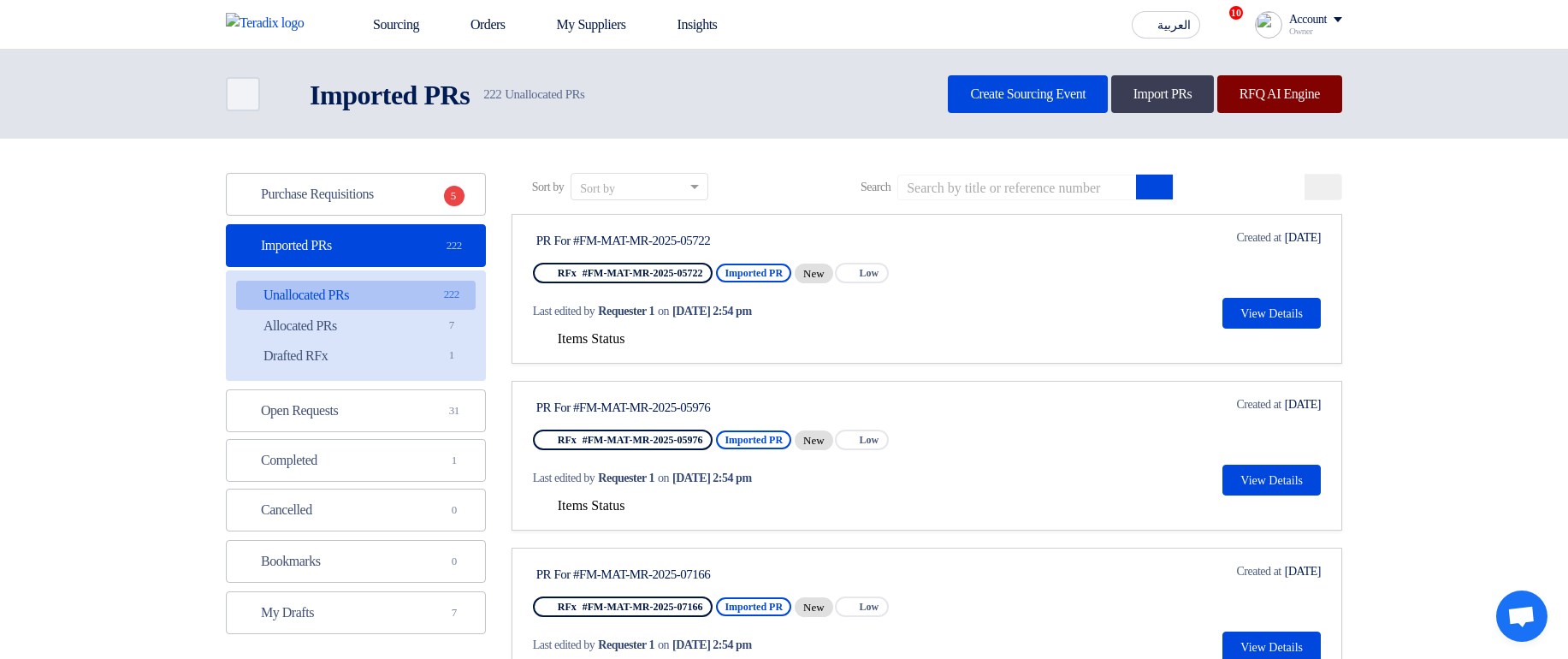
click at [1290, 99] on link "RFQ AI Engine" at bounding box center [1279, 94] width 125 height 38
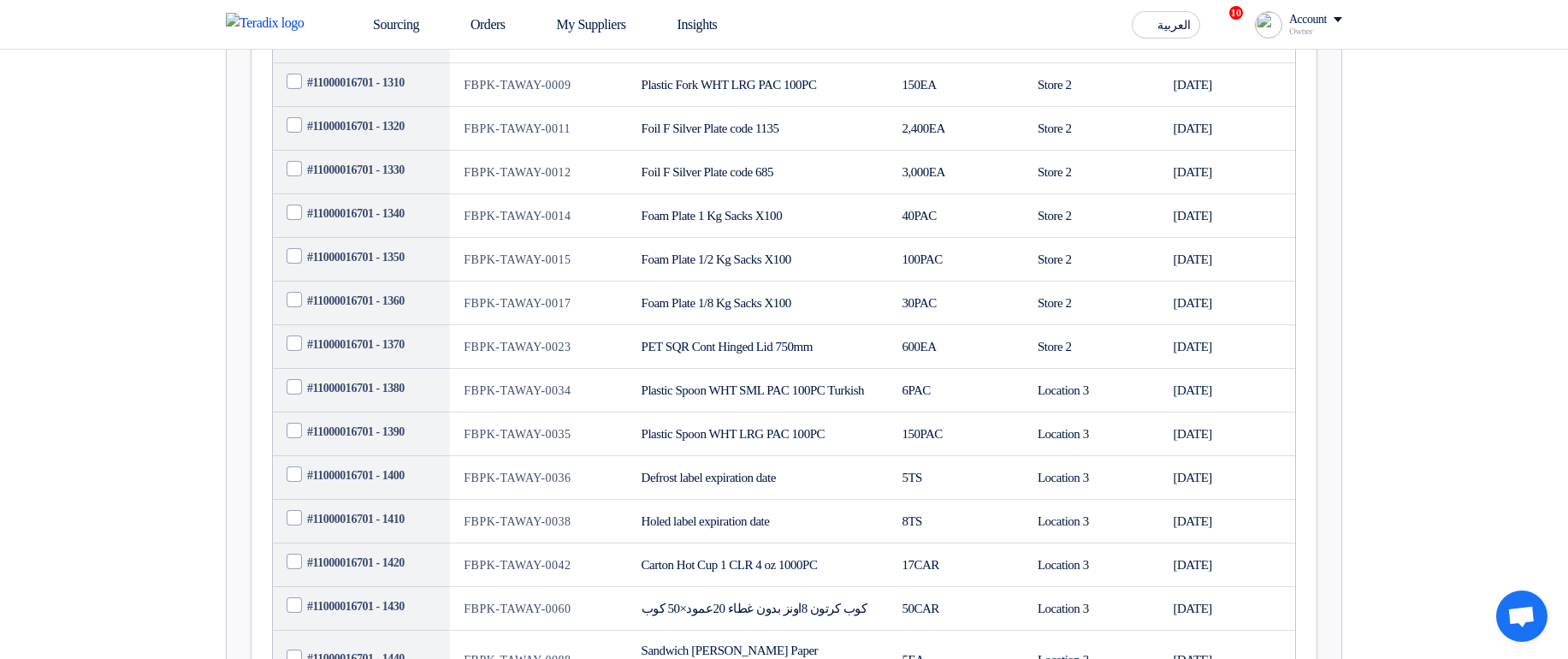
scroll to position [1334, 0]
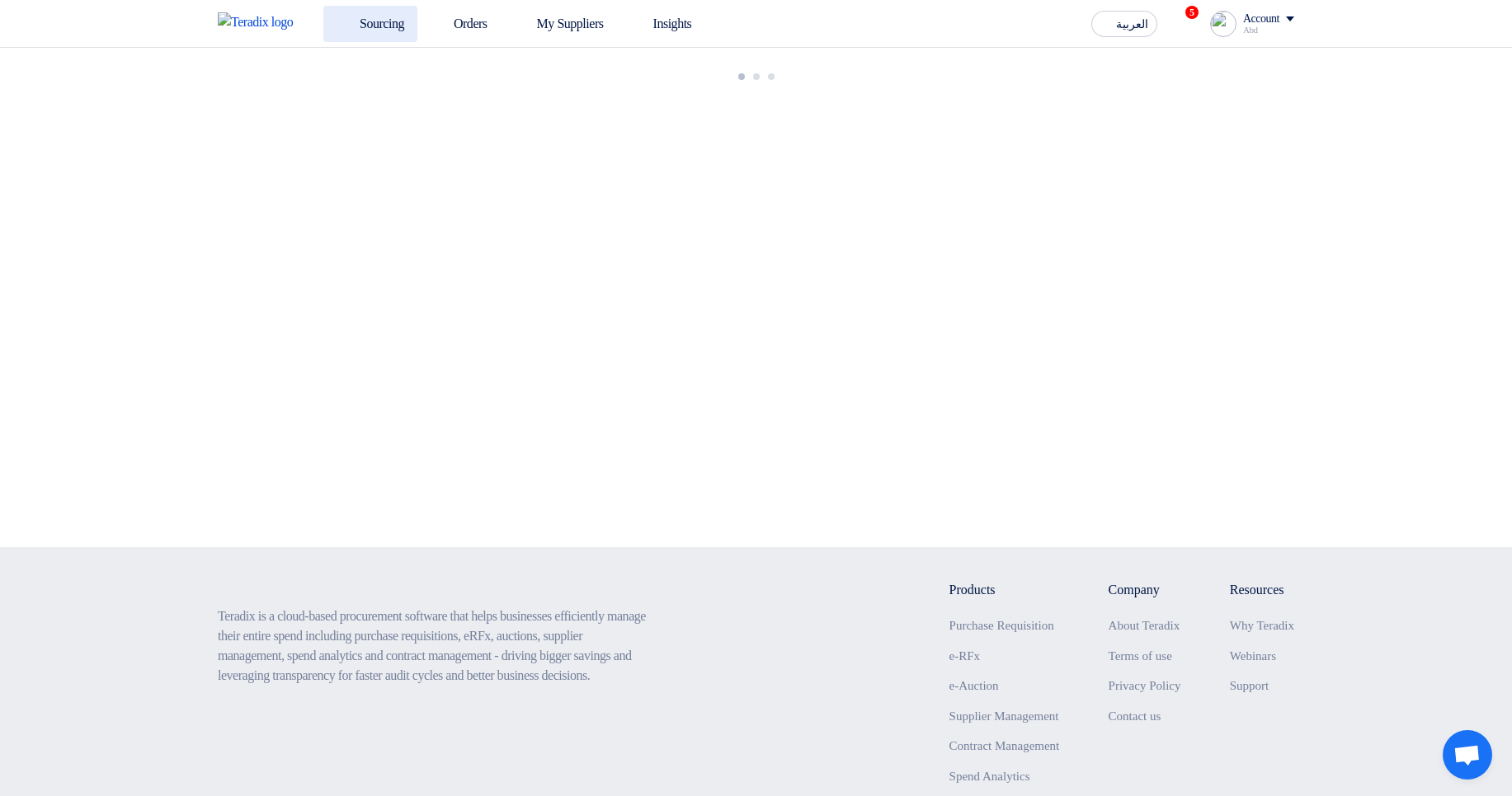
click at [376, 38] on link "Sourcing" at bounding box center [371, 24] width 94 height 37
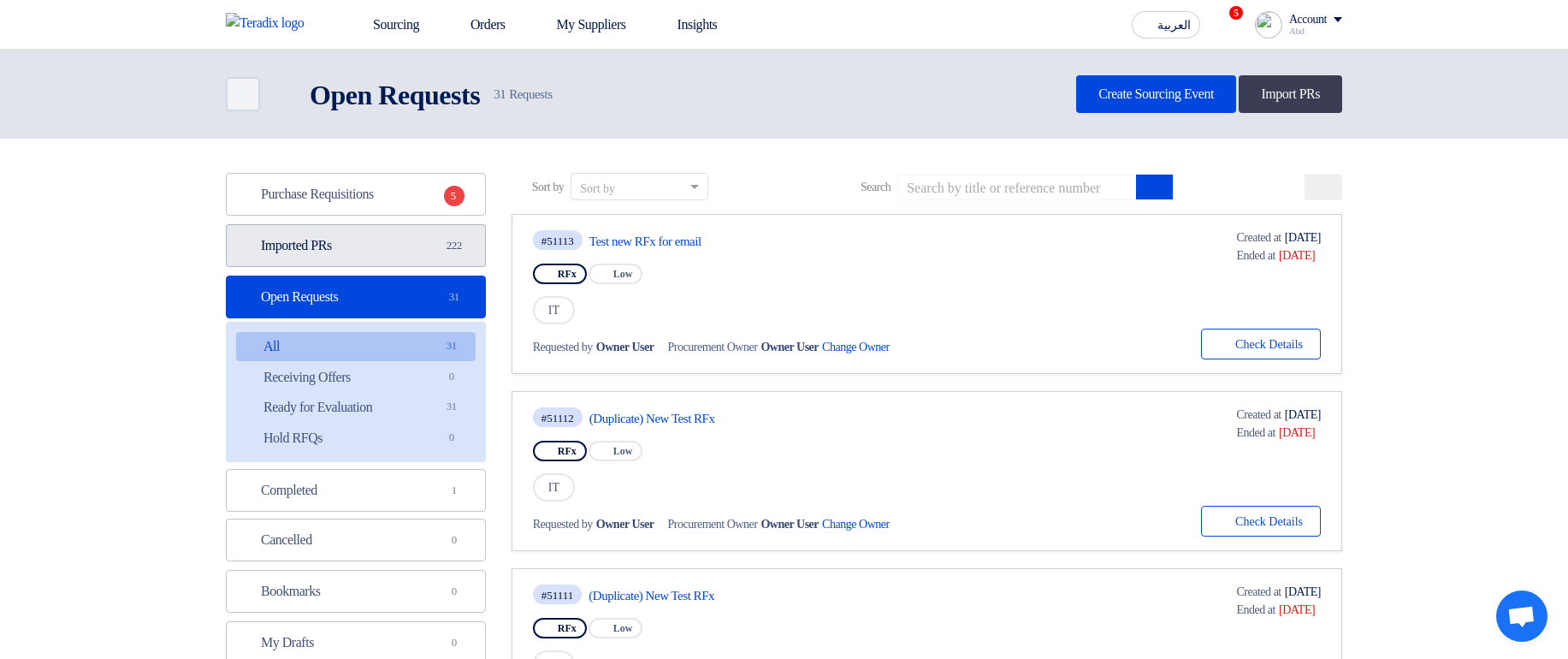
click at [405, 248] on link "Imported PRs Imported PRs 222" at bounding box center [356, 246] width 260 height 42
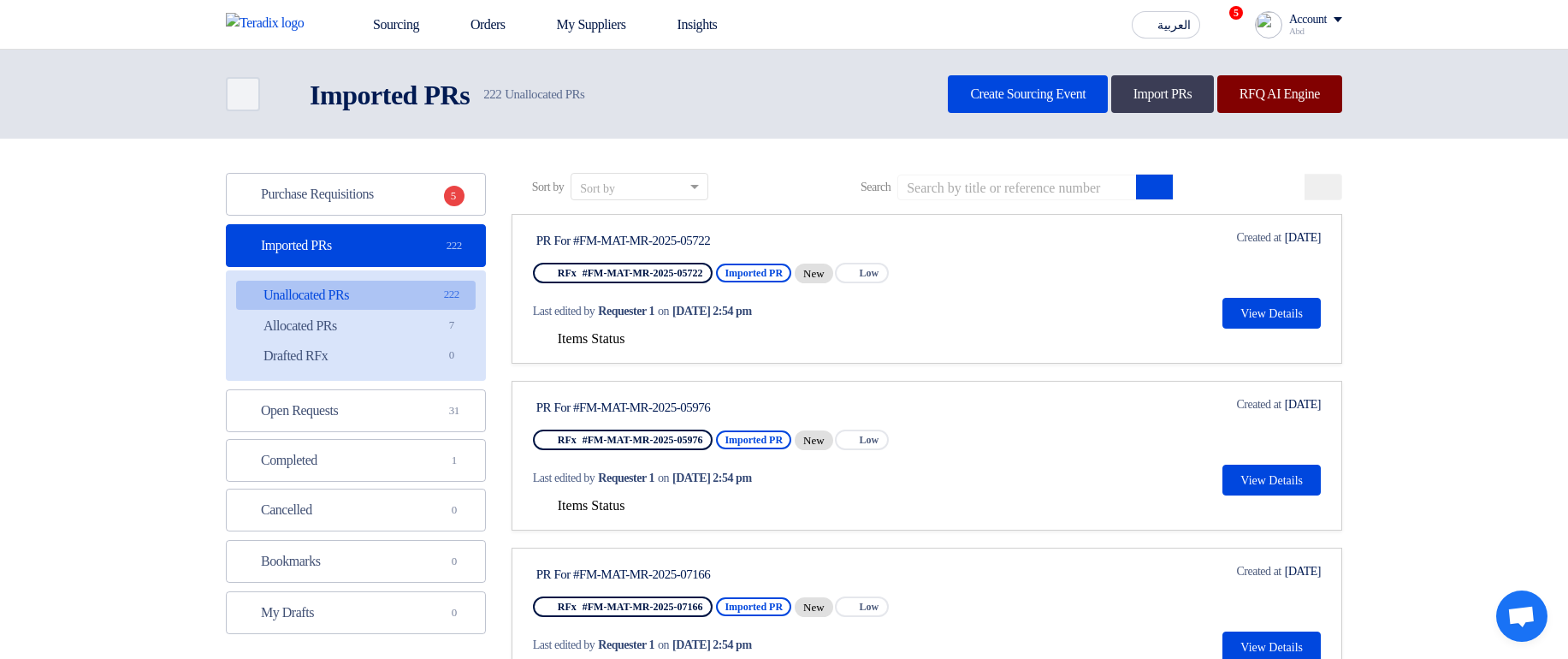
click at [1252, 110] on link "RFQ AI Engine" at bounding box center [1279, 94] width 125 height 38
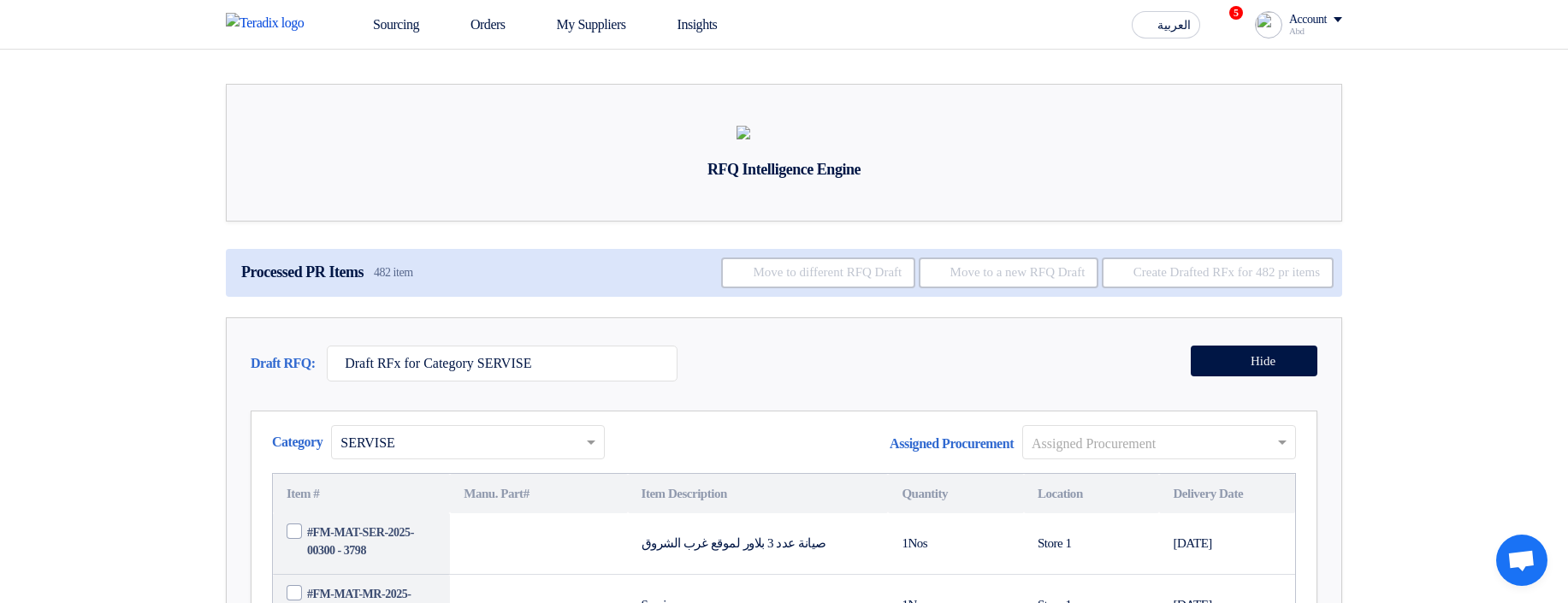
drag, startPoint x: 1174, startPoint y: 509, endPoint x: 982, endPoint y: 439, distance: 204.4
click at [1173, 457] on input "text" at bounding box center [1150, 443] width 238 height 28
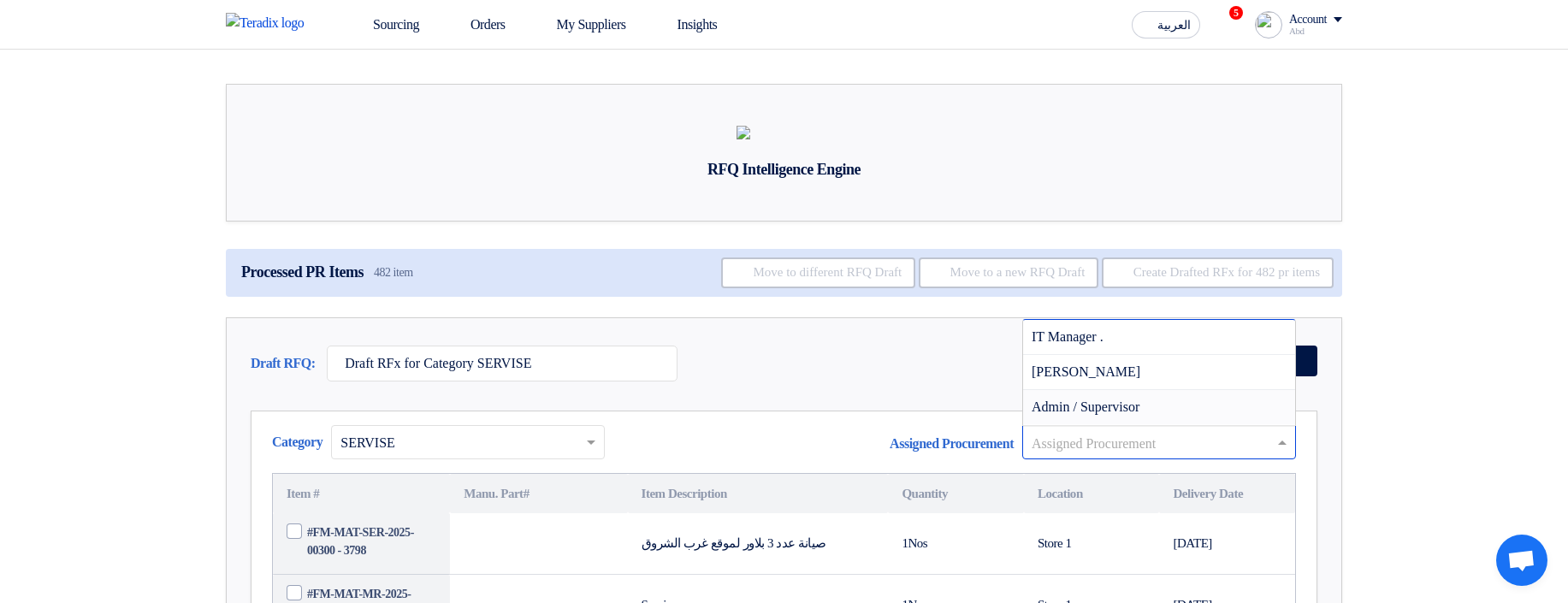
click at [936, 390] on div "Draft RFQ: Draft RFx for Category SERVISE Hide" at bounding box center [784, 367] width 1066 height 44
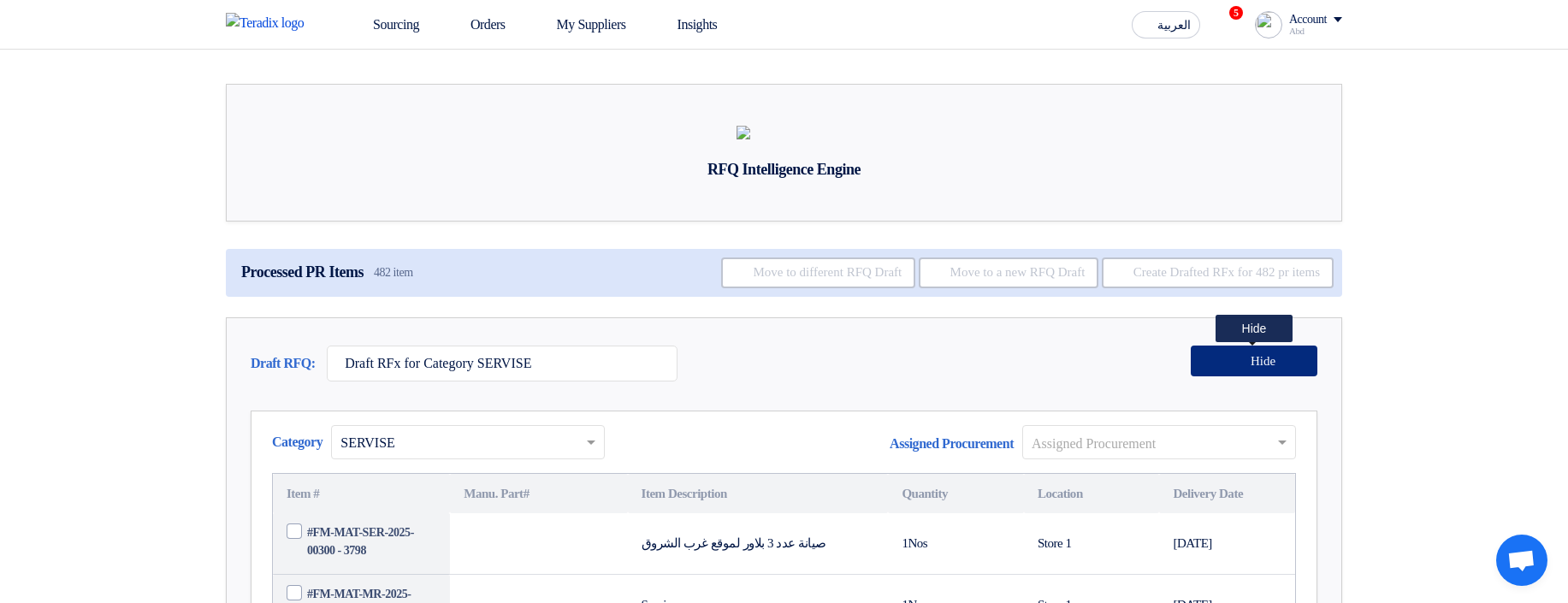
click at [1268, 367] on span "Hide" at bounding box center [1263, 361] width 25 height 13
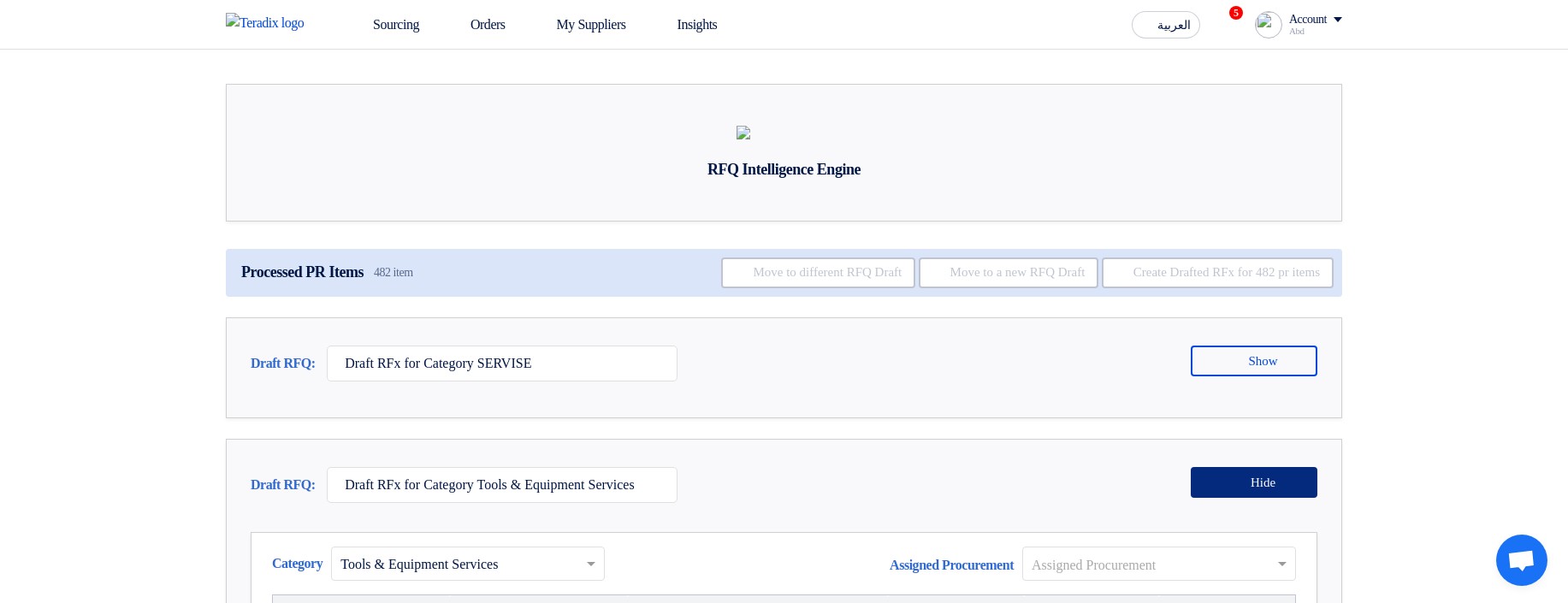
click at [1251, 489] on span "Hide" at bounding box center [1263, 482] width 25 height 13
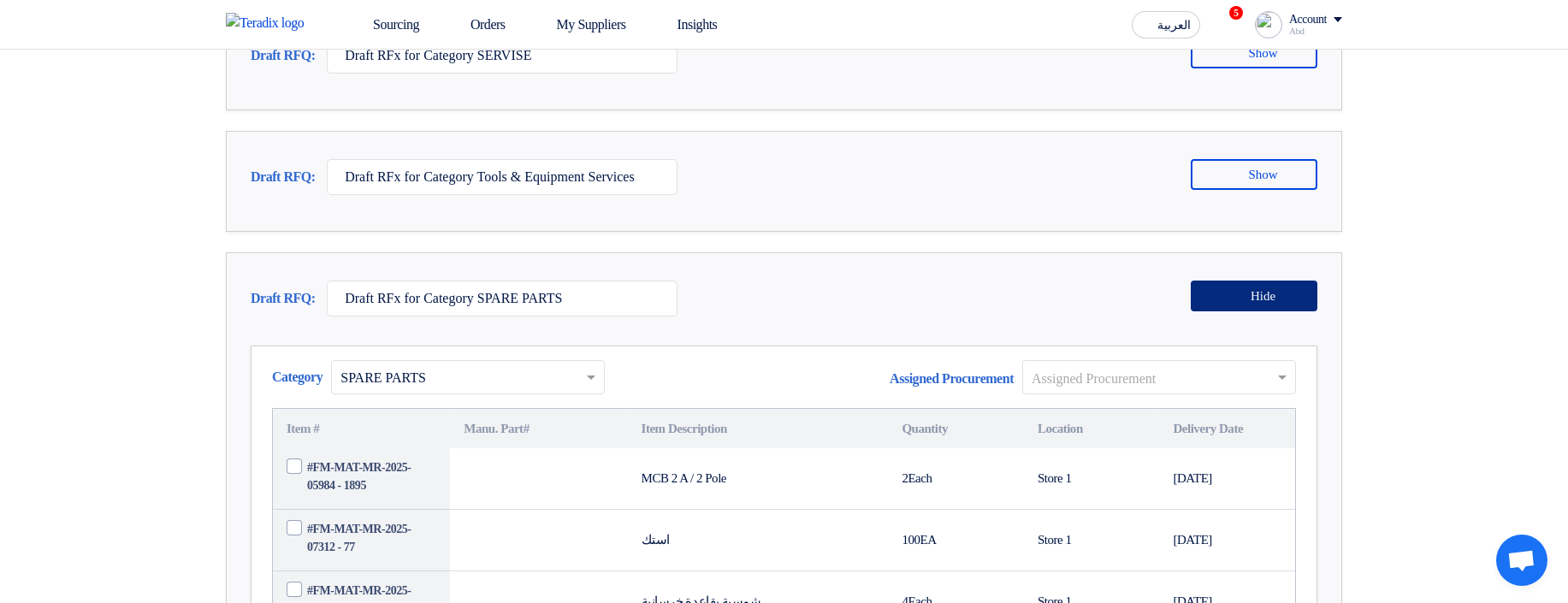
click at [1245, 311] on button "Hide" at bounding box center [1254, 296] width 126 height 31
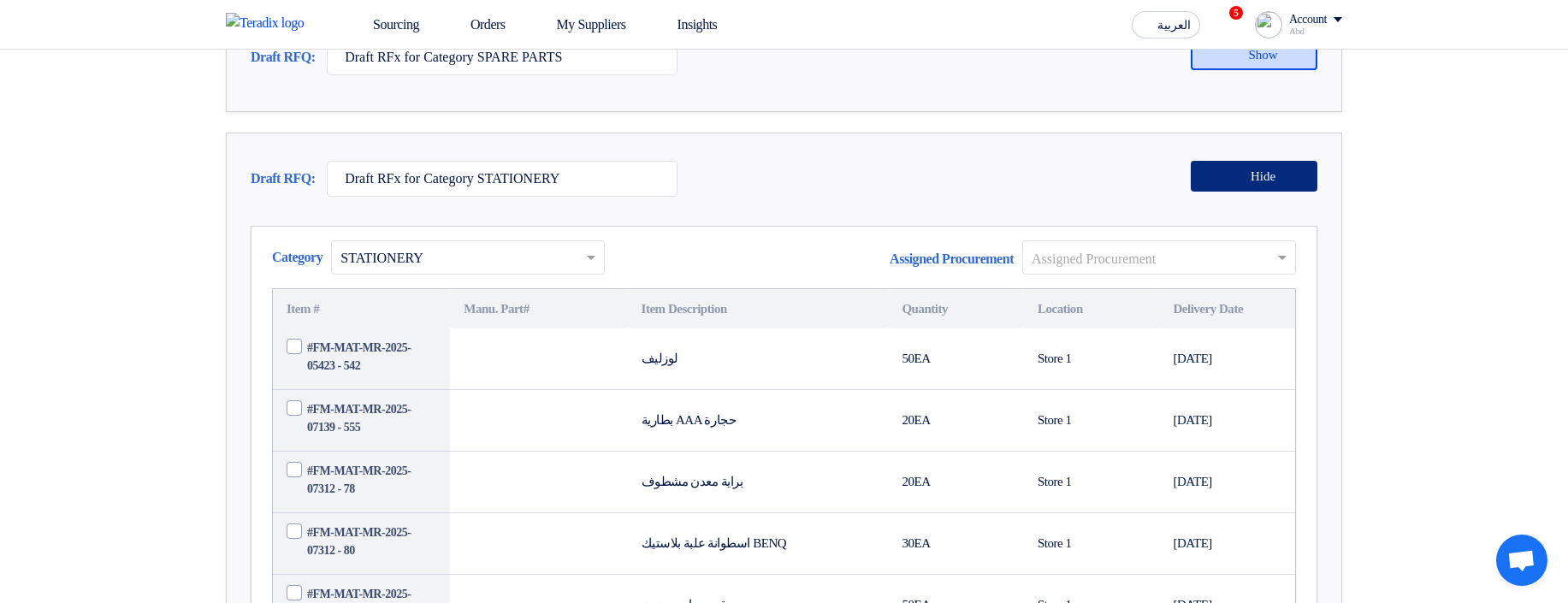
scroll to position [615, 0]
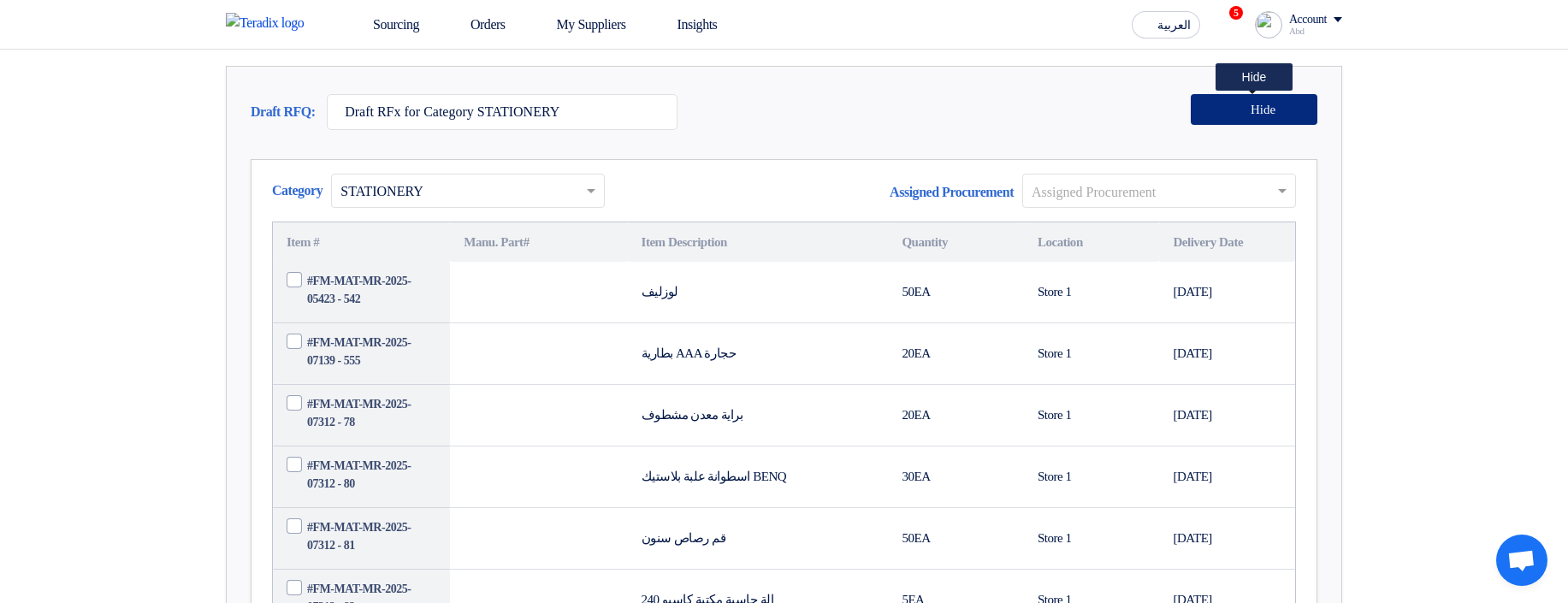
click at [1213, 124] on button "Hide" at bounding box center [1254, 109] width 126 height 31
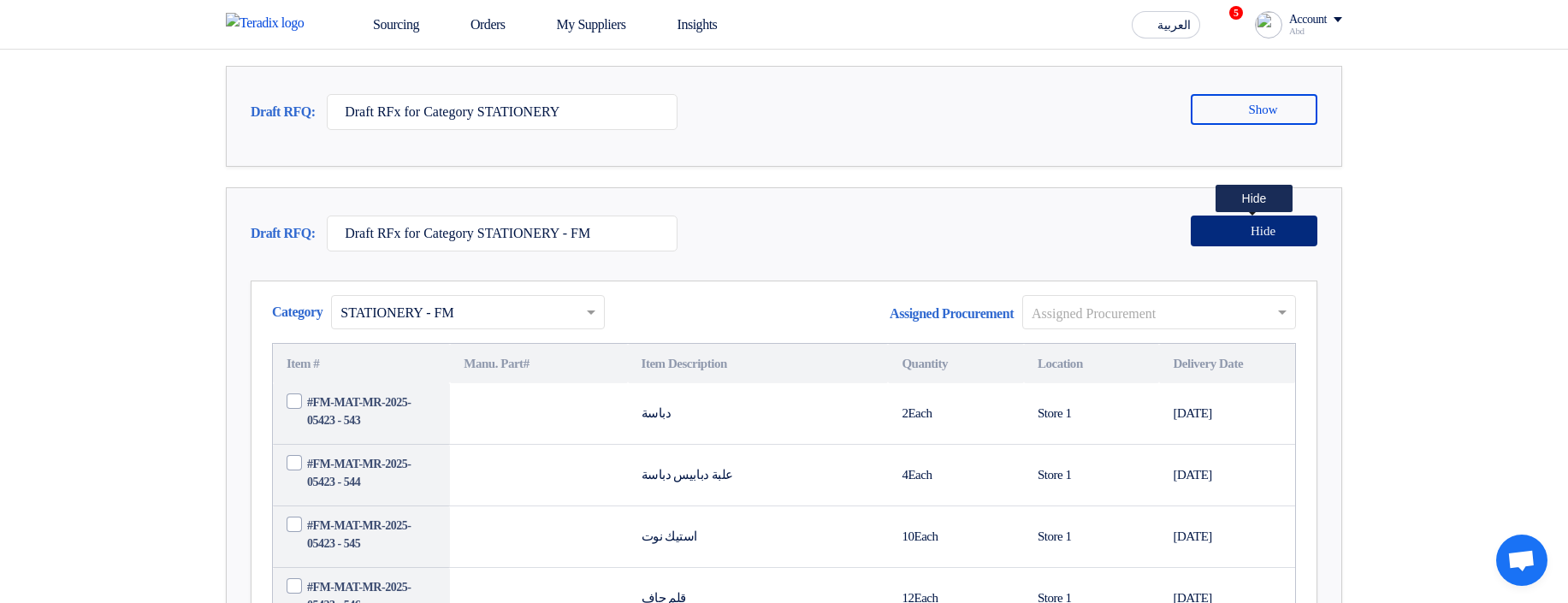
click at [1242, 237] on icon at bounding box center [1238, 230] width 13 height 13
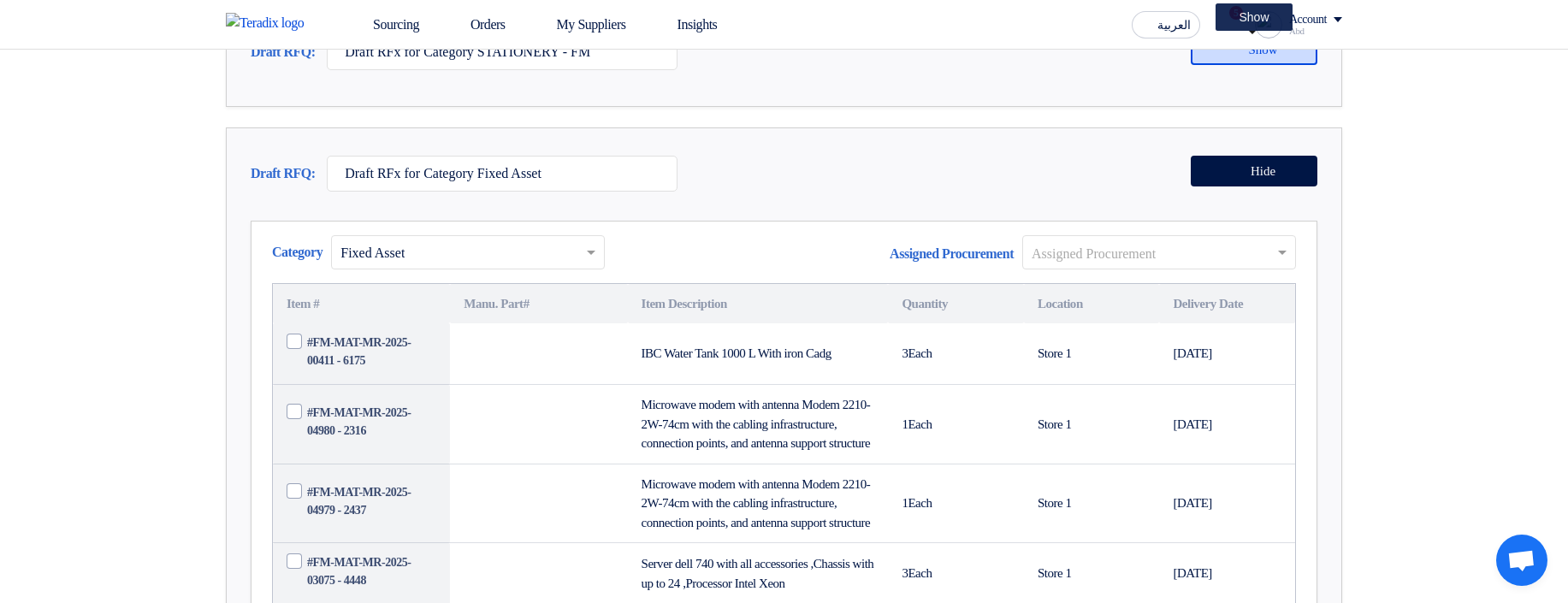
scroll to position [821, 0]
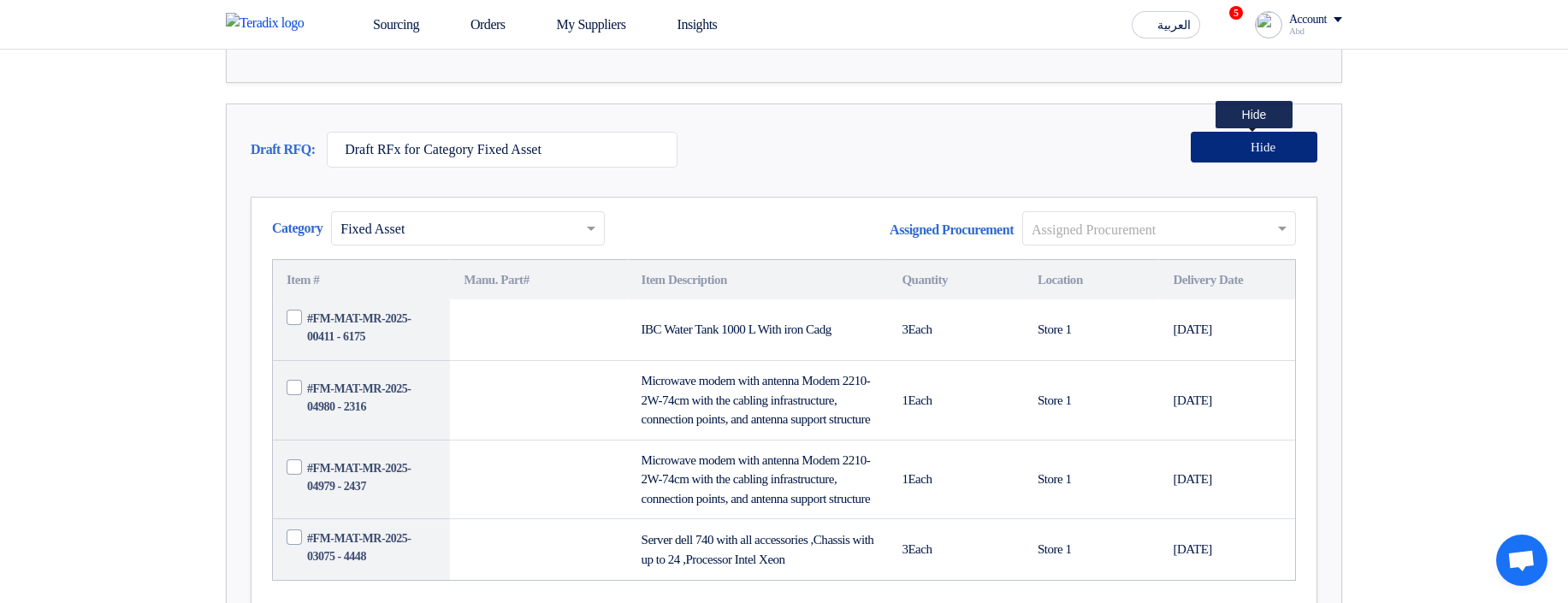
click at [1246, 162] on button "Hide" at bounding box center [1254, 147] width 126 height 31
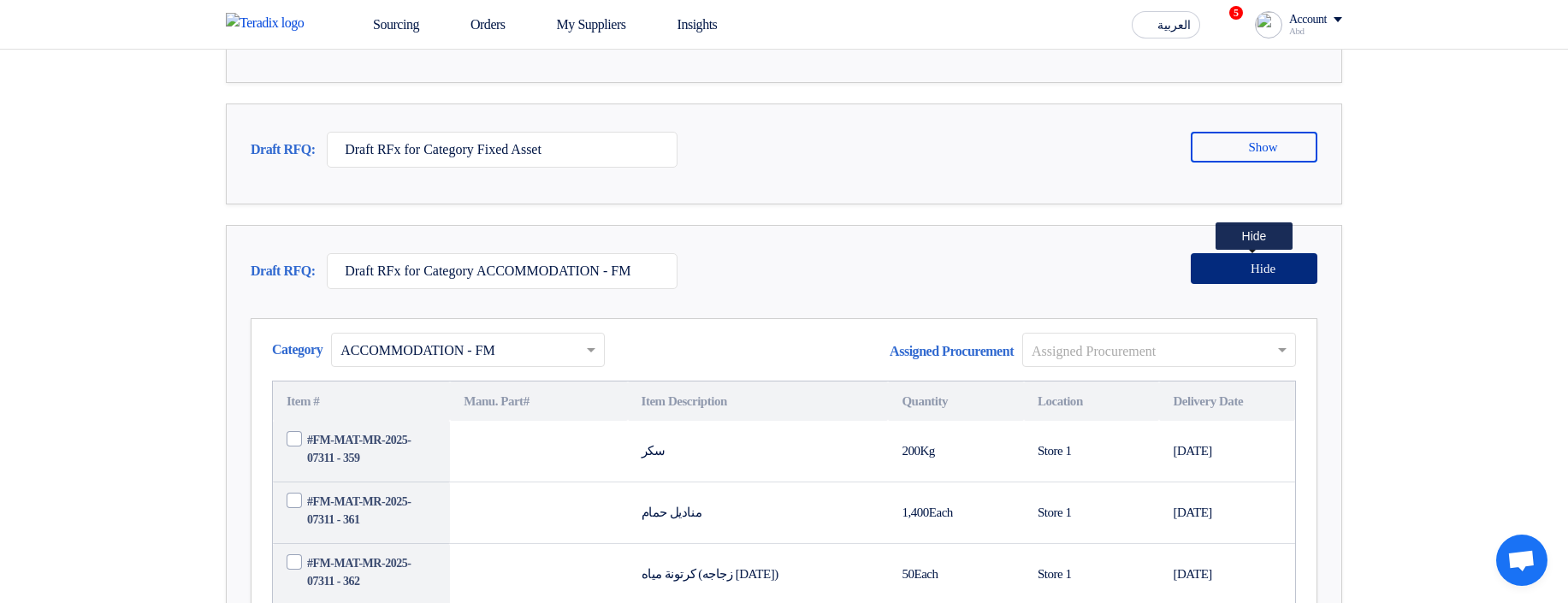
click at [1252, 275] on span "Hide" at bounding box center [1263, 268] width 25 height 13
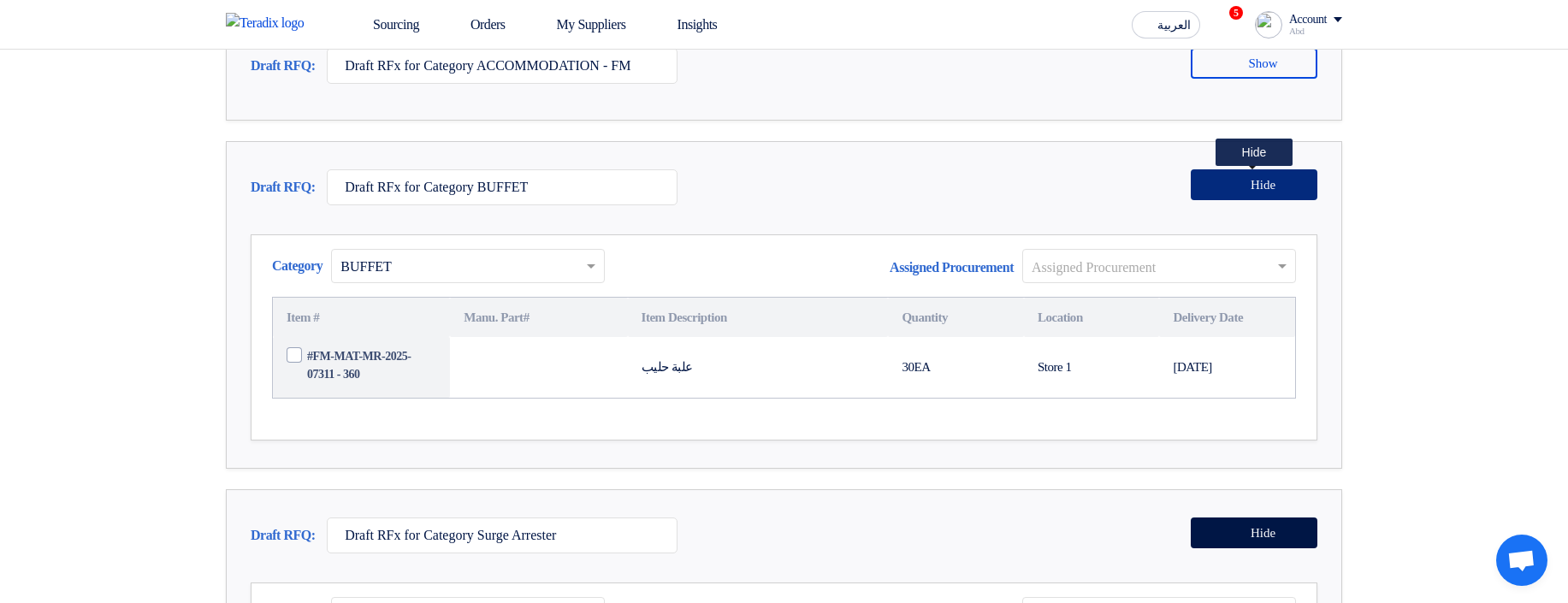
click at [1206, 200] on button "Hide" at bounding box center [1254, 185] width 126 height 31
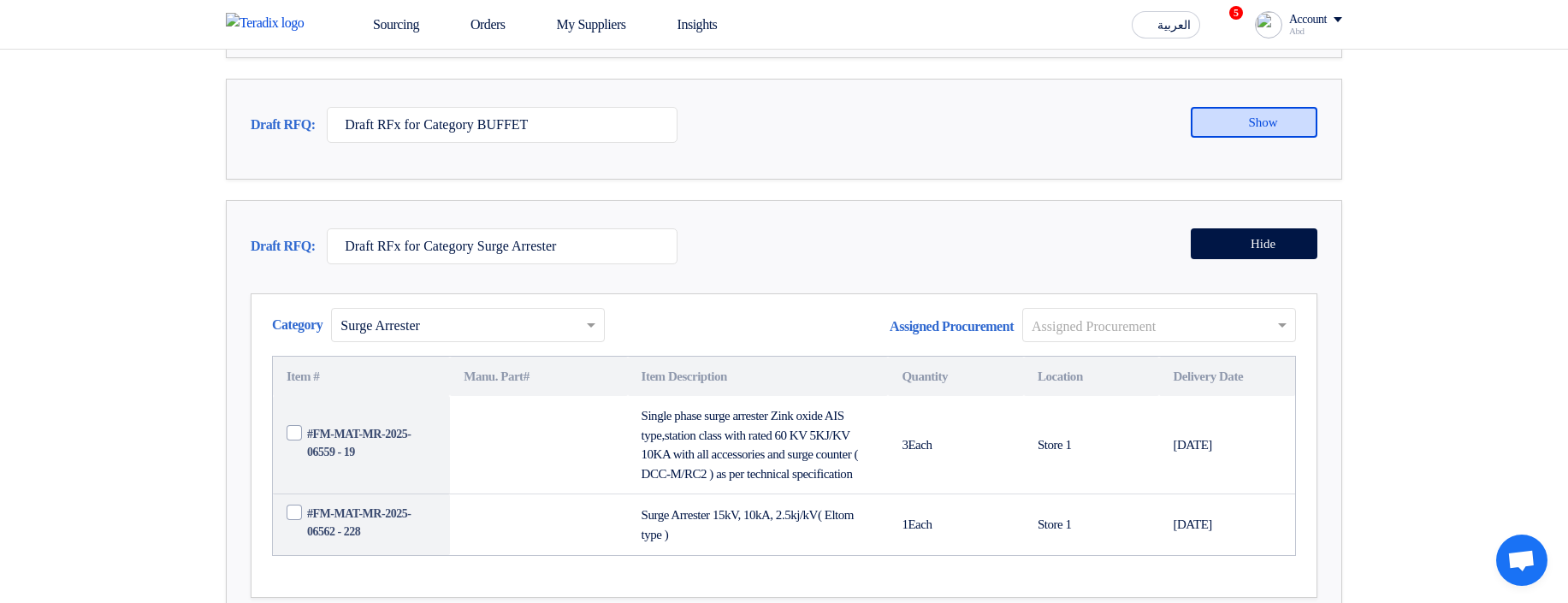
scroll to position [1231, 0]
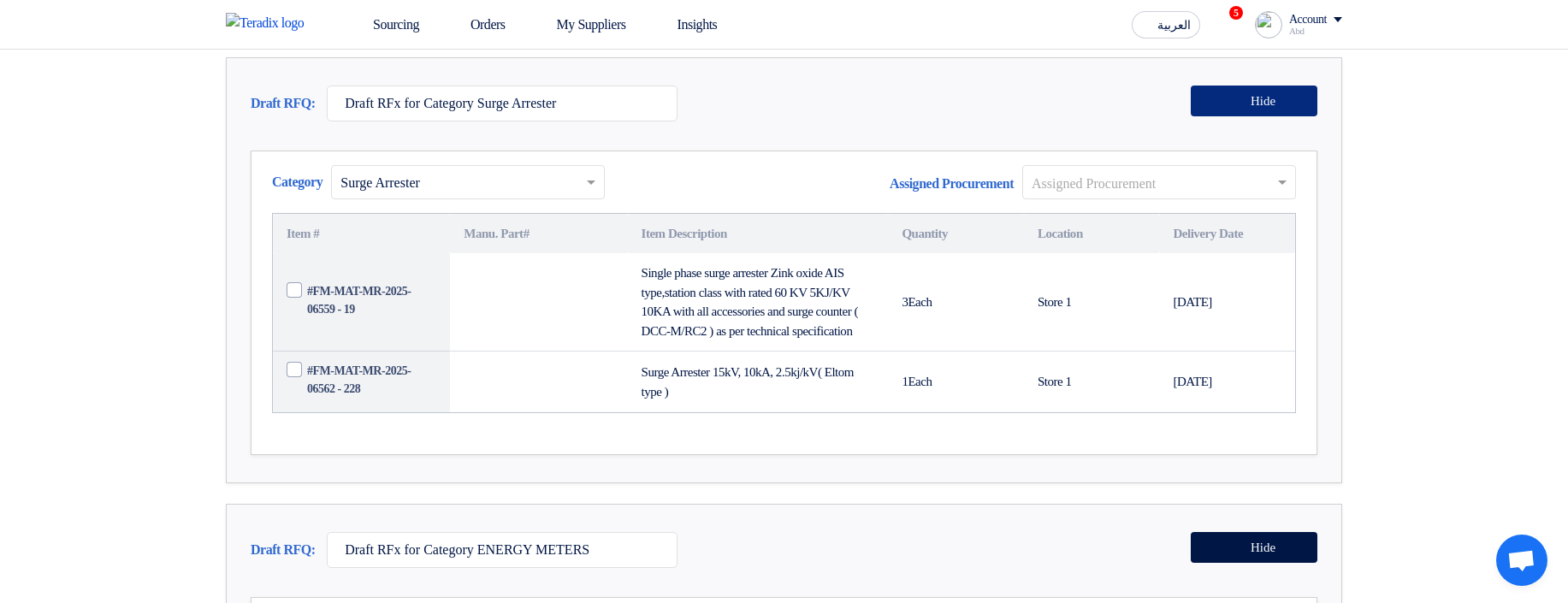
click at [1232, 107] on icon at bounding box center [1238, 100] width 13 height 13
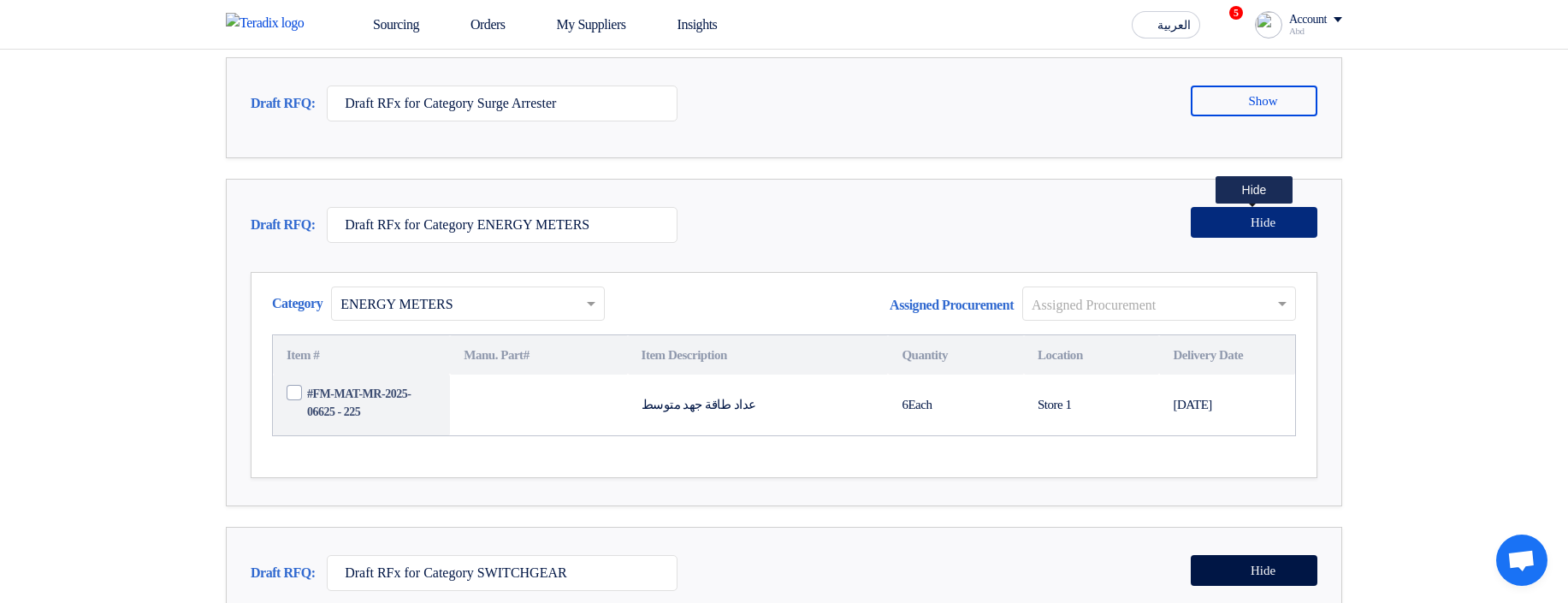
click at [1245, 237] on button "Hide" at bounding box center [1254, 222] width 126 height 31
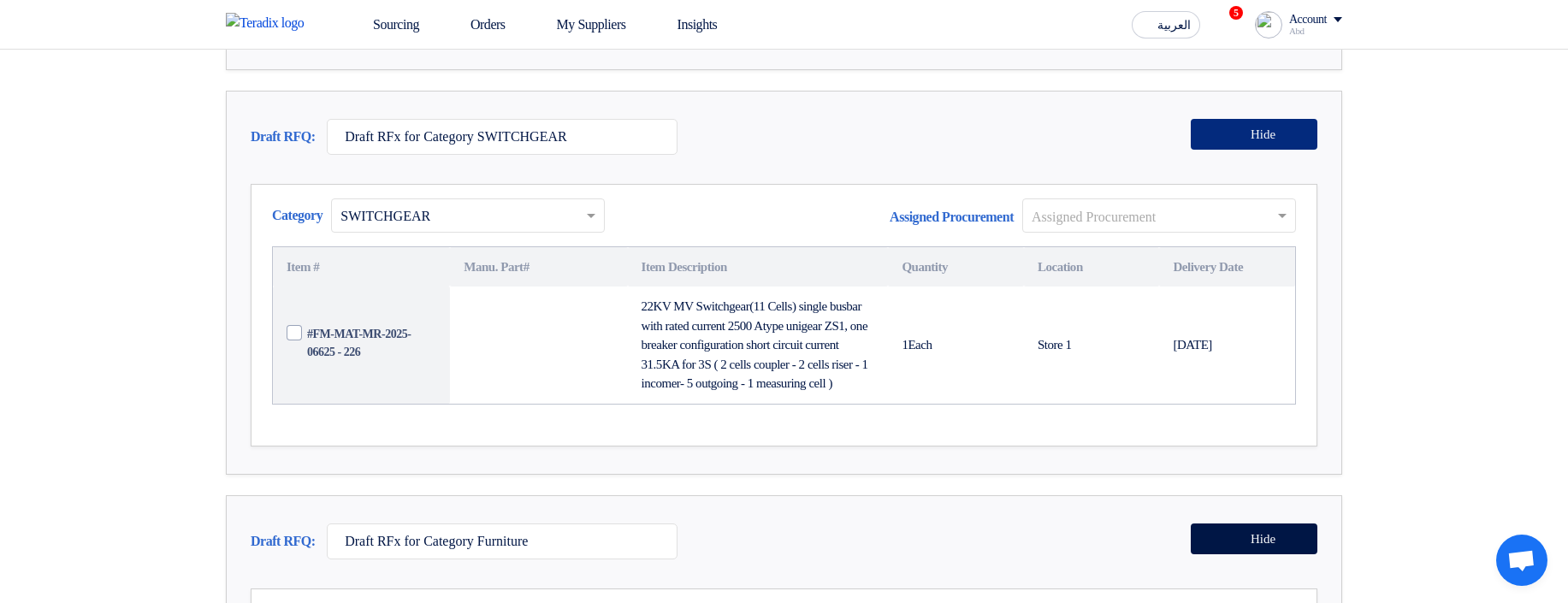
scroll to position [1539, 0]
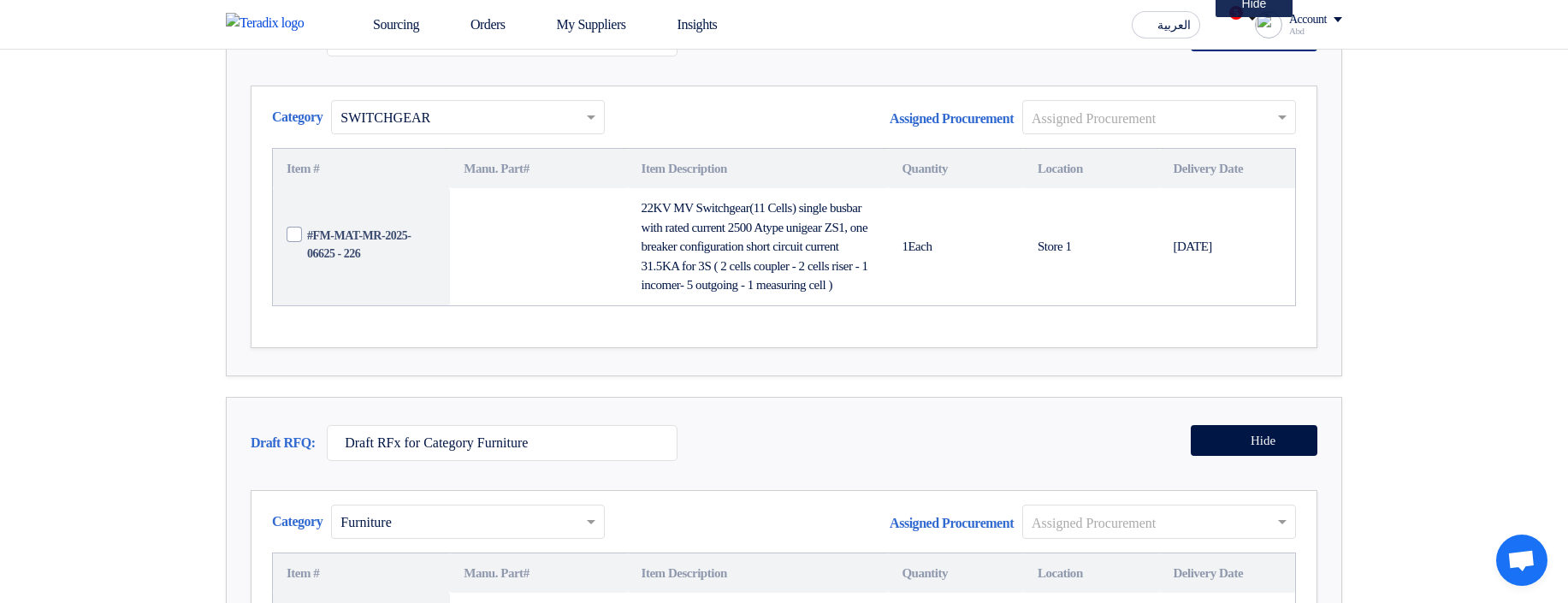
click at [1228, 51] on button "Hide" at bounding box center [1254, 35] width 126 height 31
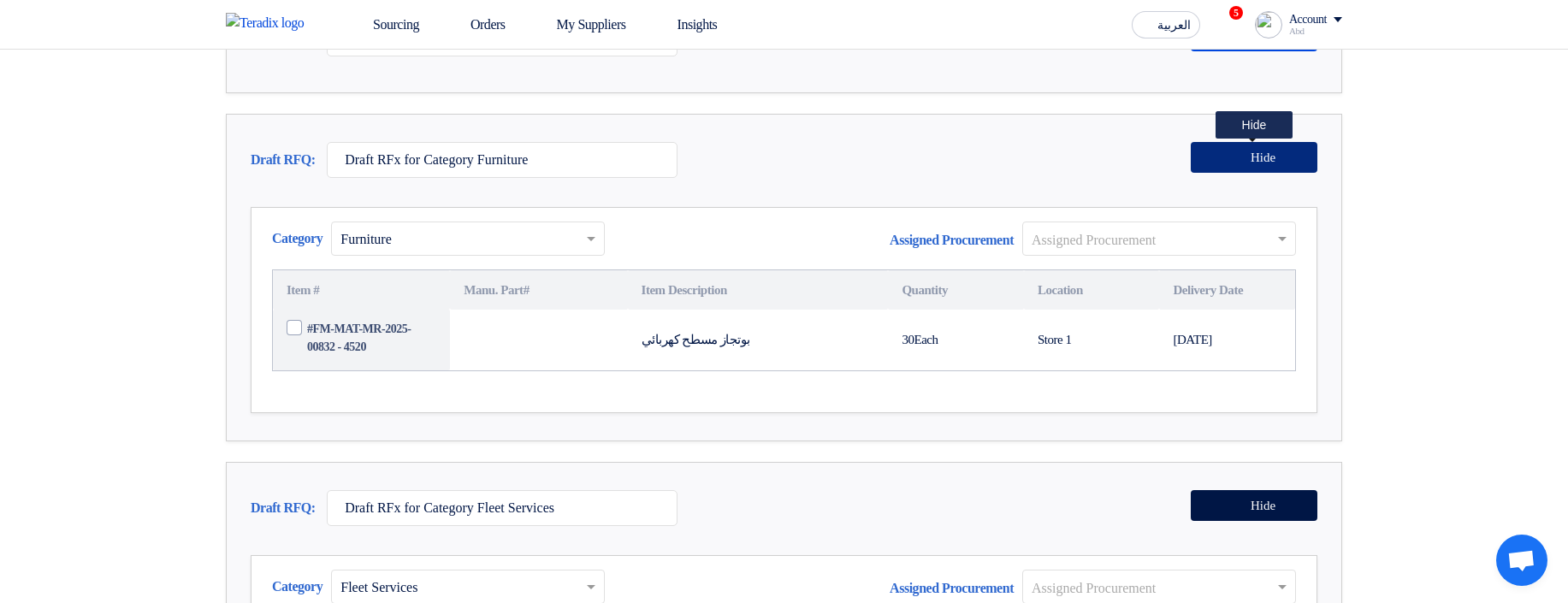
click at [1252, 164] on span "Hide" at bounding box center [1263, 157] width 25 height 13
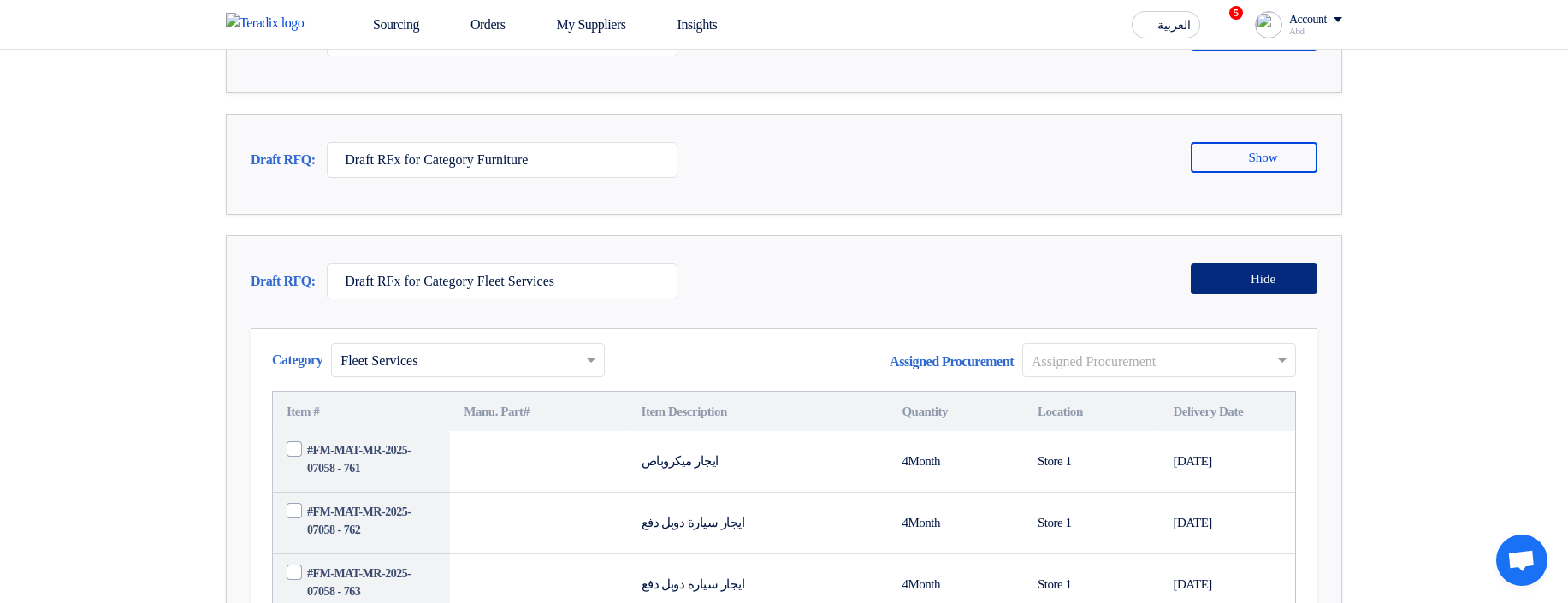
click at [1238, 284] on icon at bounding box center [1238, 277] width 13 height 13
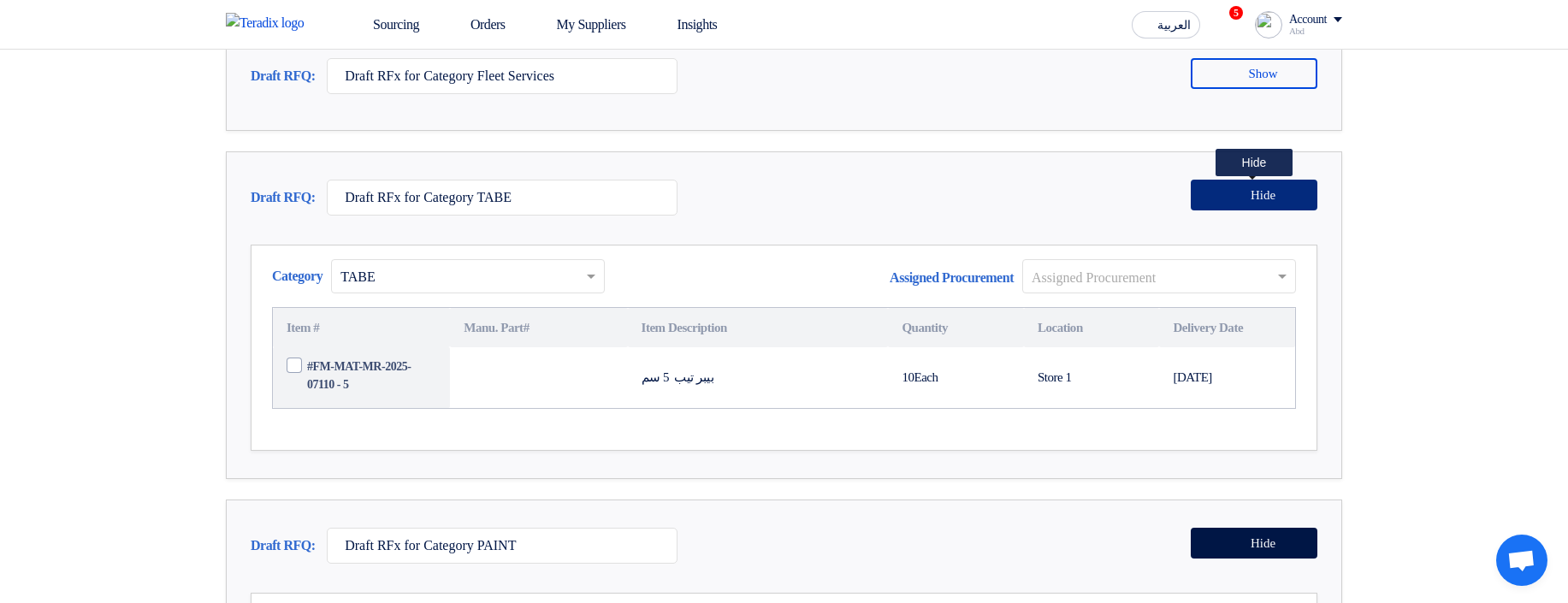
click at [1249, 210] on button "Hide" at bounding box center [1254, 194] width 126 height 31
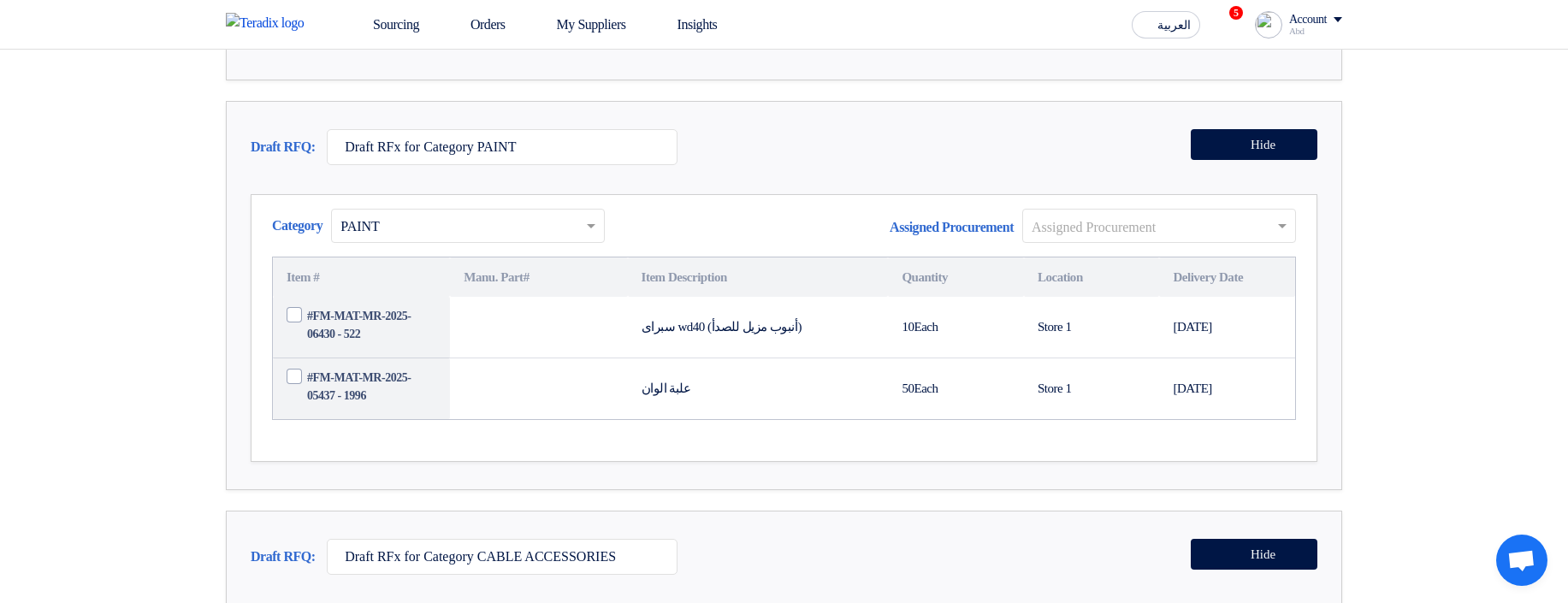
scroll to position [1949, 0]
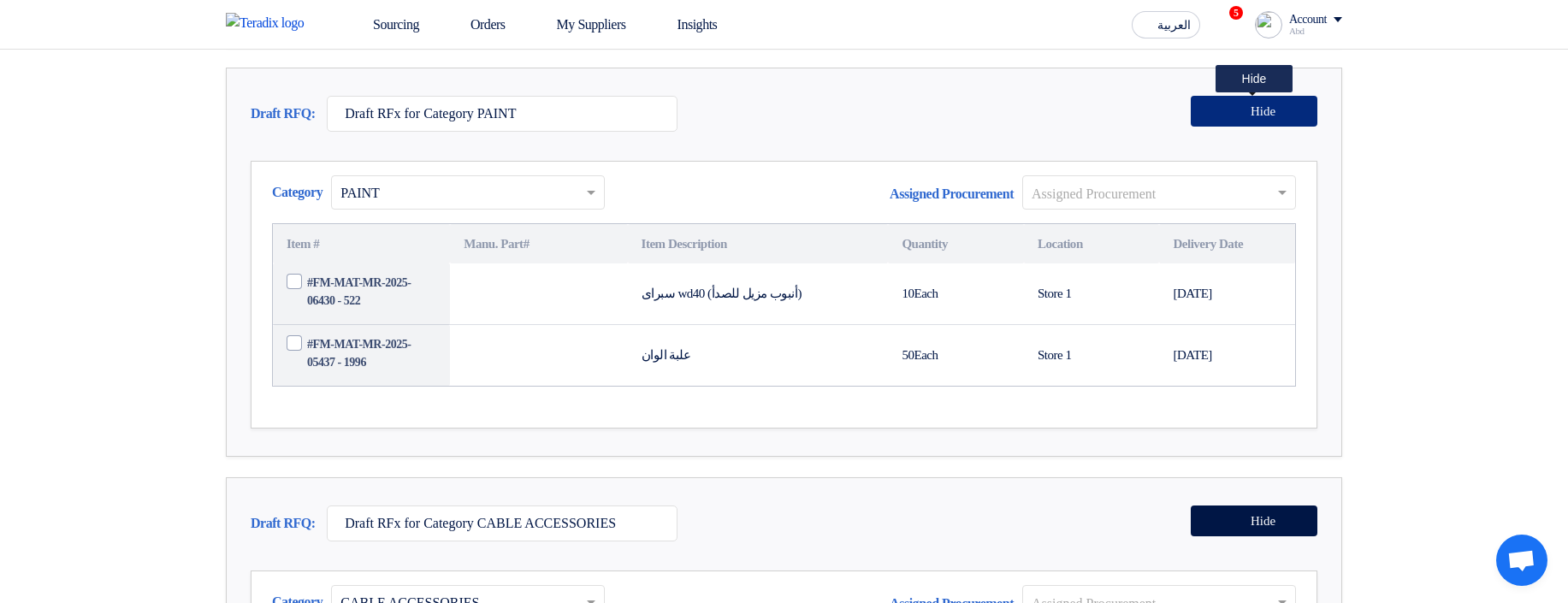
click at [1251, 118] on span "Hide" at bounding box center [1263, 111] width 25 height 13
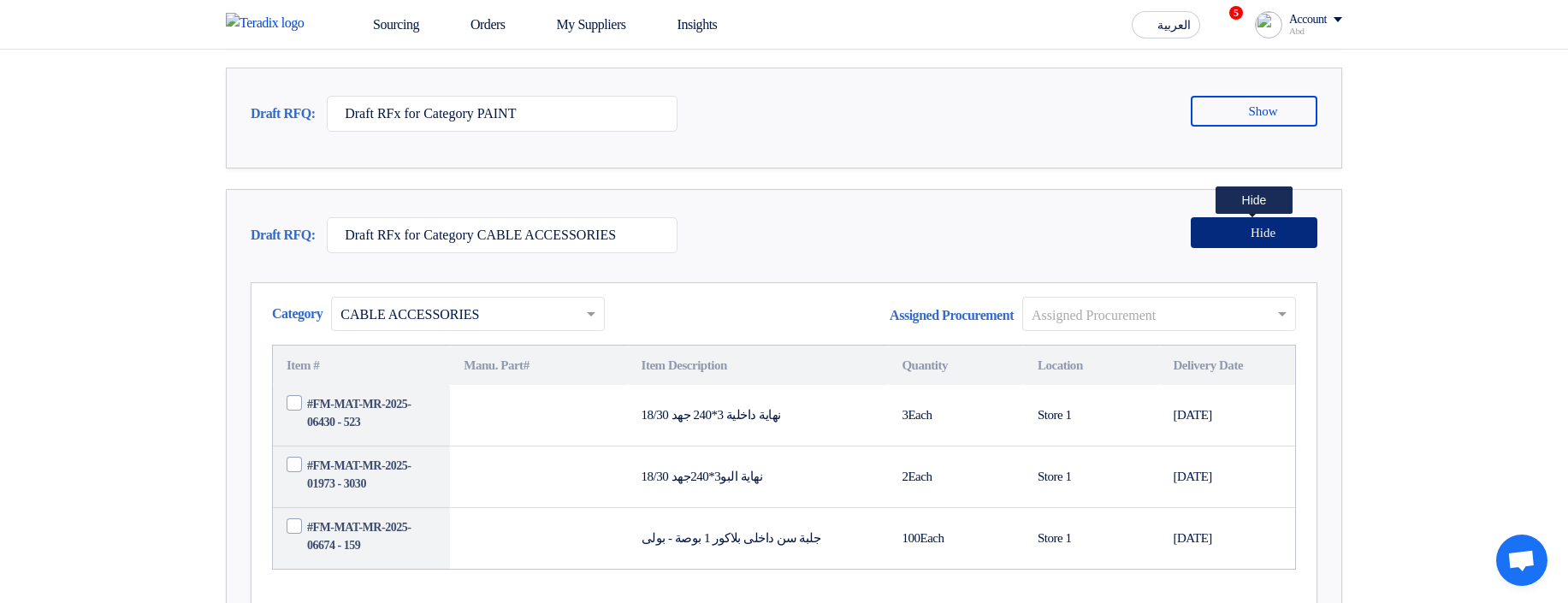
drag, startPoint x: 1247, startPoint y: 290, endPoint x: 1095, endPoint y: 256, distance: 155.8
click at [1247, 248] on button "Hide" at bounding box center [1254, 232] width 126 height 31
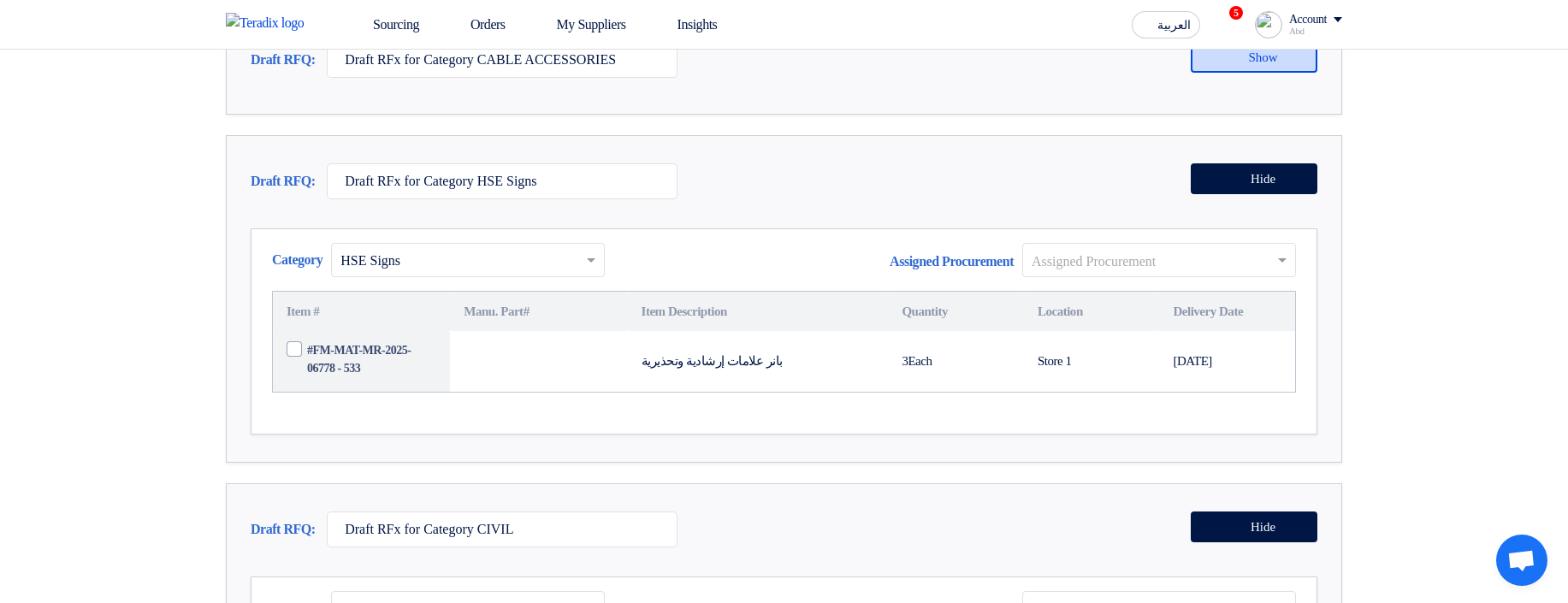
scroll to position [2154, 0]
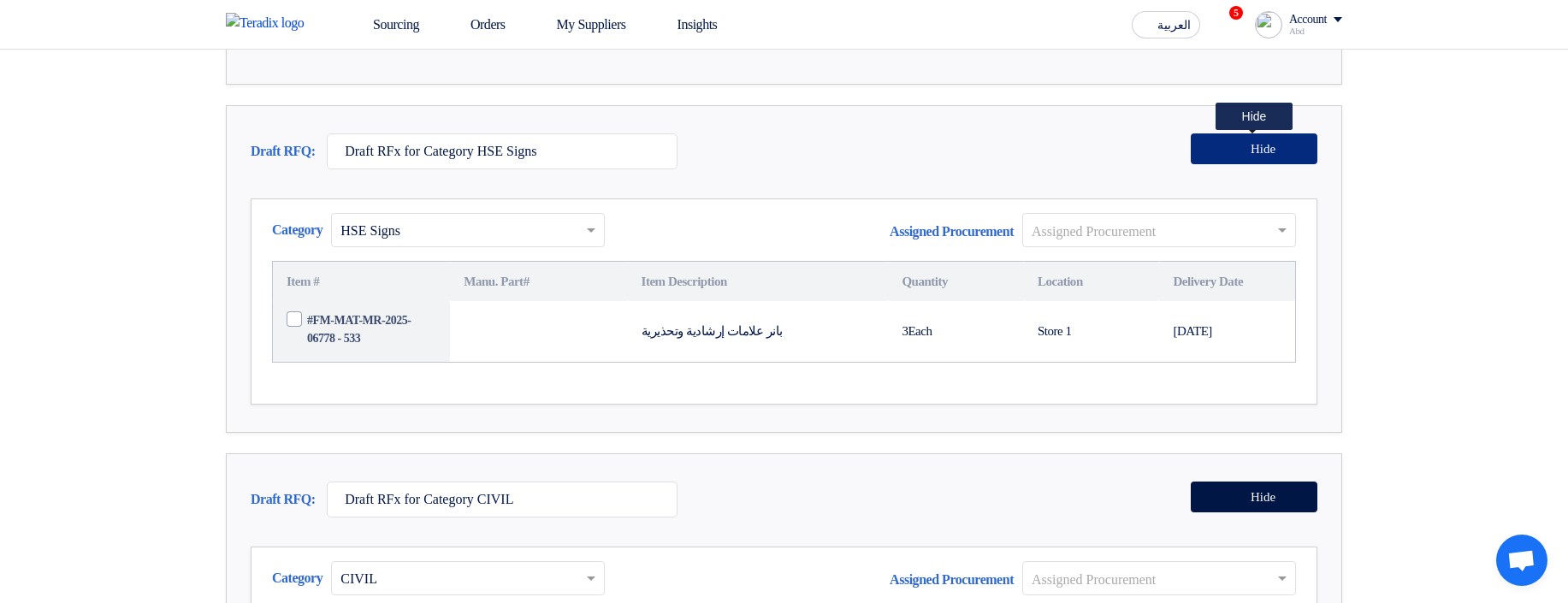
click at [1216, 164] on button "Hide" at bounding box center [1254, 148] width 126 height 31
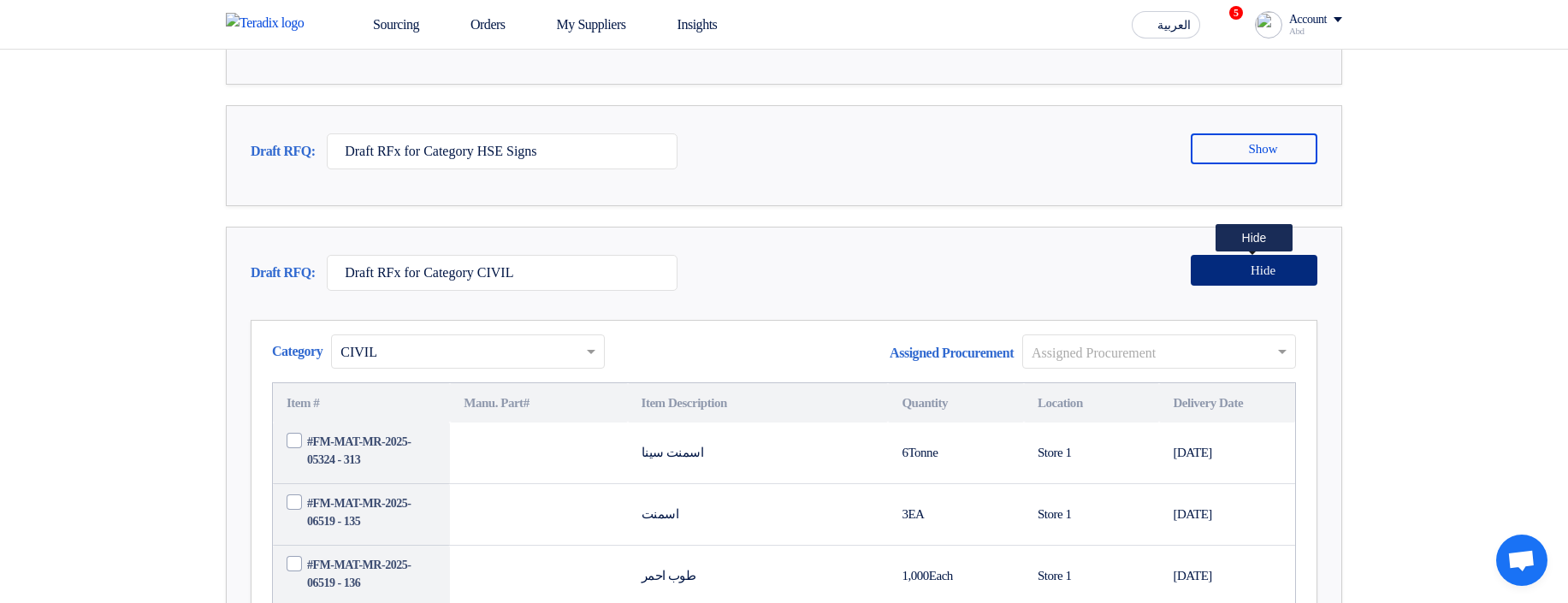
click at [1252, 277] on span "Hide" at bounding box center [1263, 270] width 25 height 13
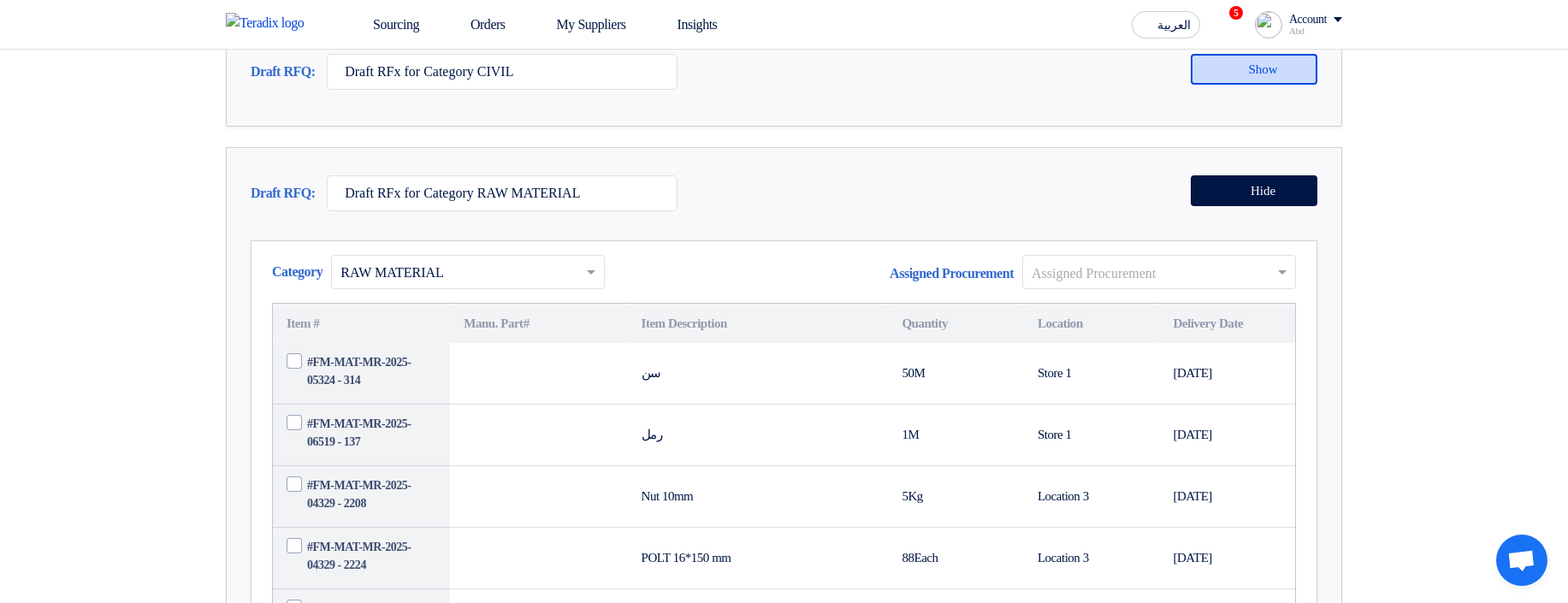
scroll to position [2359, 0]
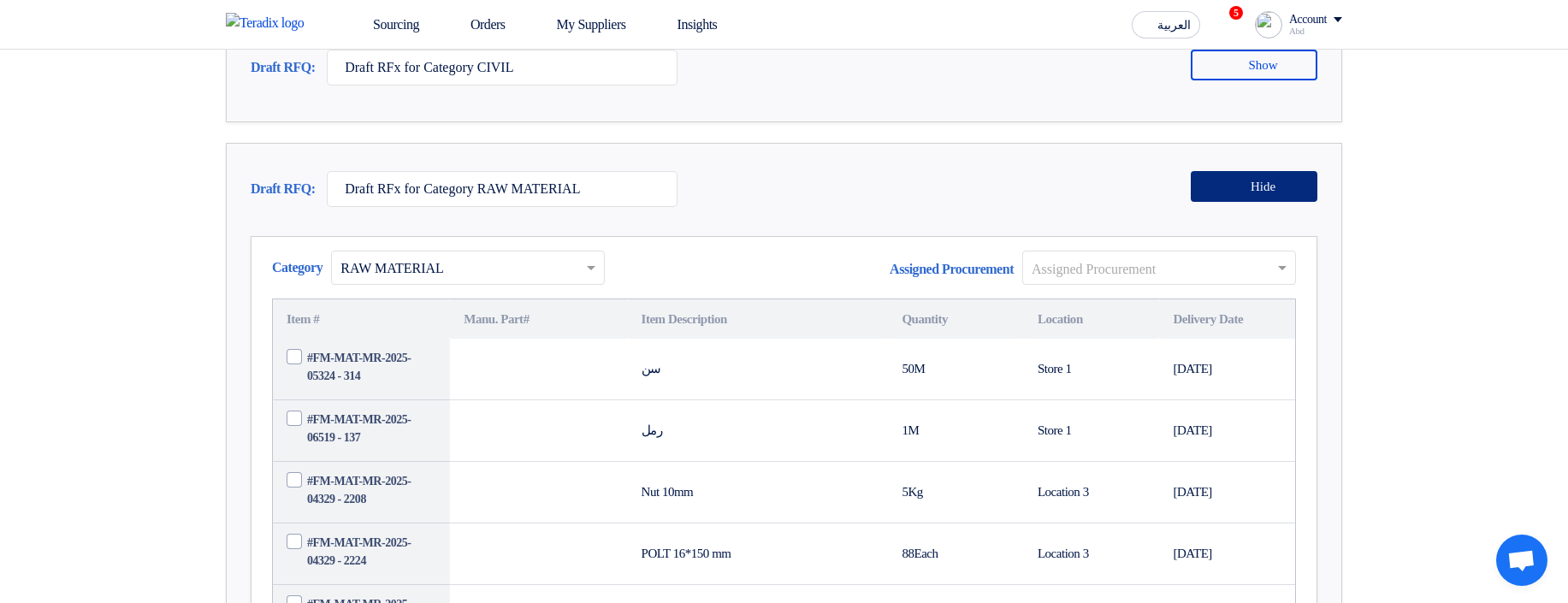
drag, startPoint x: 1226, startPoint y: 248, endPoint x: 1077, endPoint y: 230, distance: 150.1
click at [1226, 202] on button "Hide" at bounding box center [1254, 186] width 126 height 31
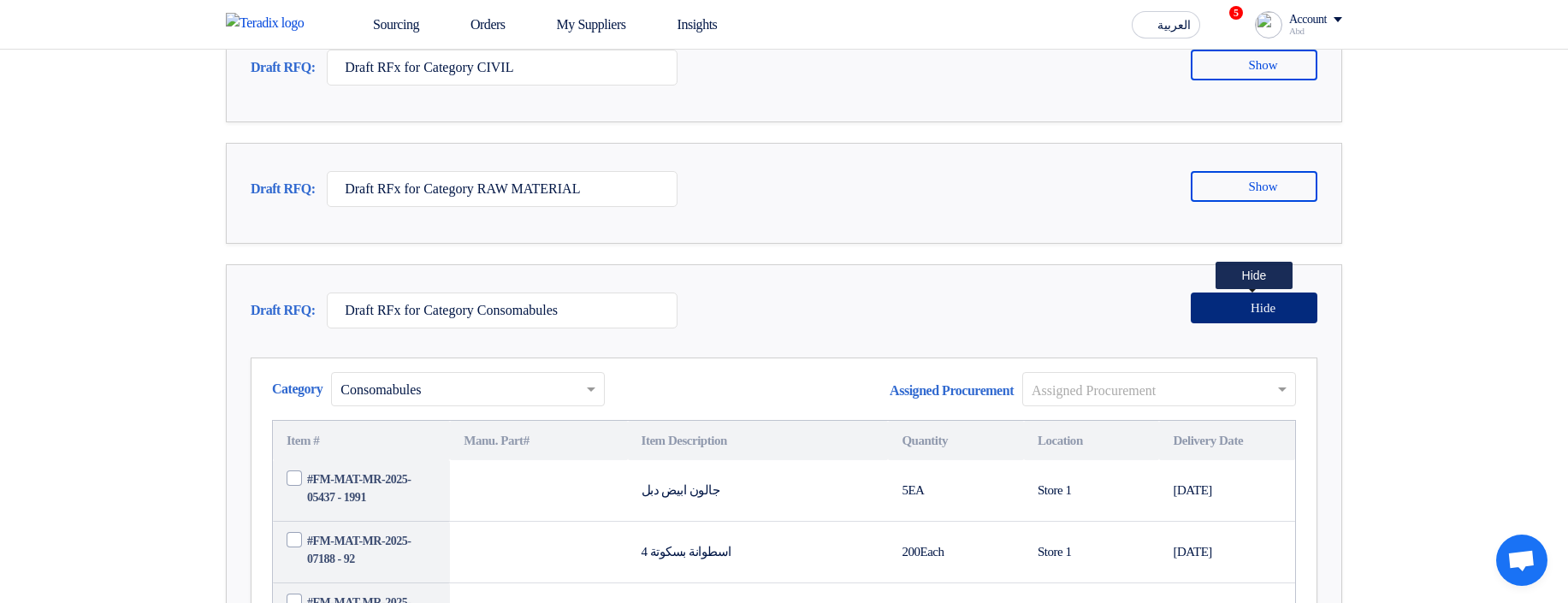
click at [1251, 314] on span "Hide" at bounding box center [1263, 308] width 25 height 13
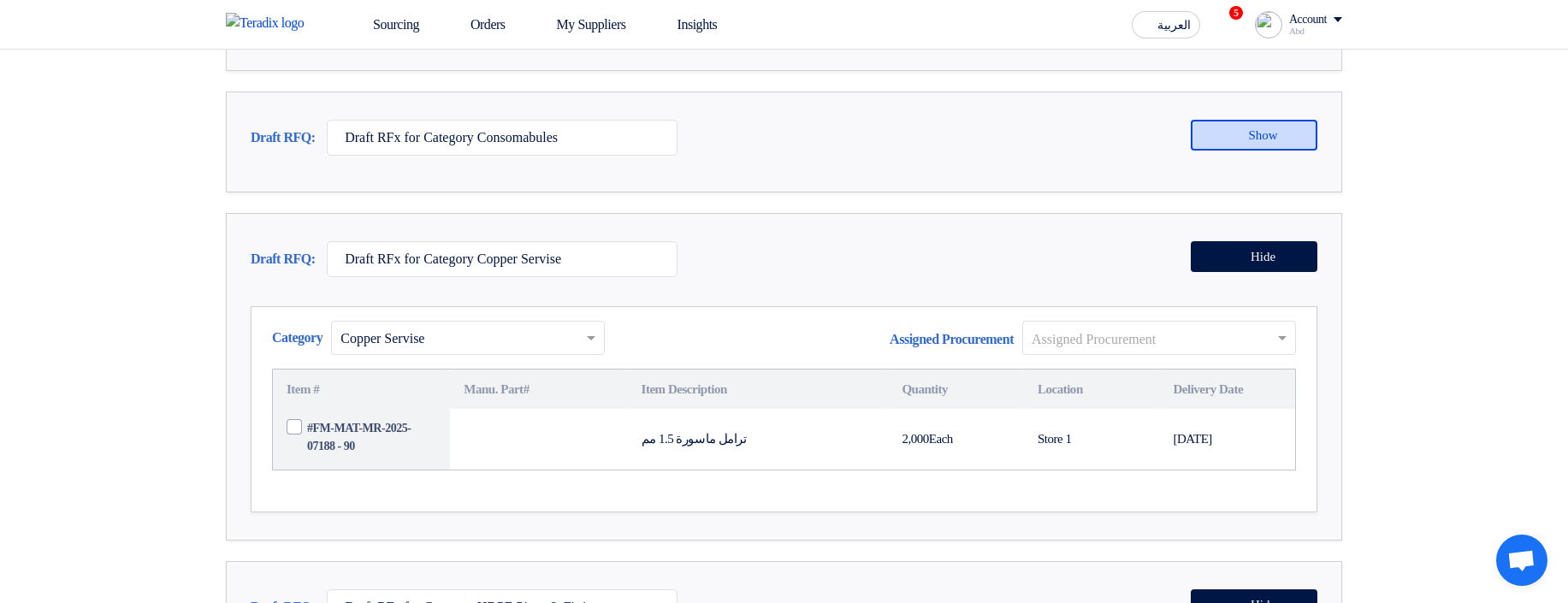
scroll to position [2565, 0]
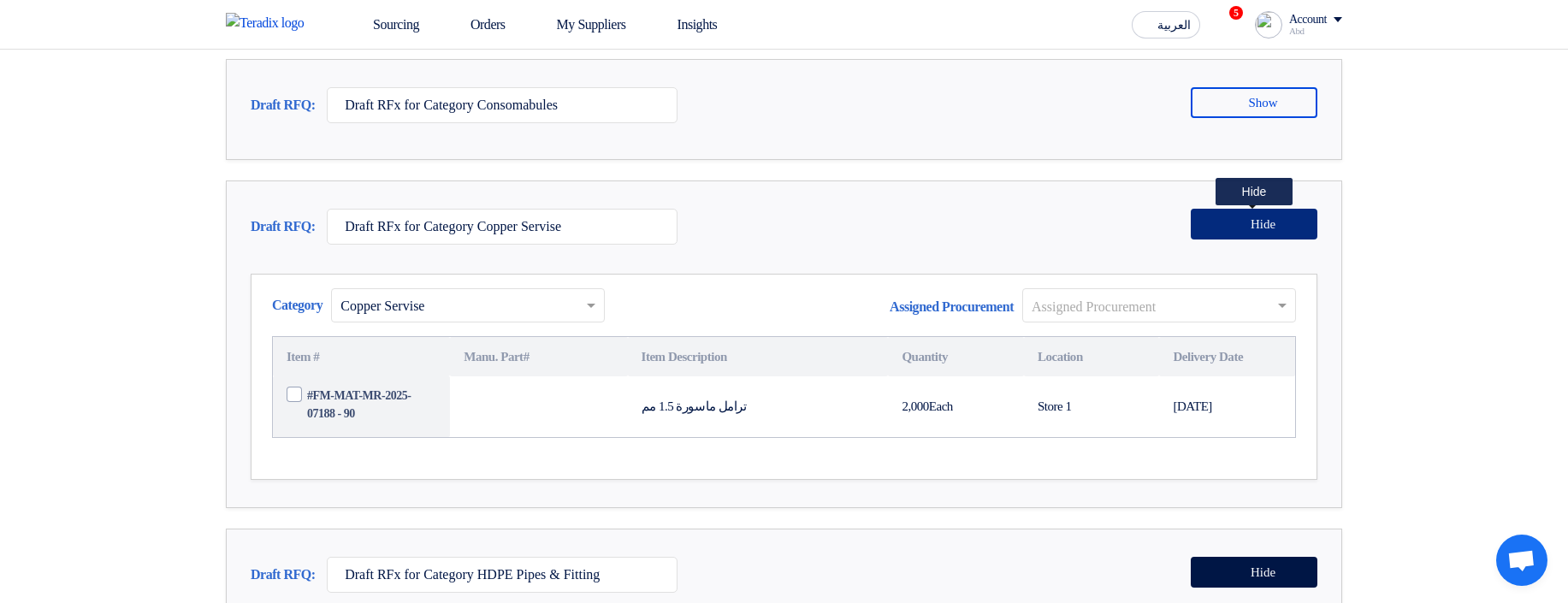
click at [1211, 239] on button "Hide" at bounding box center [1254, 223] width 126 height 31
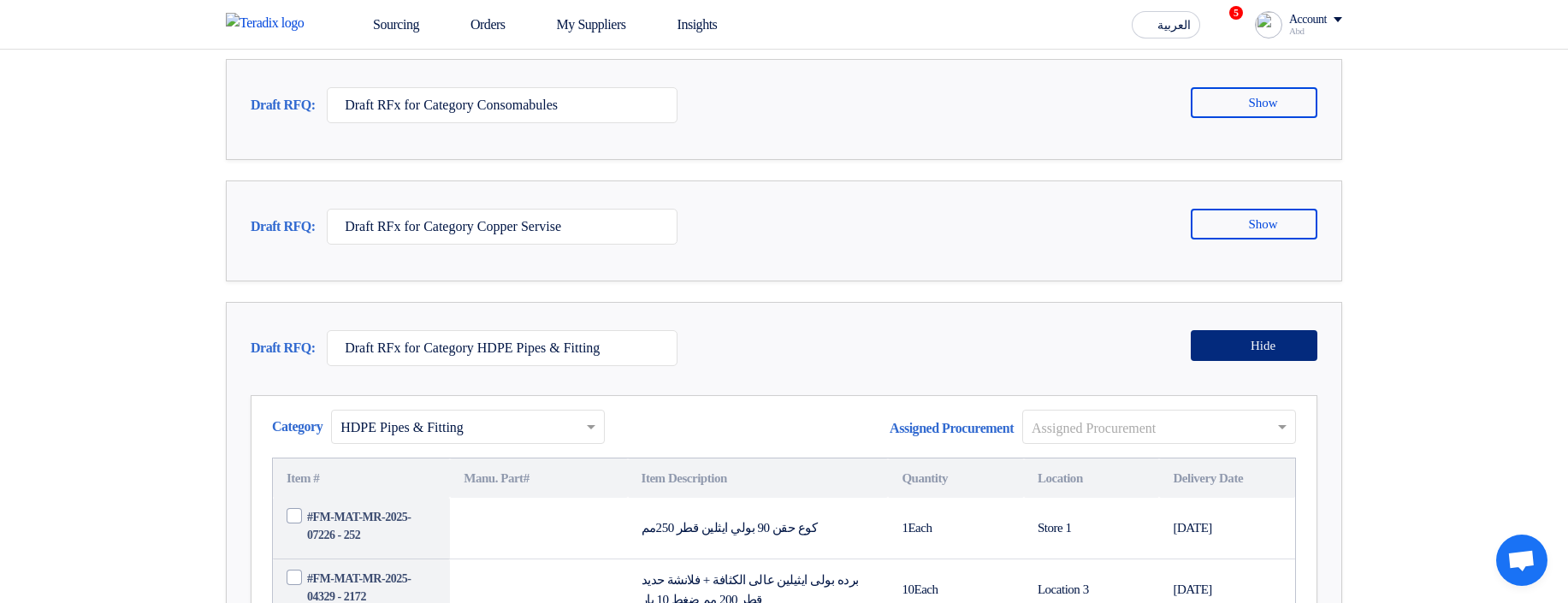
click at [1252, 352] on span "Hide" at bounding box center [1263, 345] width 25 height 13
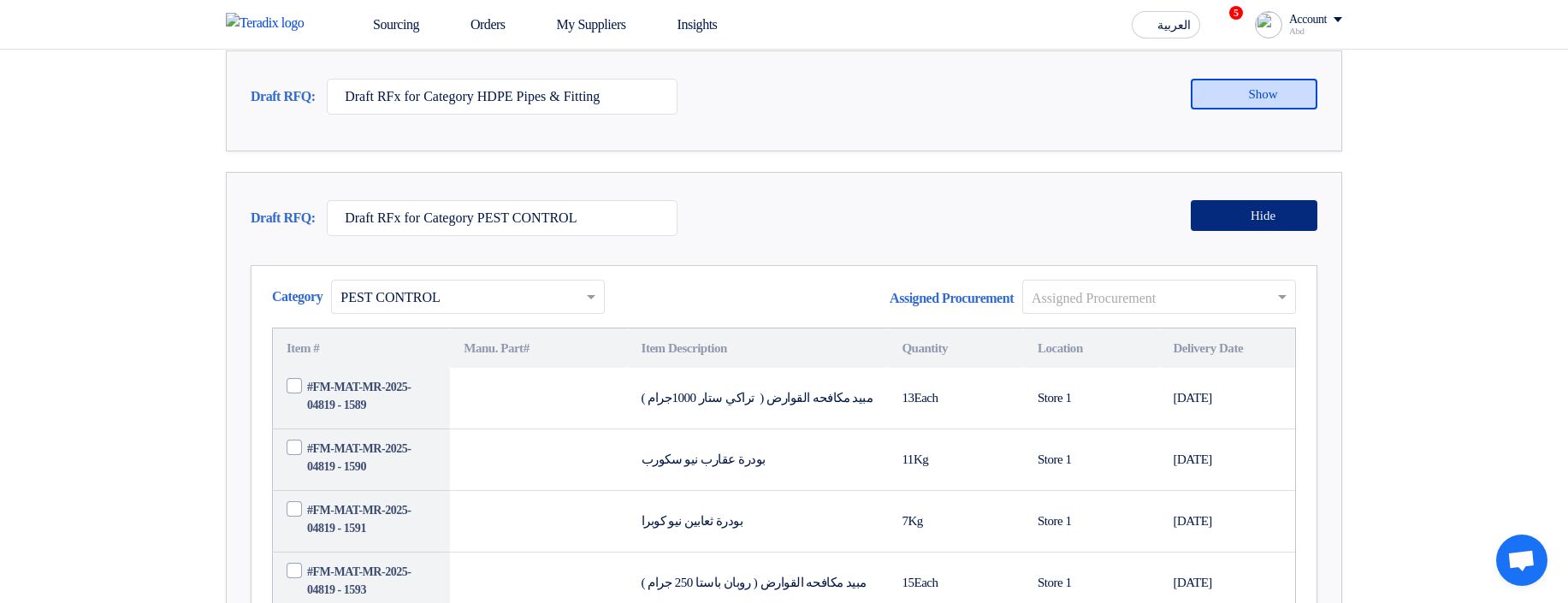
scroll to position [2872, 0]
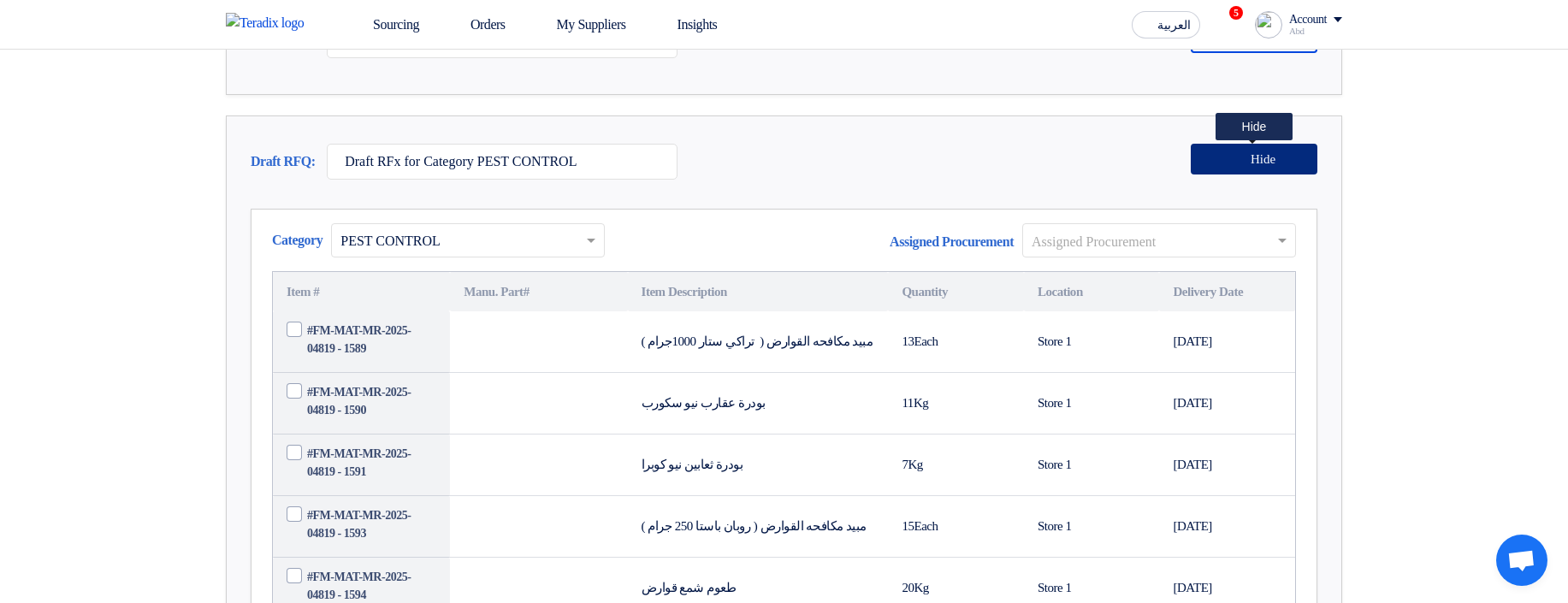
click at [1278, 175] on button "Hide" at bounding box center [1254, 159] width 126 height 31
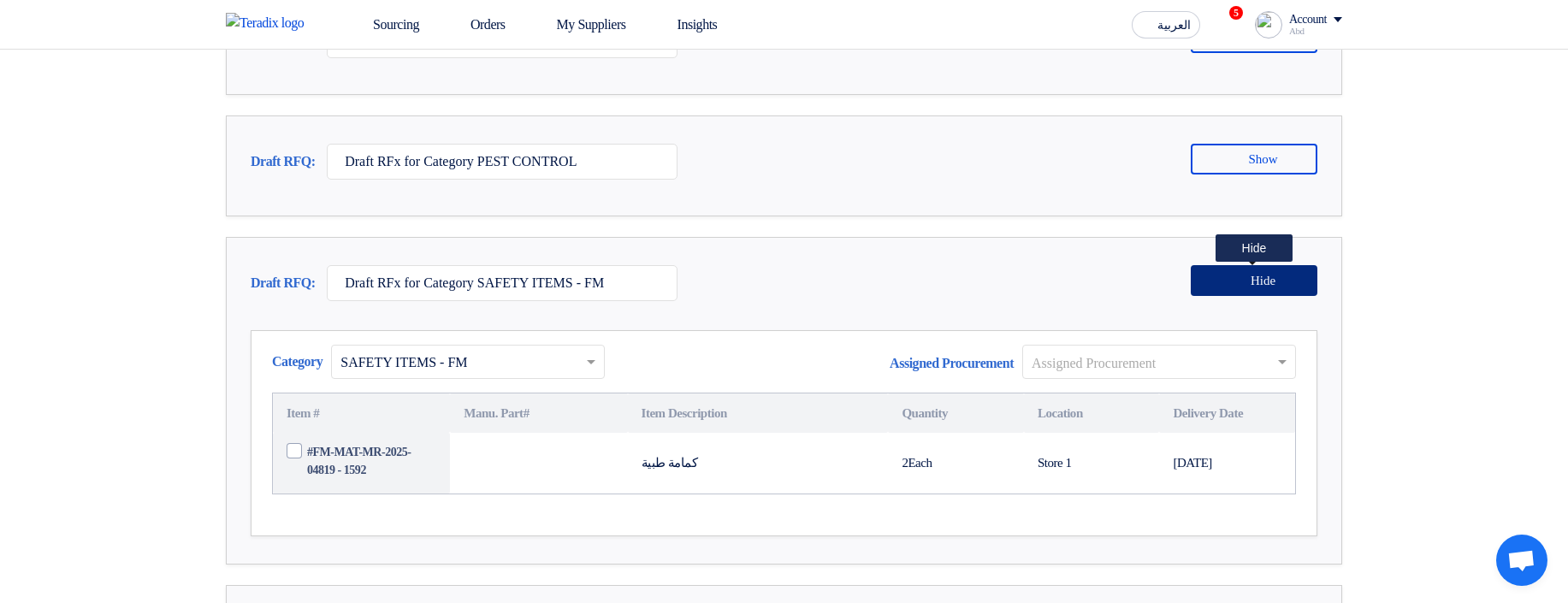
click at [1254, 287] on span "Hide" at bounding box center [1263, 281] width 25 height 13
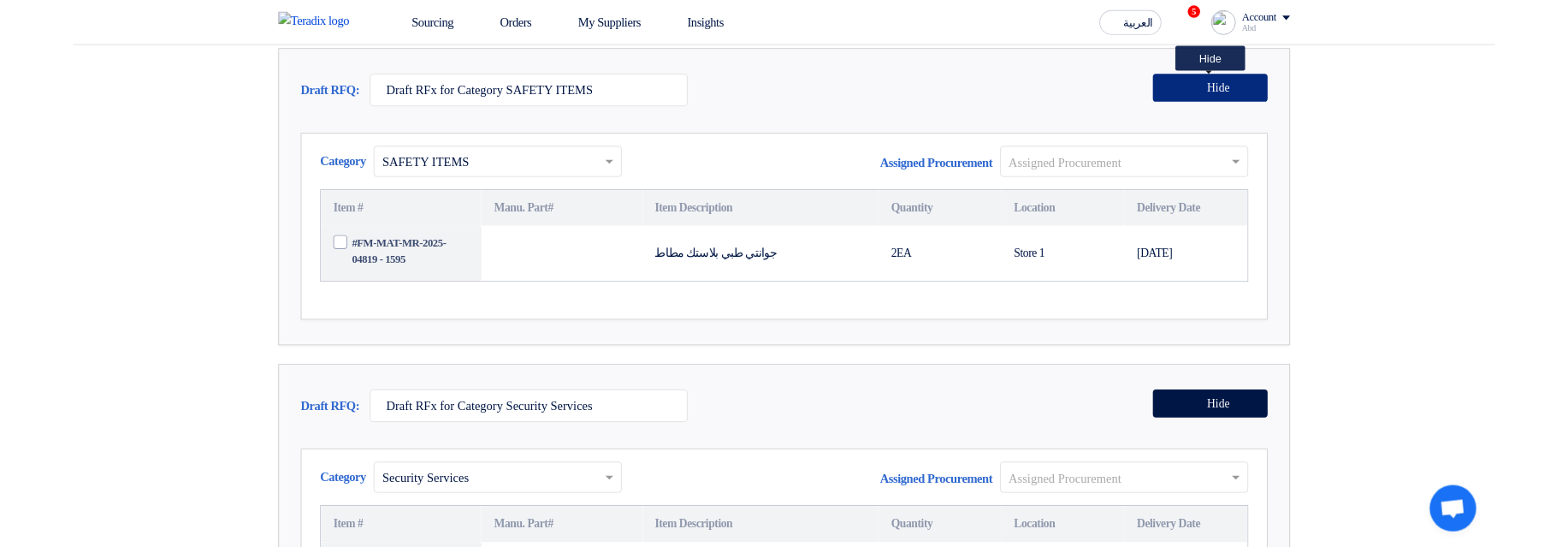
scroll to position [3183, 0]
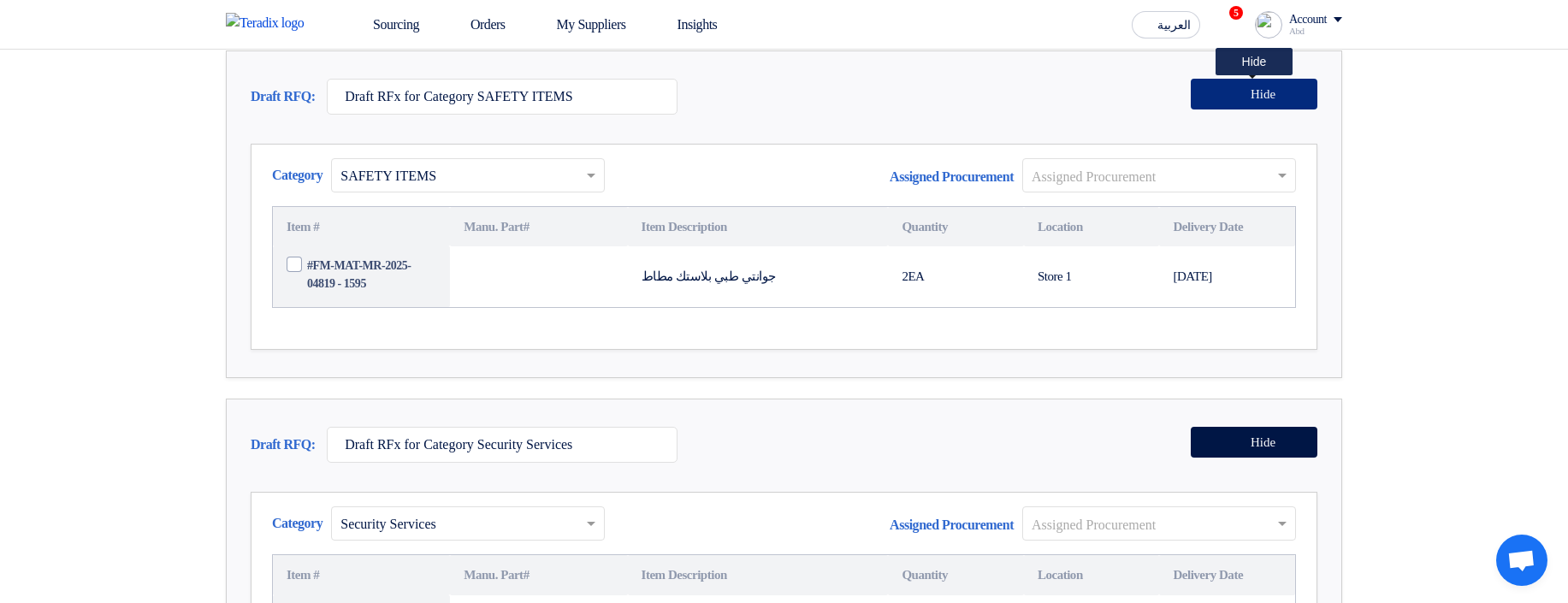
click at [1265, 101] on span "Hide" at bounding box center [1263, 94] width 25 height 13
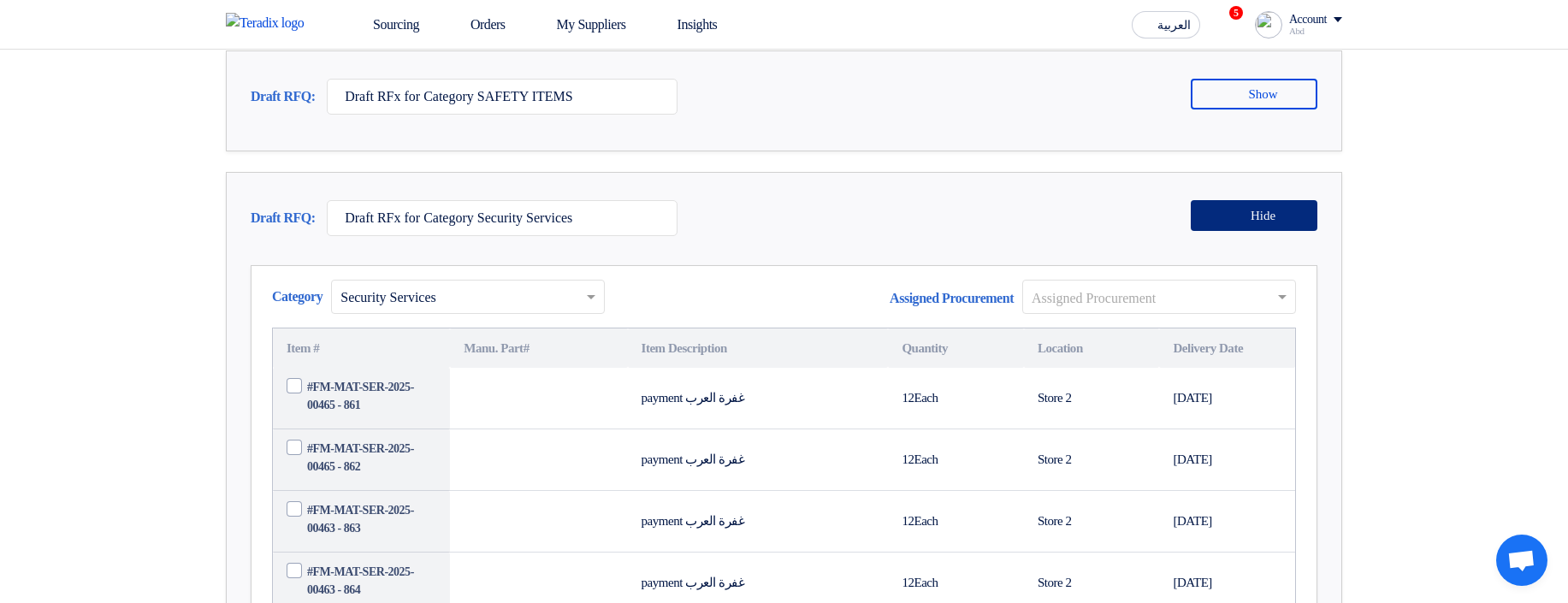
click at [1279, 230] on button "Hide" at bounding box center [1254, 215] width 126 height 31
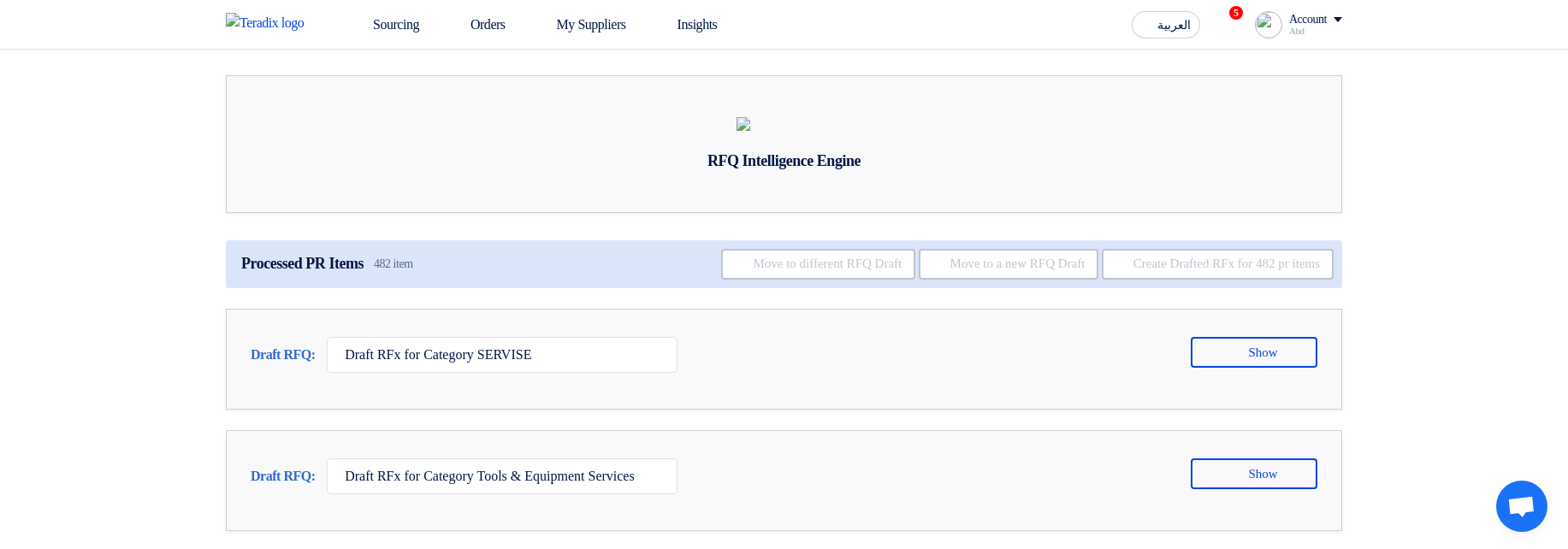
scroll to position [0, 0]
